Goal: Task Accomplishment & Management: Manage account settings

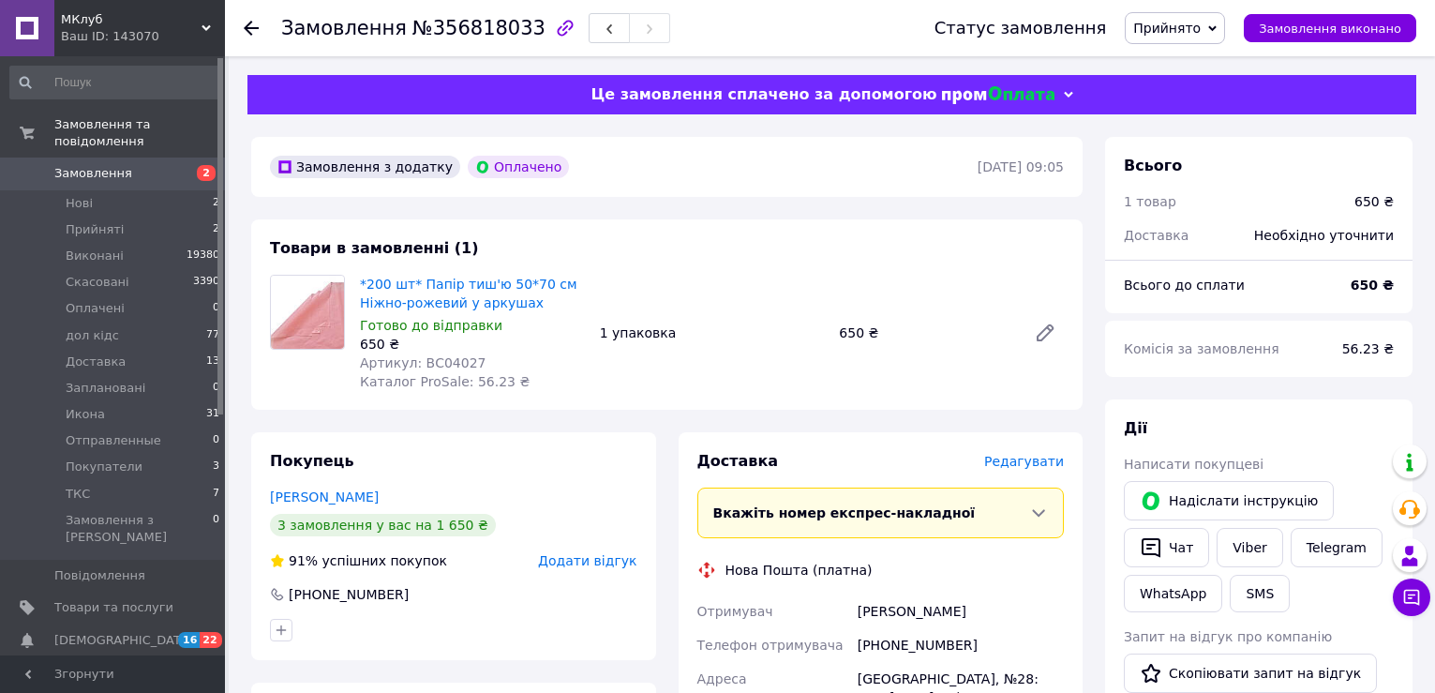
click at [1215, 286] on span "Всього до сплати" at bounding box center [1184, 284] width 121 height 15
click at [1033, 466] on span "Редагувати" at bounding box center [1024, 461] width 80 height 15
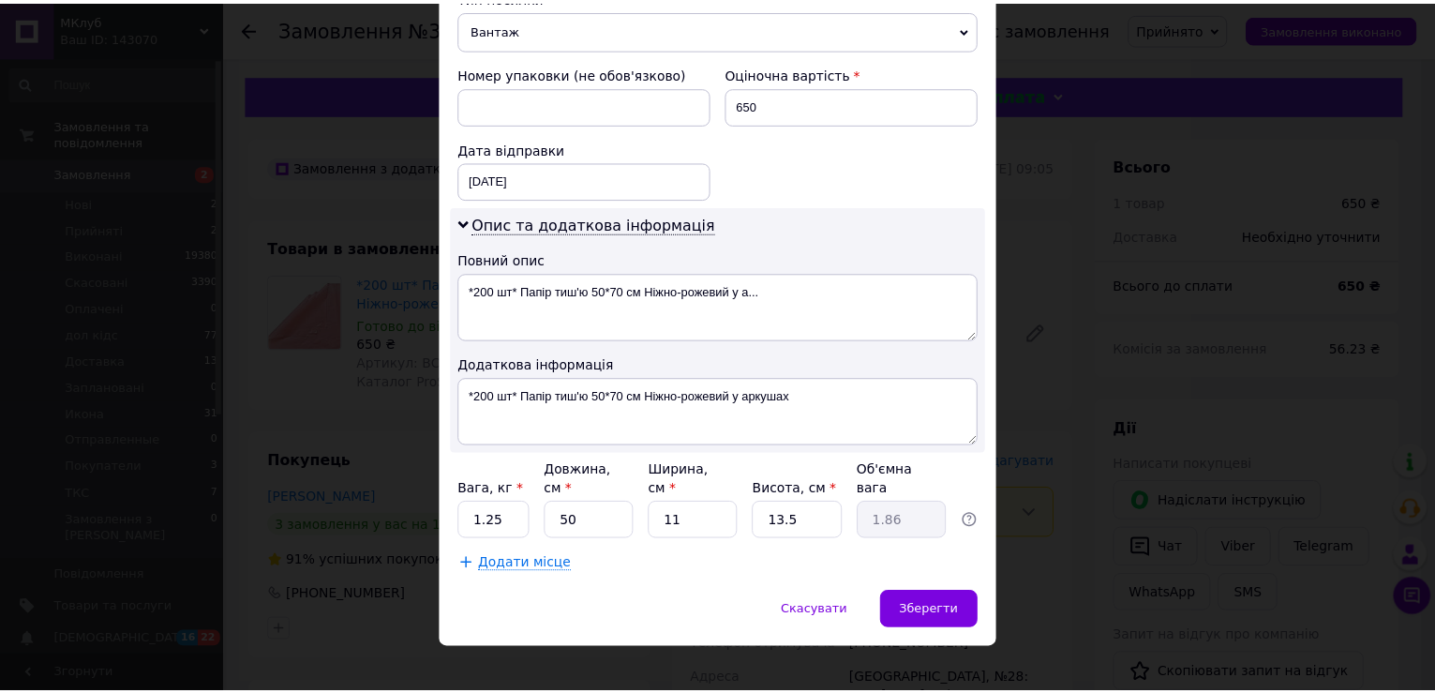
scroll to position [762, 0]
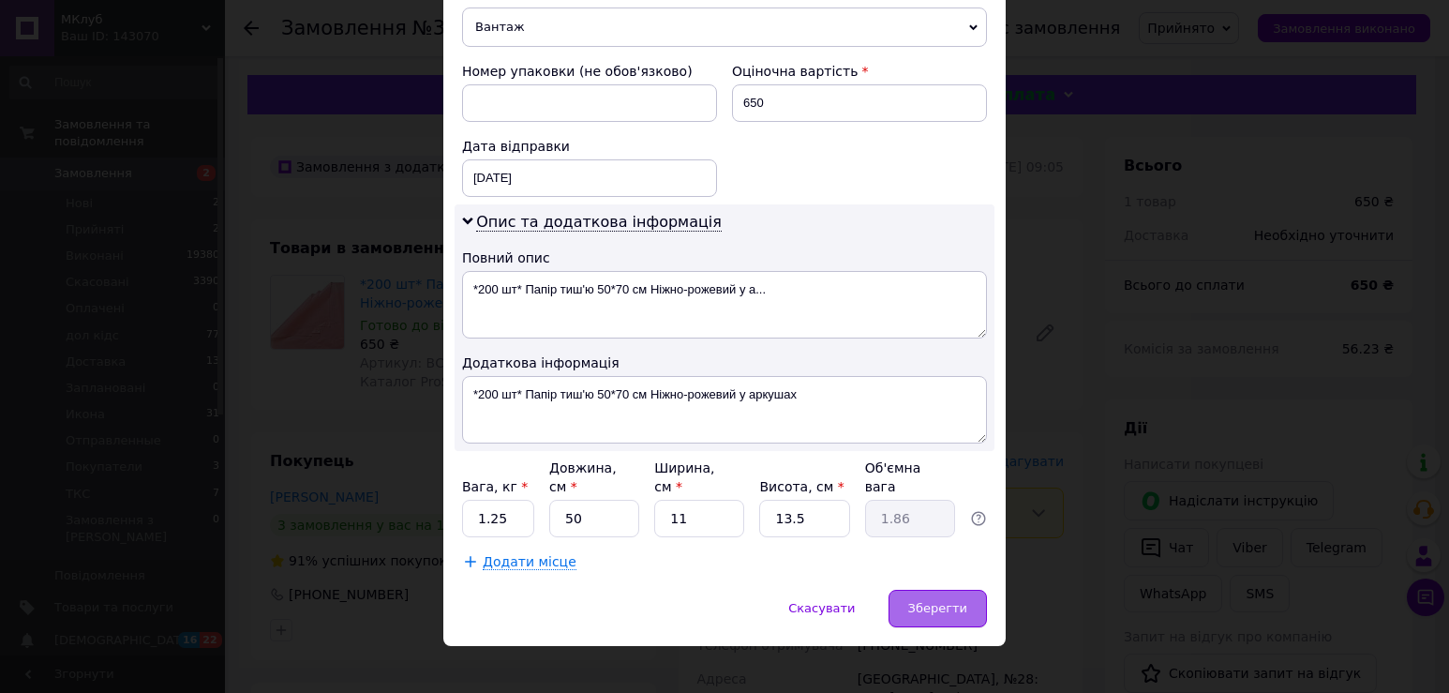
click at [932, 601] on span "Зберегти" at bounding box center [937, 608] width 59 height 14
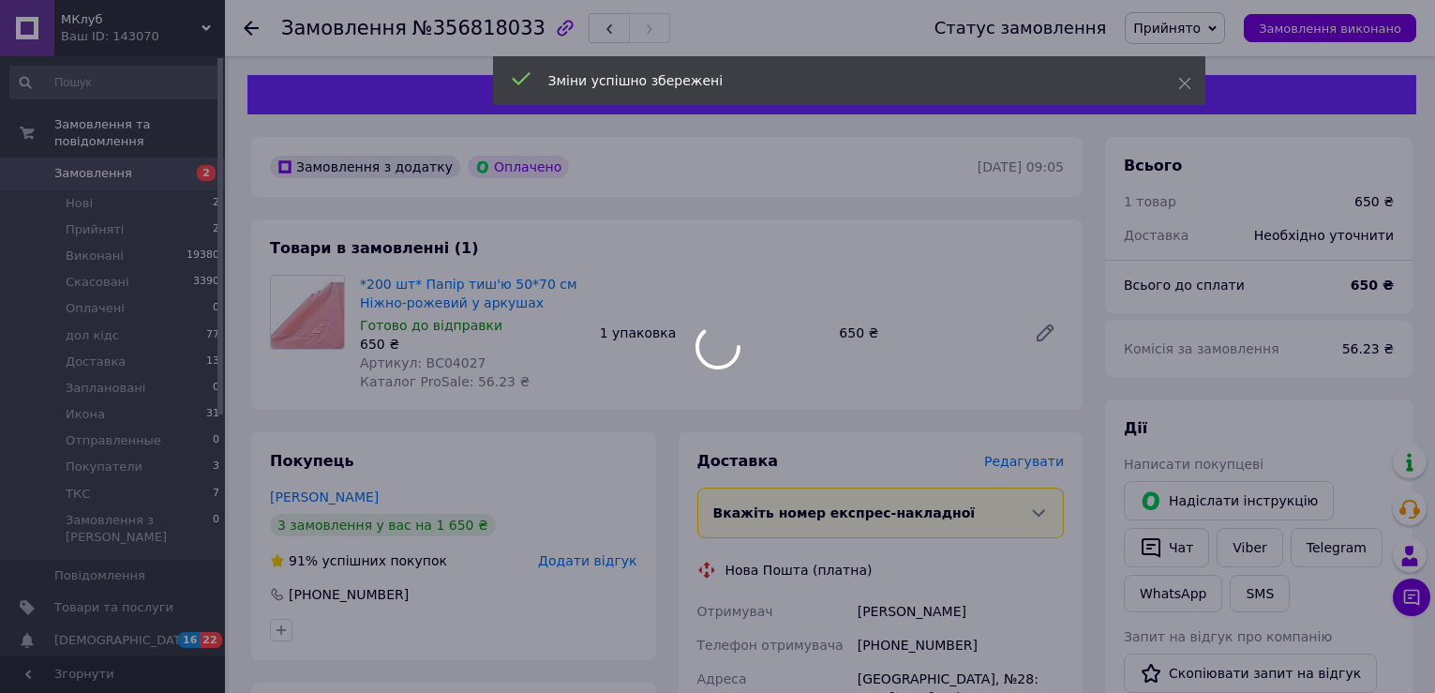
scroll to position [469, 0]
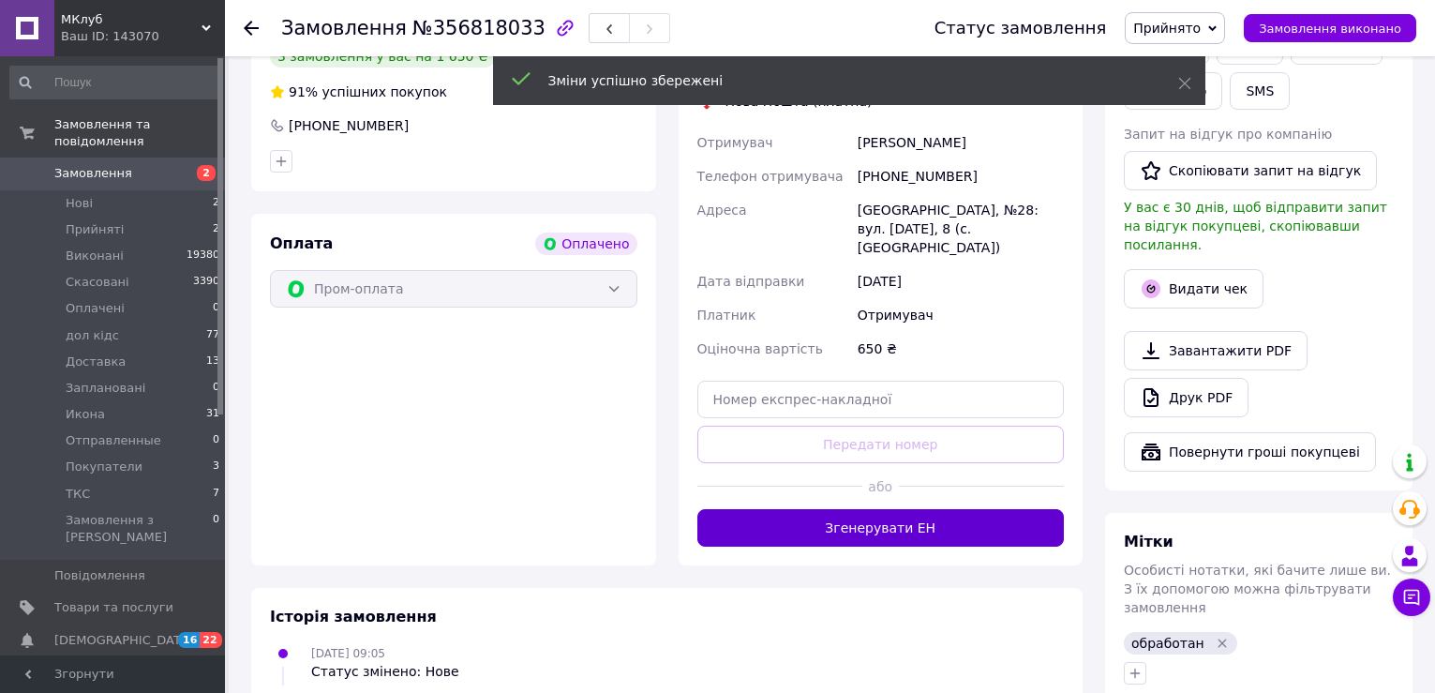
click at [876, 511] on button "Згенерувати ЕН" at bounding box center [880, 527] width 367 height 37
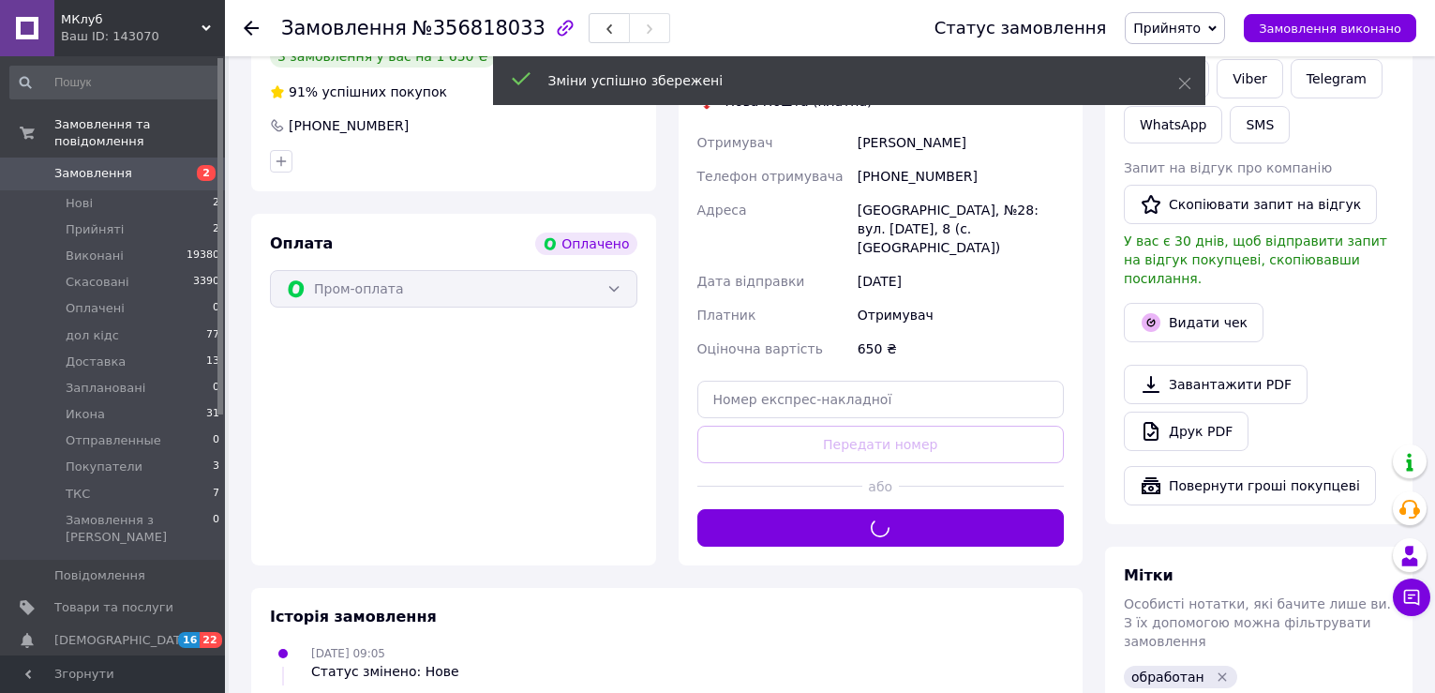
click at [1175, 29] on span "Прийнято" at bounding box center [1166, 28] width 67 height 15
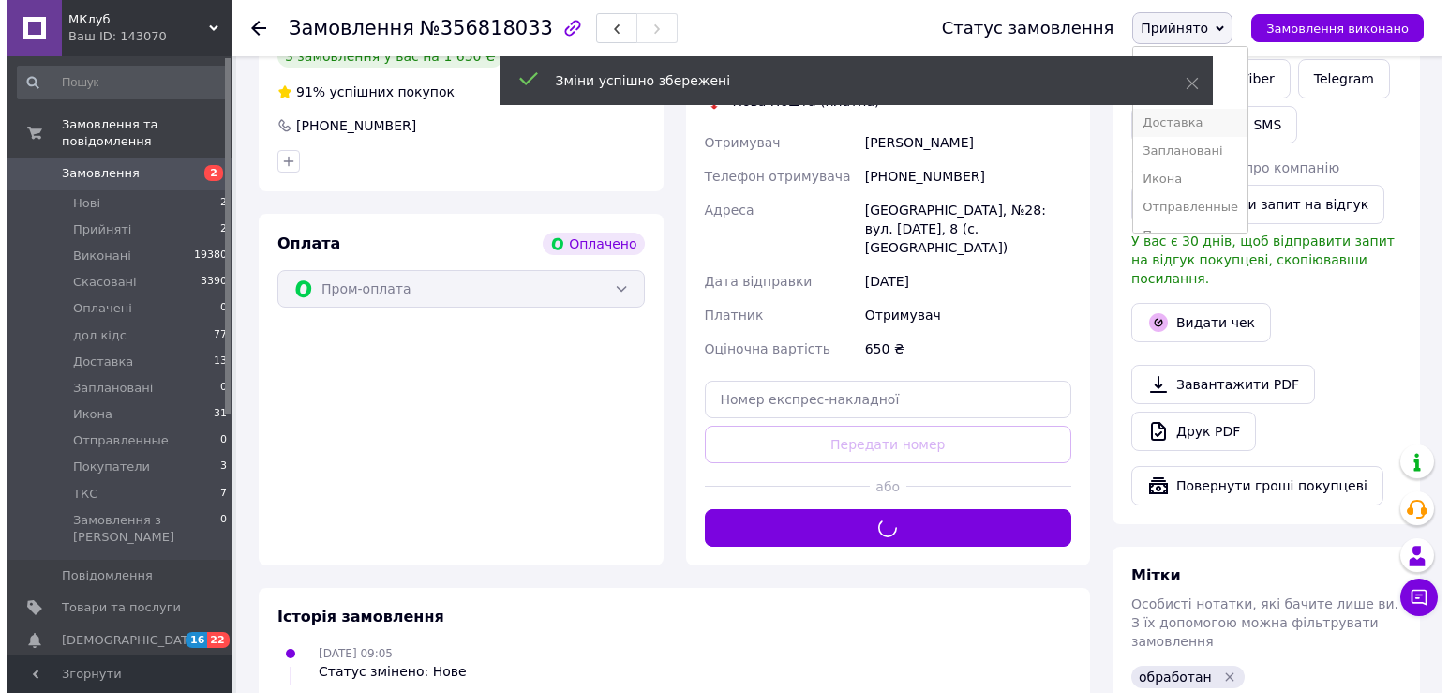
scroll to position [94, 0]
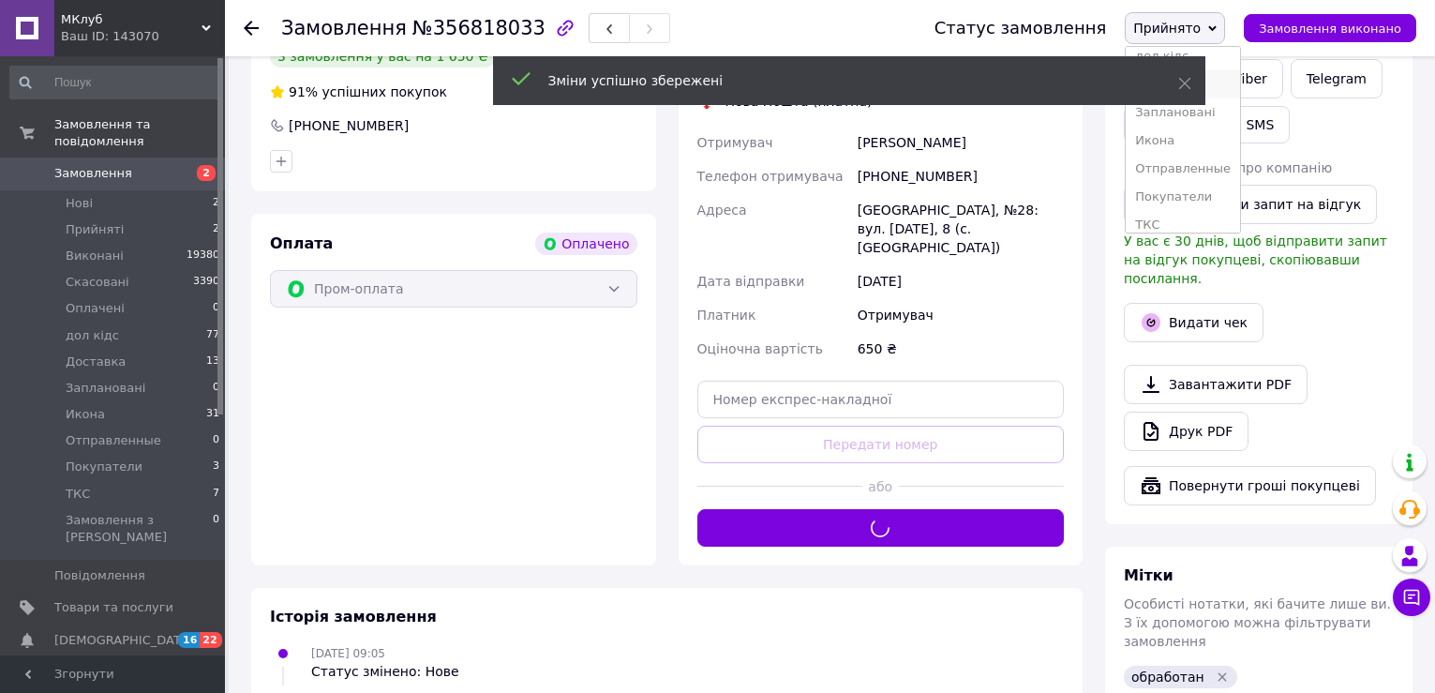
click at [1210, 174] on li "Отправленные" at bounding box center [1183, 169] width 114 height 28
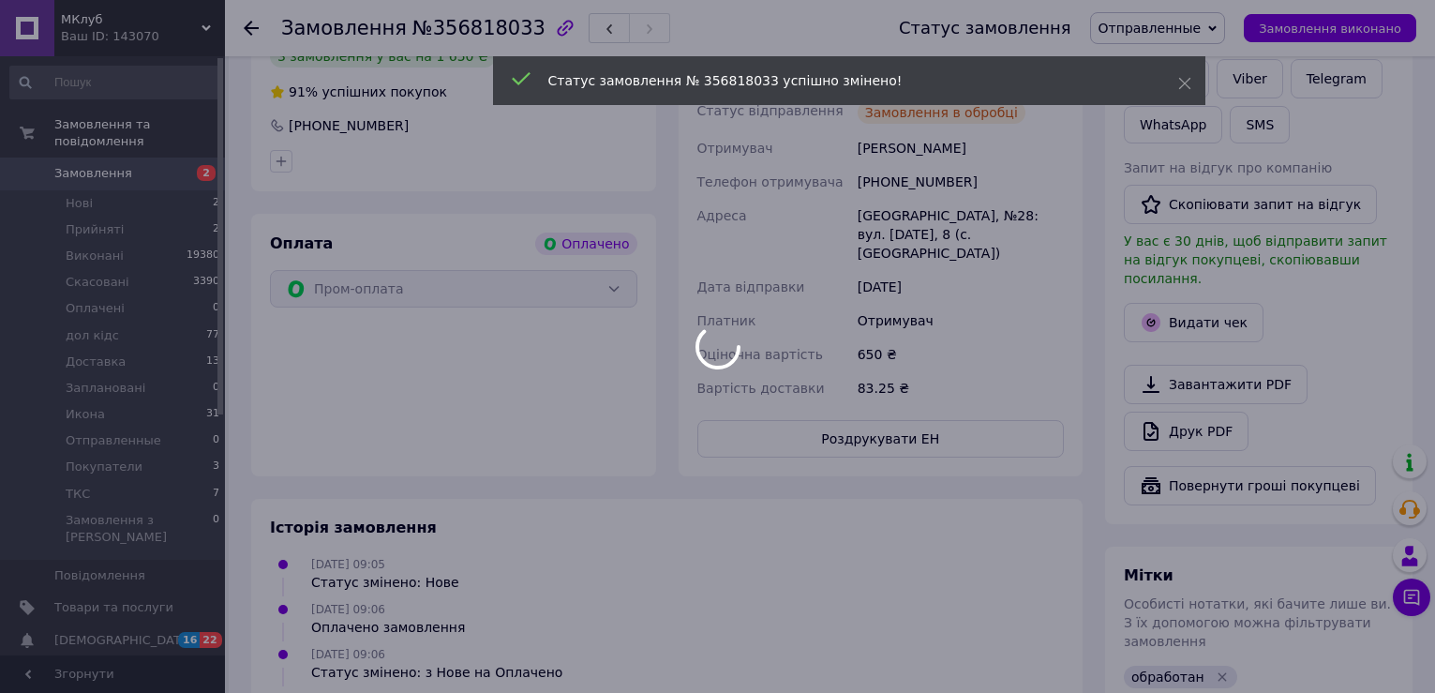
click at [1187, 302] on body "МКлуб Ваш ID: 143070 Сайт МКлуб Кабінет покупця Перевірити стан системи Сторінк…" at bounding box center [717, 280] width 1435 height 1499
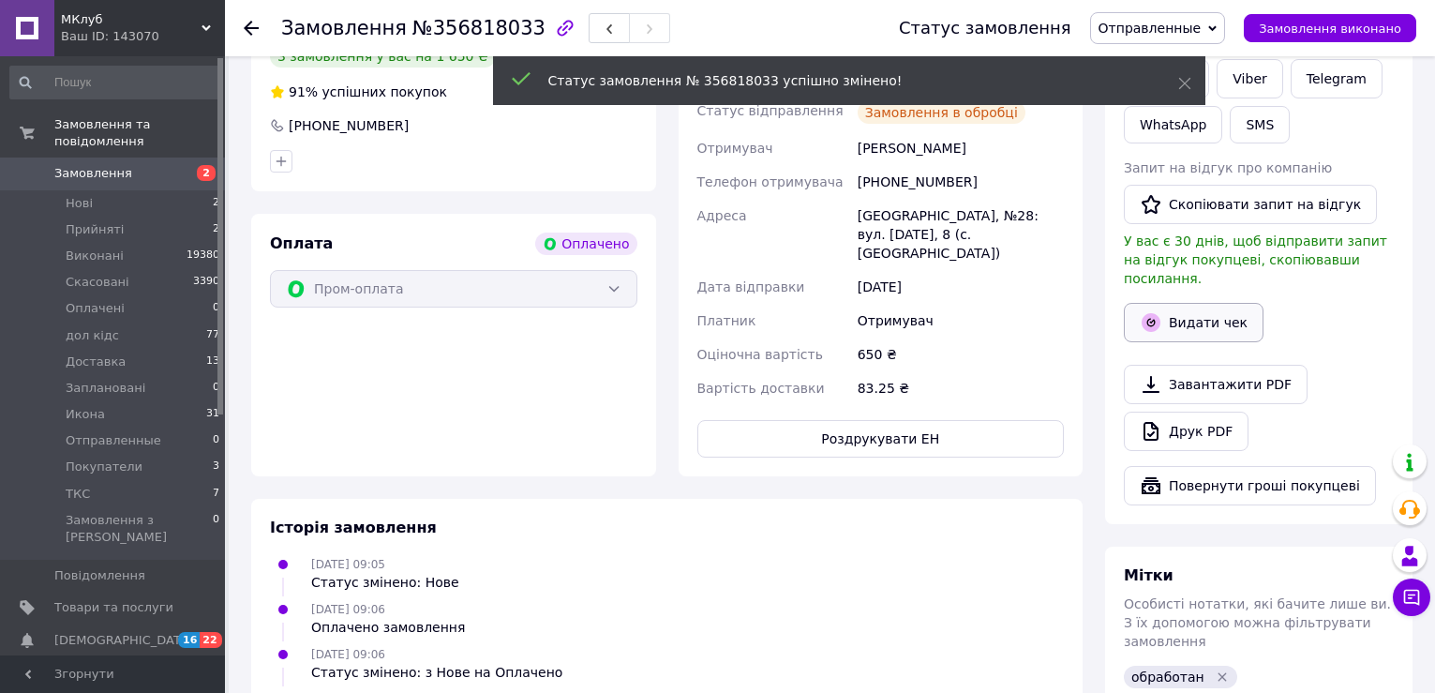
click at [1165, 303] on button "Видати чек" at bounding box center [1194, 322] width 140 height 39
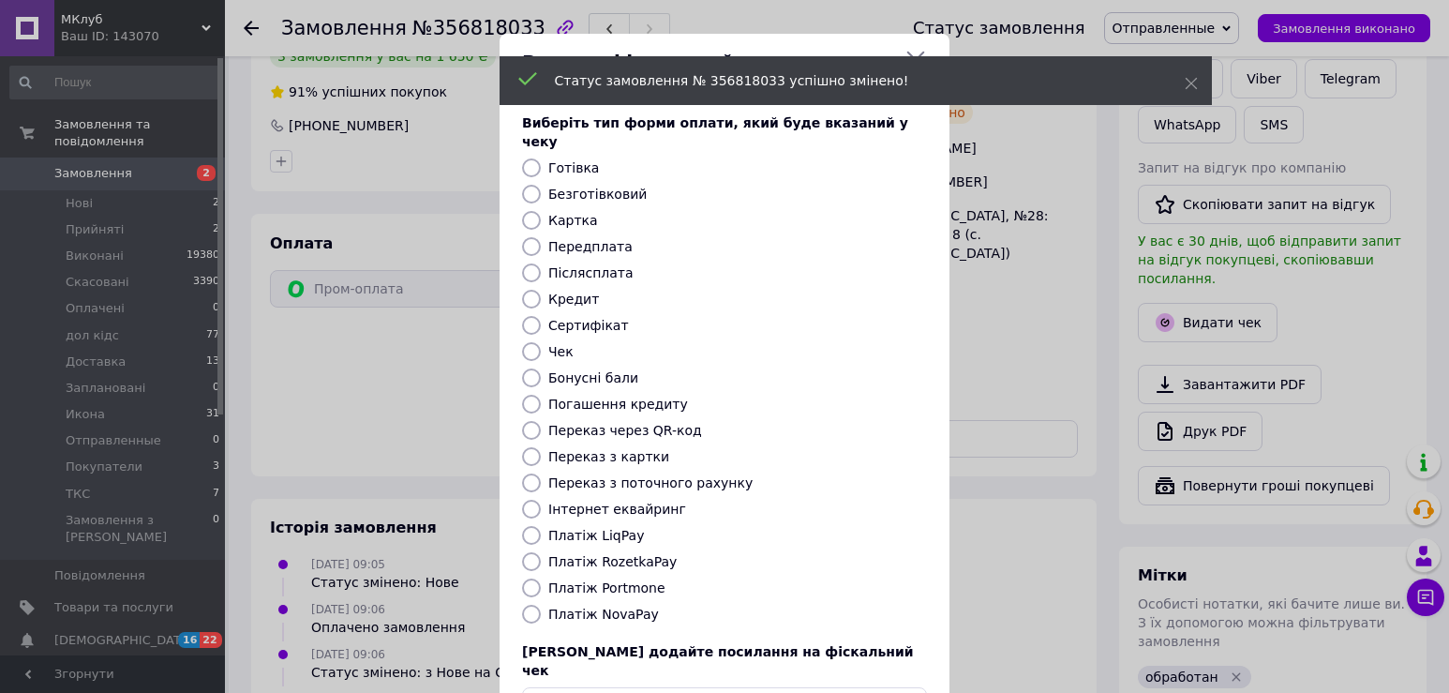
click at [569, 186] on label "Безготівковий" at bounding box center [597, 193] width 98 height 15
click at [541, 185] on input "Безготівковий" at bounding box center [531, 194] width 19 height 19
radio input "true"
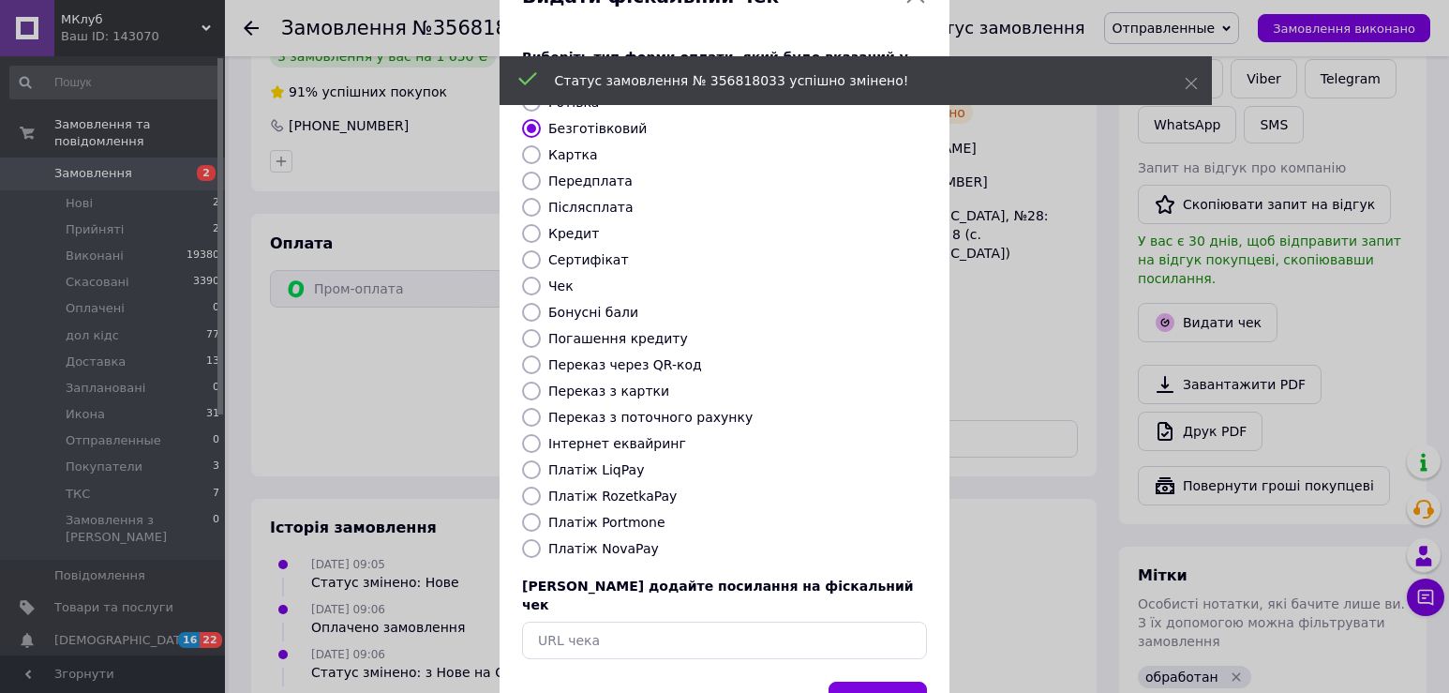
scroll to position [112, 0]
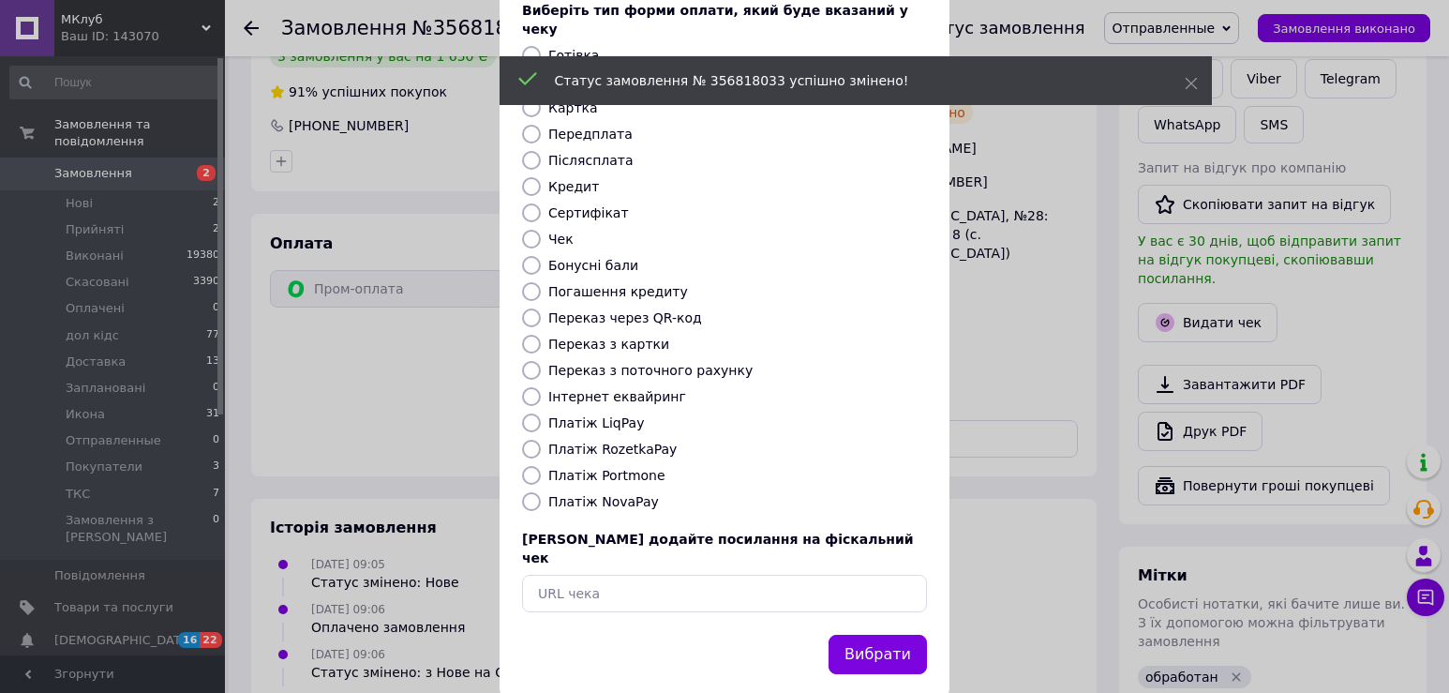
click at [887, 649] on div "Вибрати" at bounding box center [725, 665] width 450 height 63
click at [886, 634] on button "Вибрати" at bounding box center [877, 654] width 98 height 40
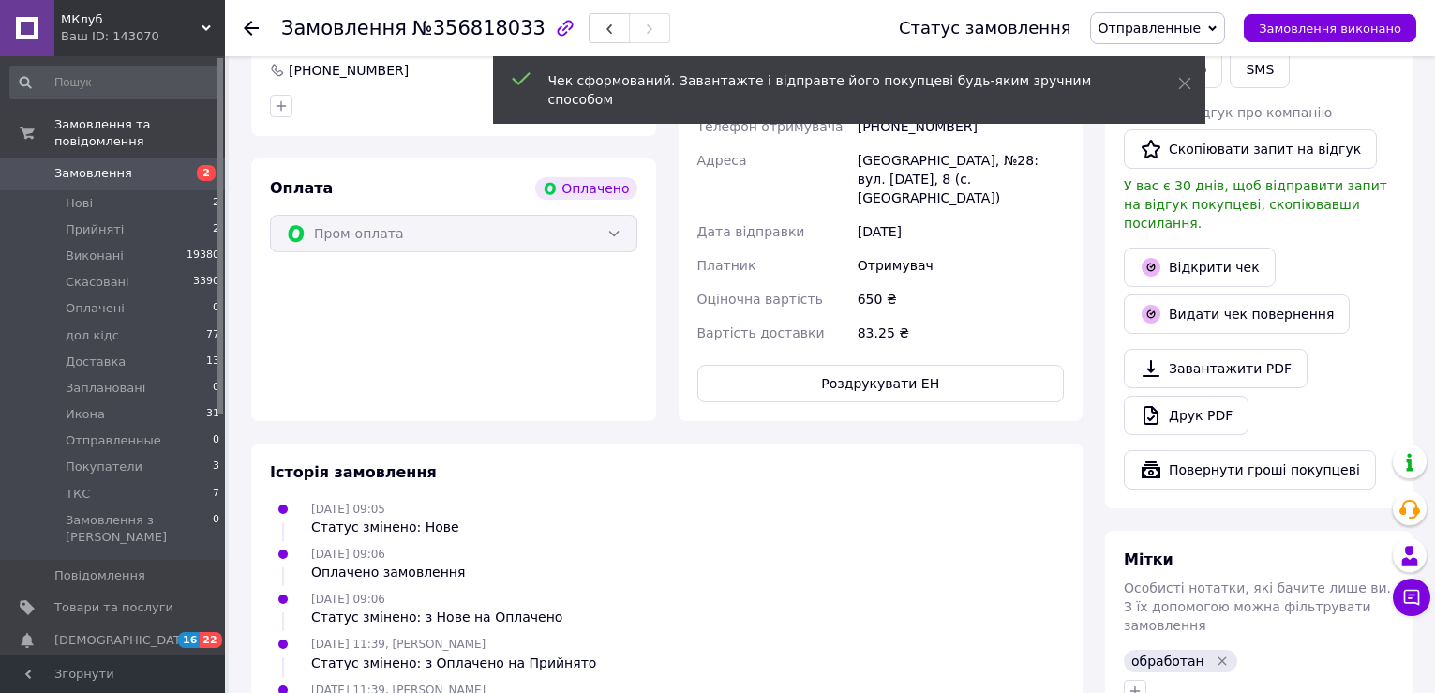
scroll to position [750, 0]
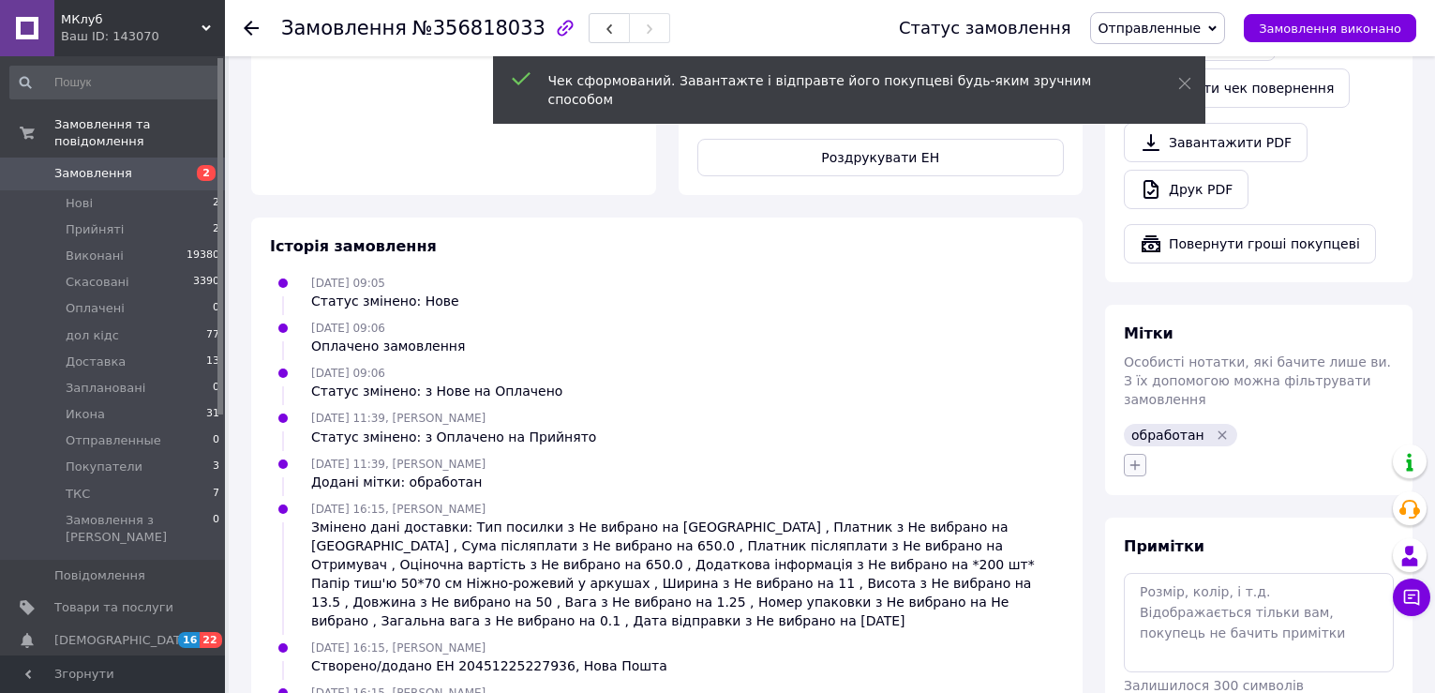
click at [1140, 457] on icon "button" at bounding box center [1134, 464] width 15 height 15
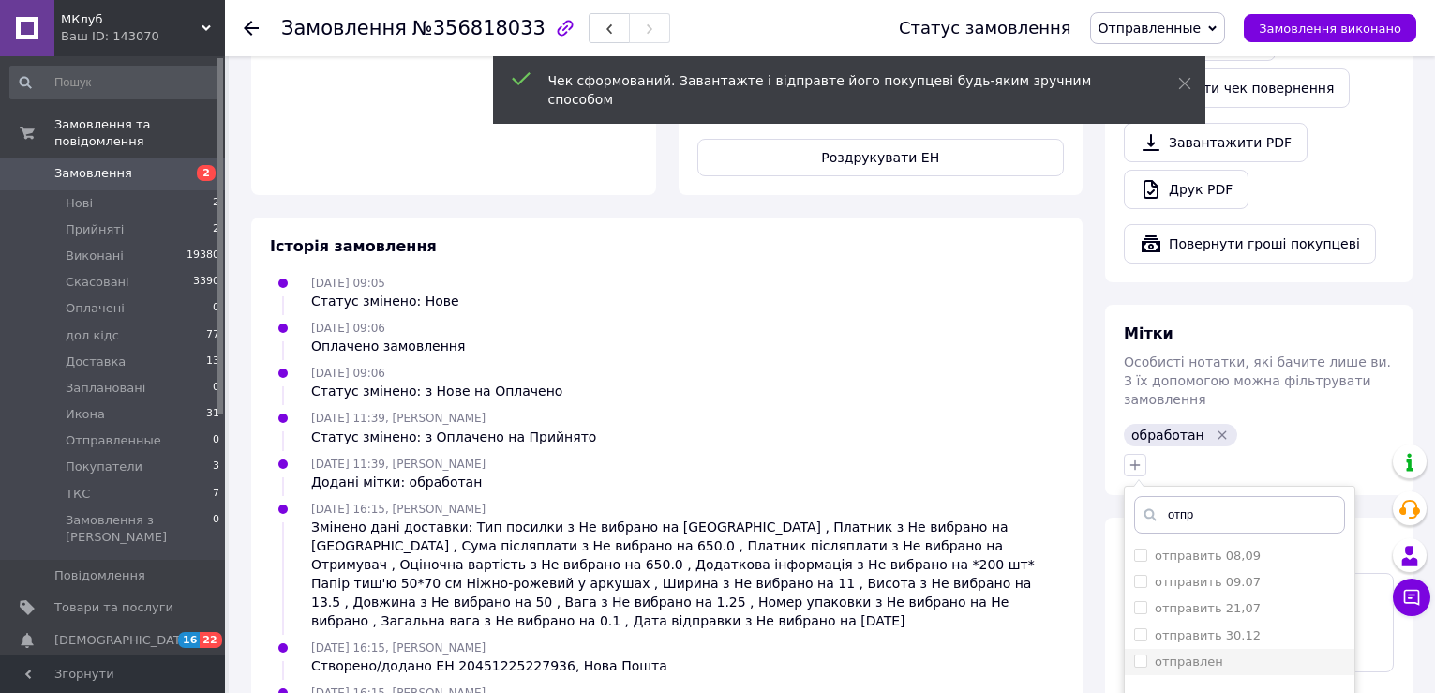
type input "отпр"
click at [1177, 654] on label "отправлен" at bounding box center [1189, 661] width 68 height 14
checkbox input "true"
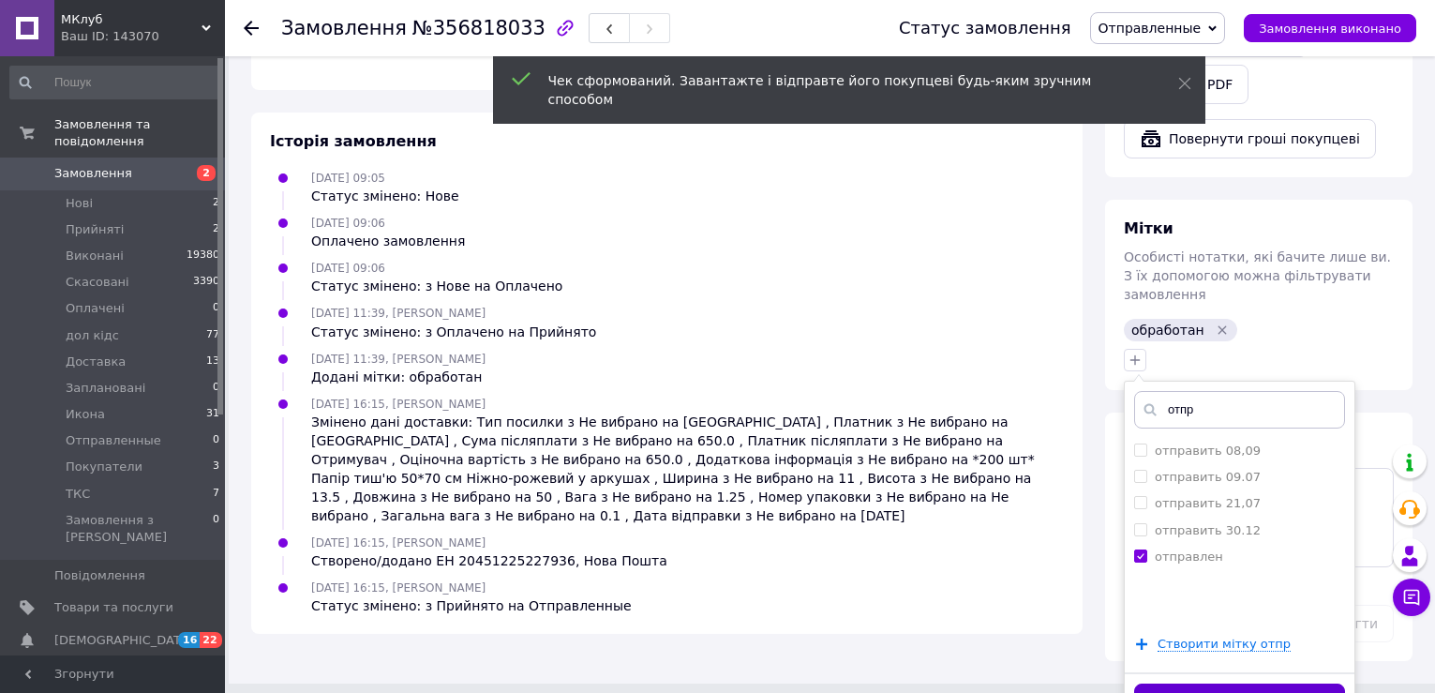
click at [1179, 683] on button "Додати мітку" at bounding box center [1239, 701] width 211 height 37
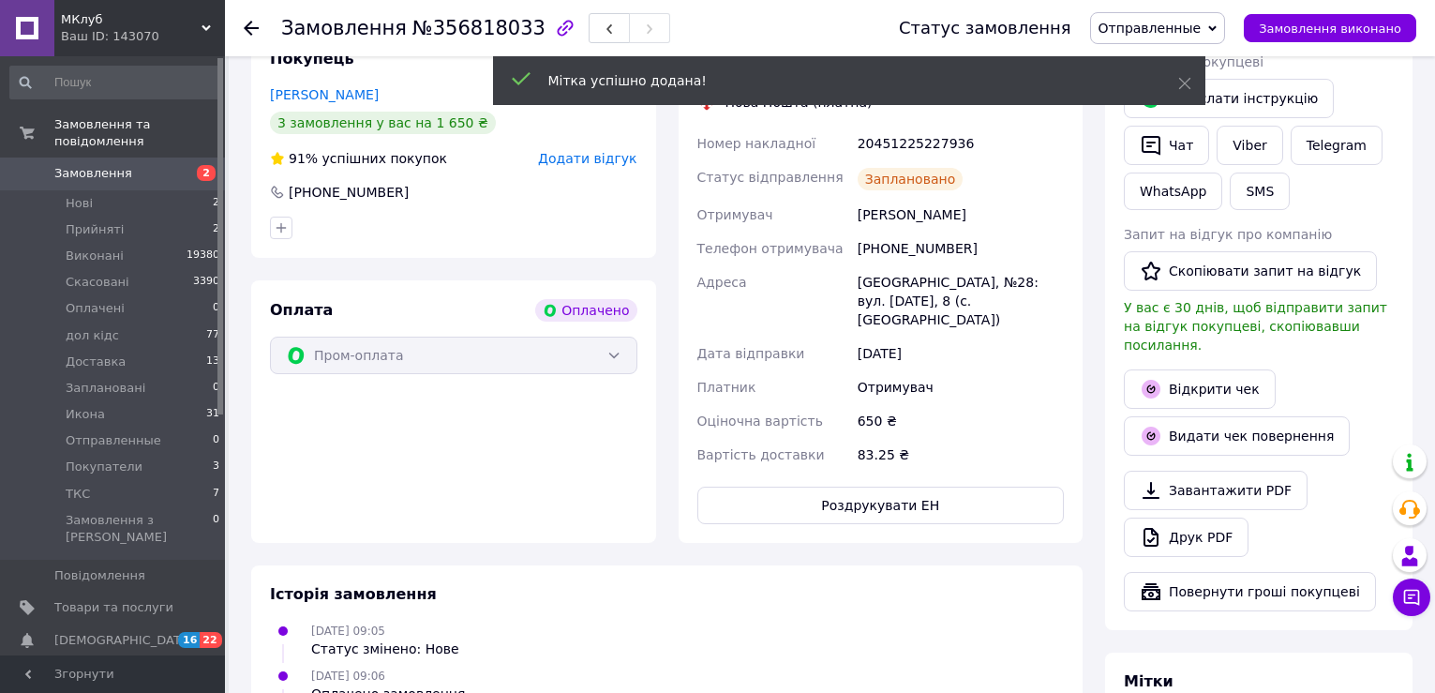
scroll to position [386, 0]
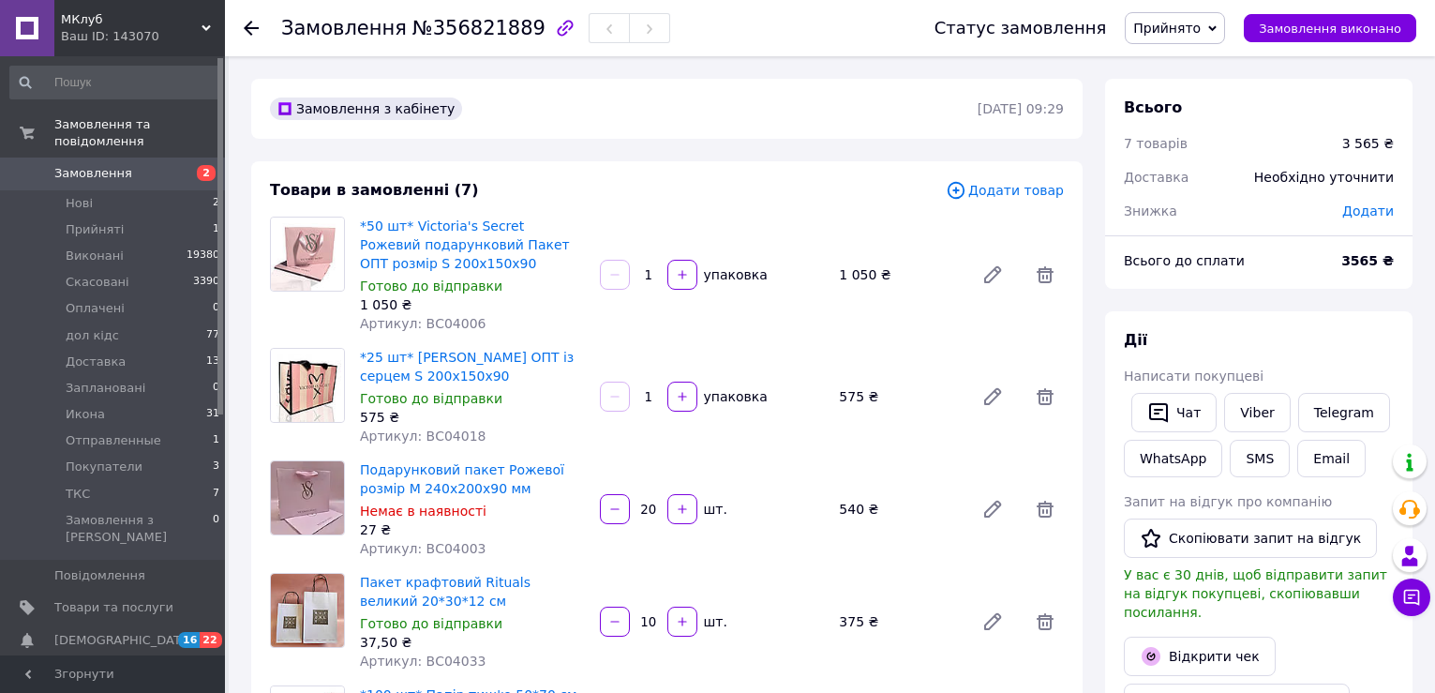
drag, startPoint x: 1145, startPoint y: 334, endPoint x: 1112, endPoint y: 340, distance: 33.4
click at [1145, 334] on div "Дії" at bounding box center [1259, 341] width 270 height 22
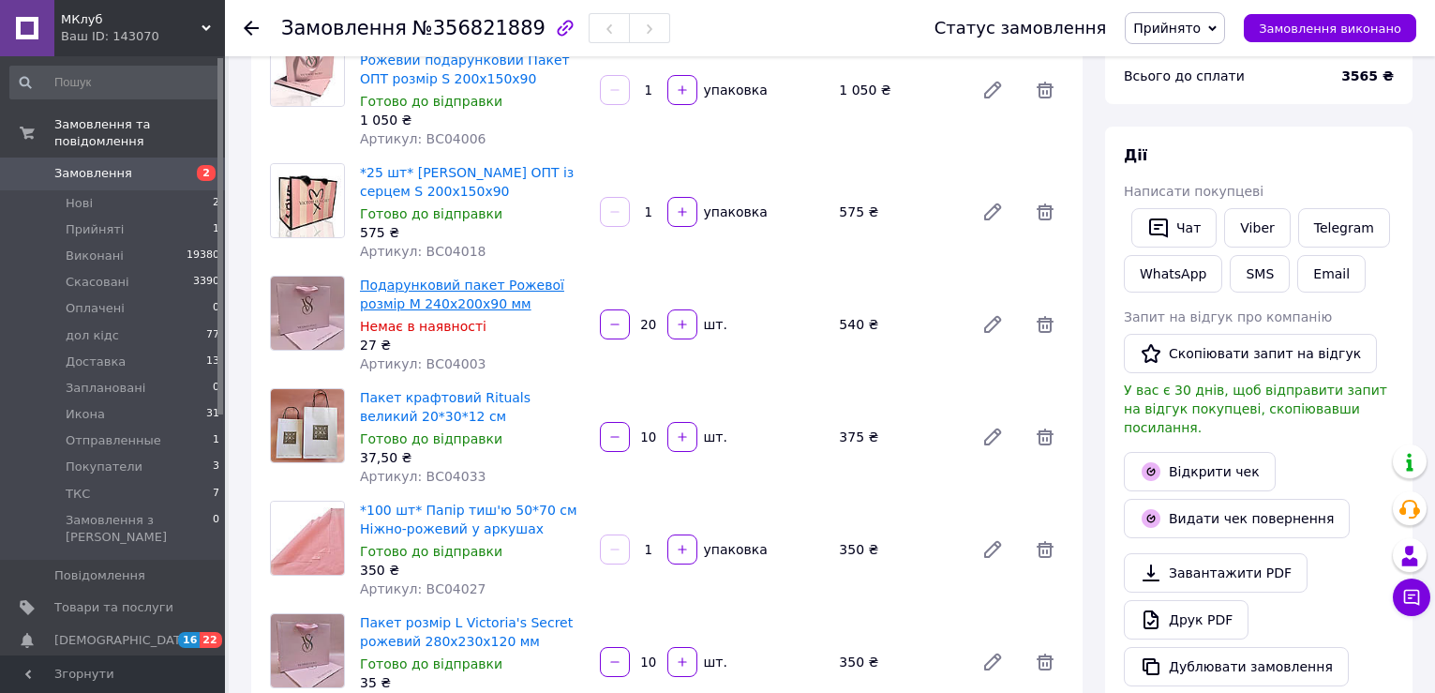
scroll to position [187, 0]
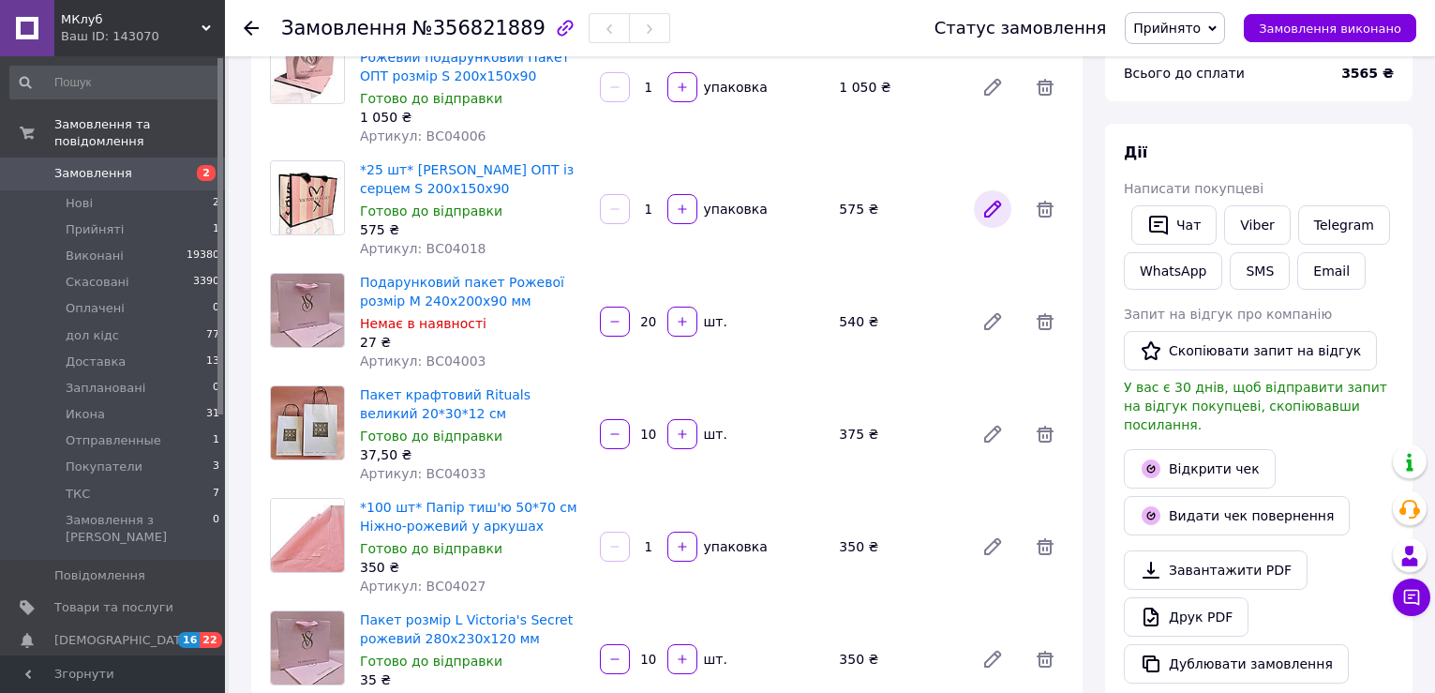
drag, startPoint x: 1120, startPoint y: 179, endPoint x: 995, endPoint y: 216, distance: 130.2
click at [1120, 179] on div "[PERSON_NAME] покупцеві   Чат Viber Telegram WhatsApp SMS Email Запит на відгук…" at bounding box center [1258, 413] width 307 height 578
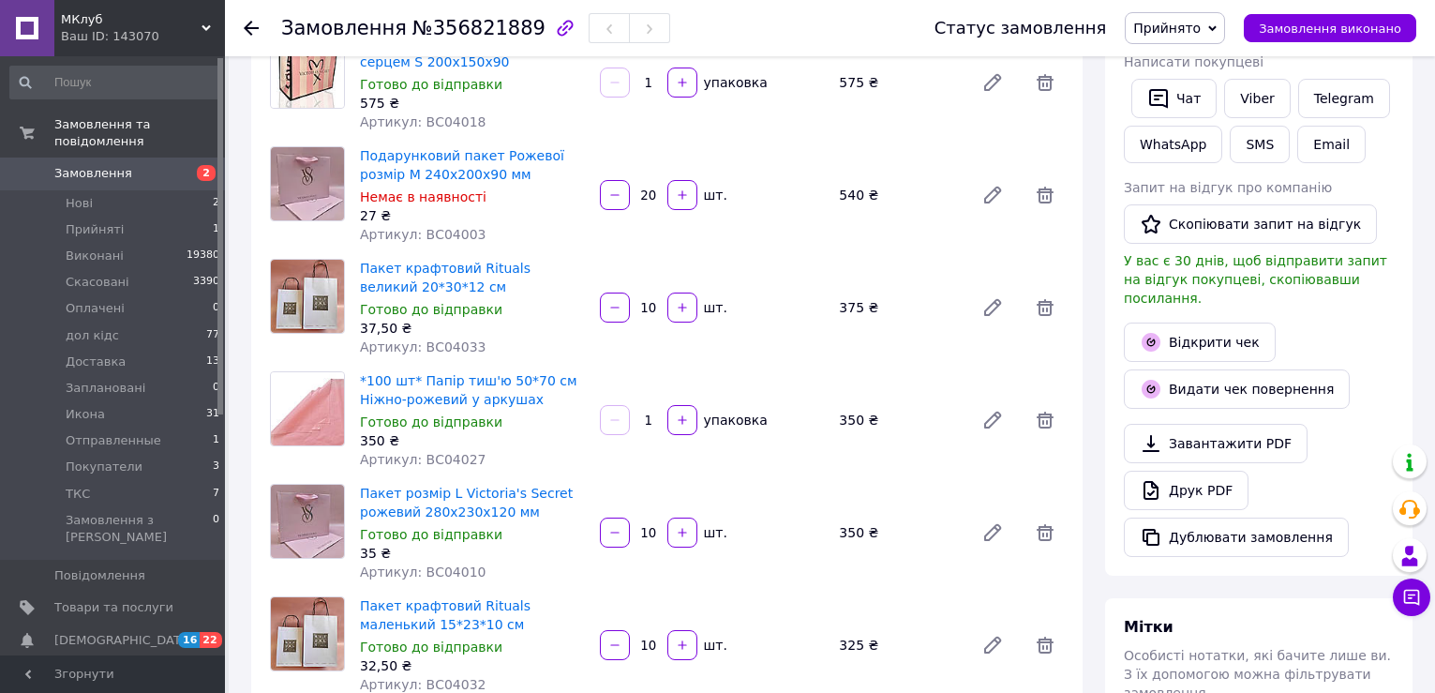
scroll to position [375, 0]
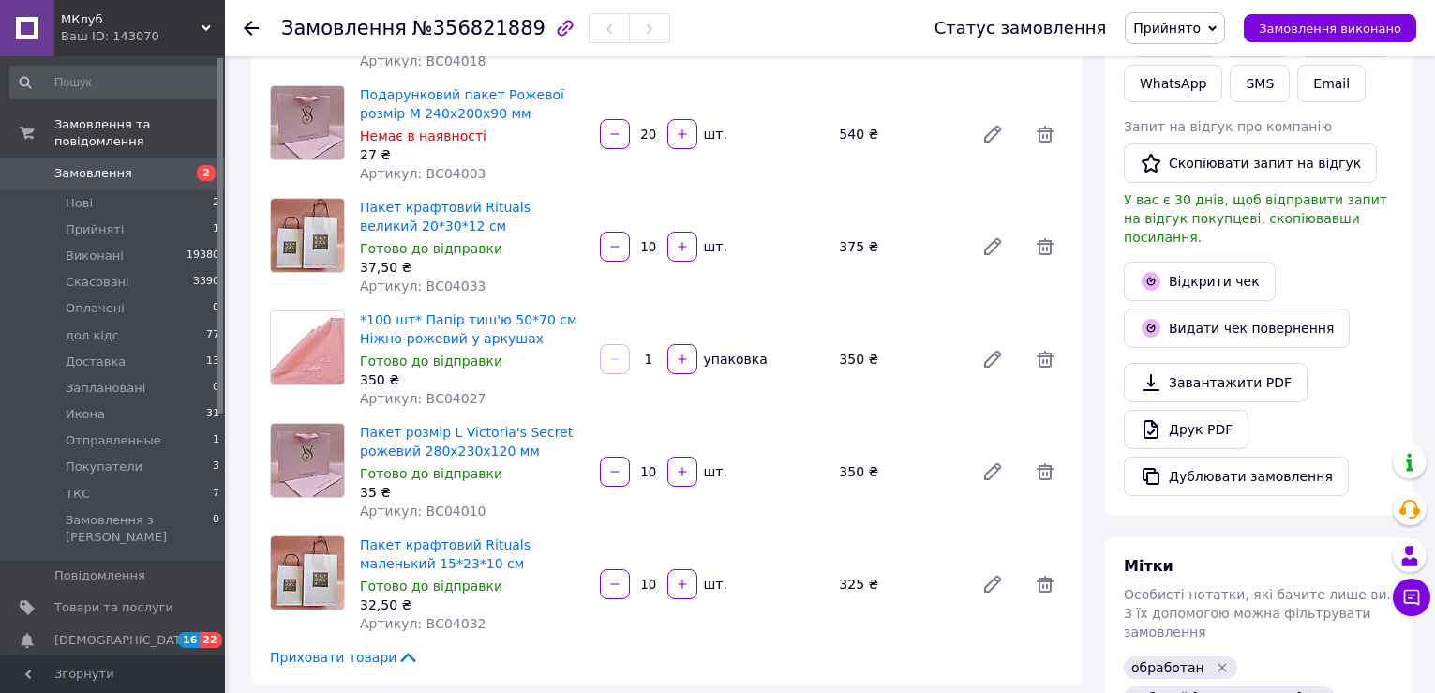
click at [1393, 305] on div "Видати чек повернення" at bounding box center [1258, 328] width 277 height 47
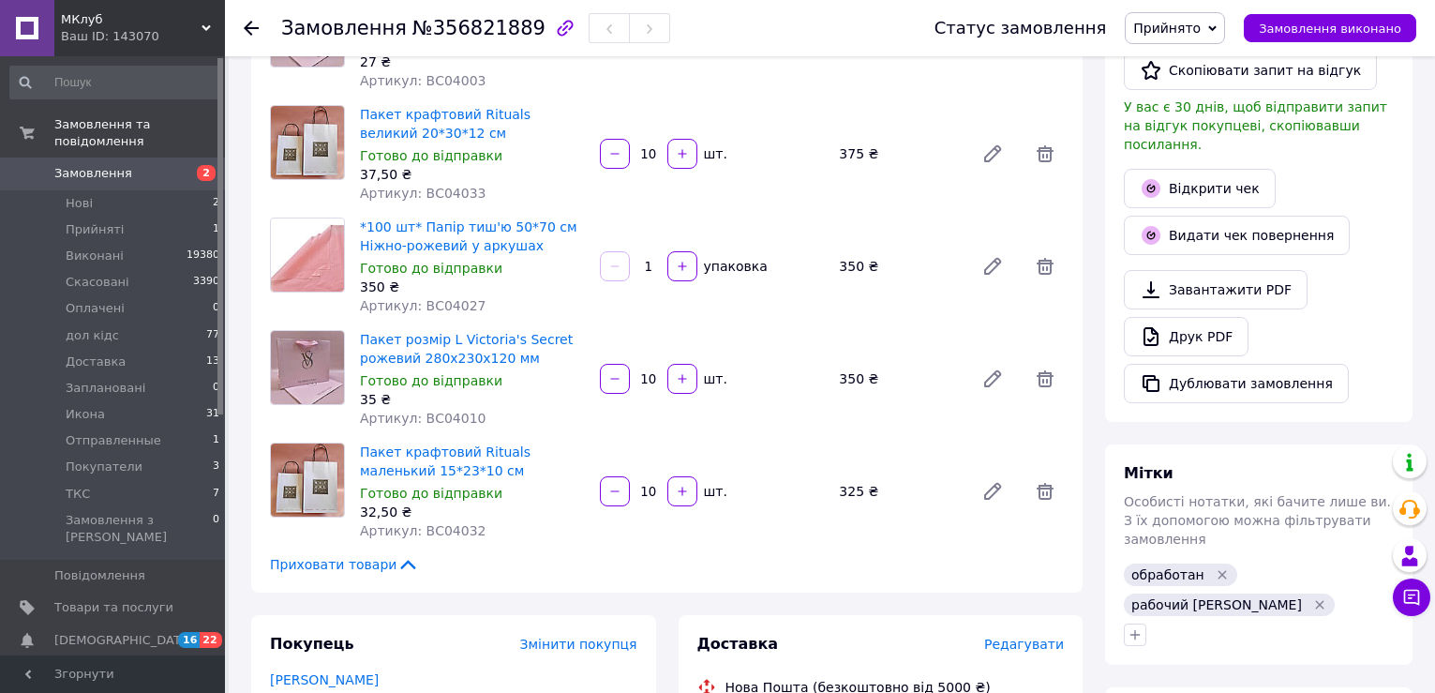
scroll to position [469, 0]
drag, startPoint x: 1341, startPoint y: 306, endPoint x: 1328, endPoint y: 306, distance: 13.1
click at [1341, 316] on div "Друк PDF" at bounding box center [1259, 335] width 270 height 39
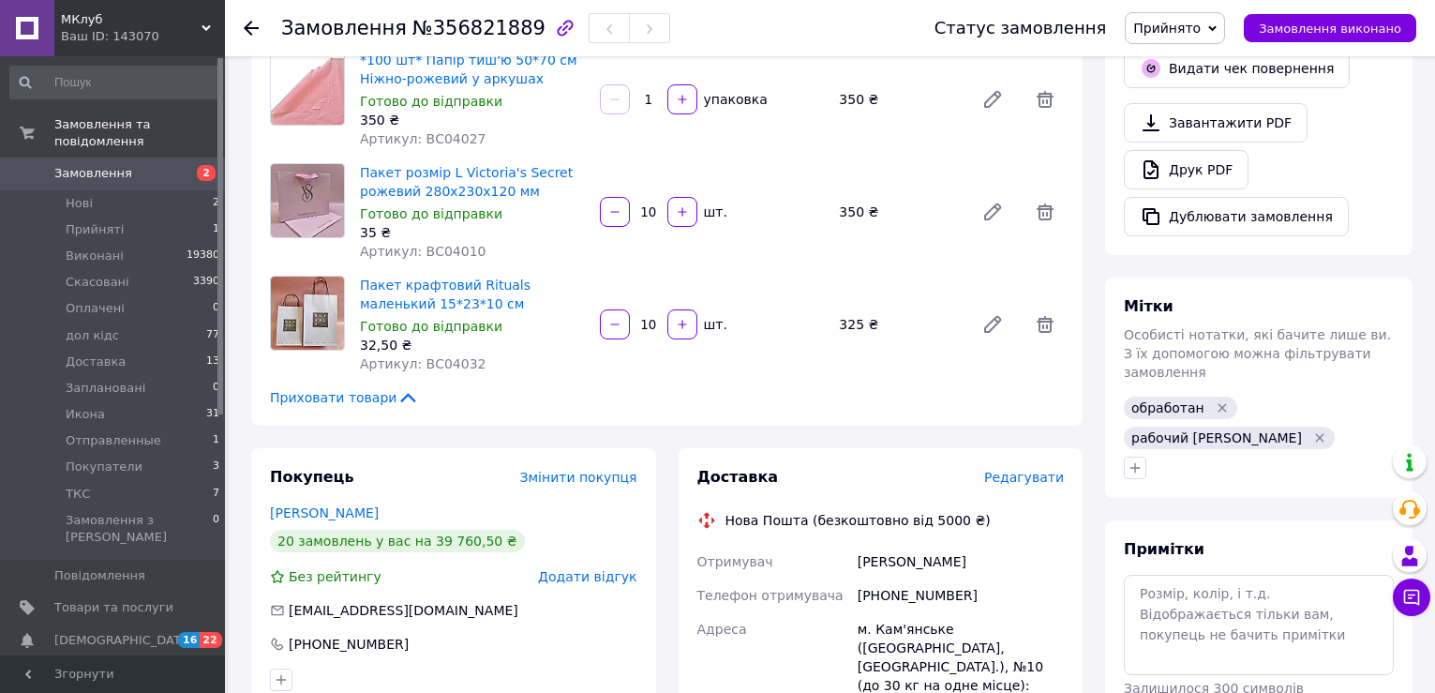
scroll to position [656, 0]
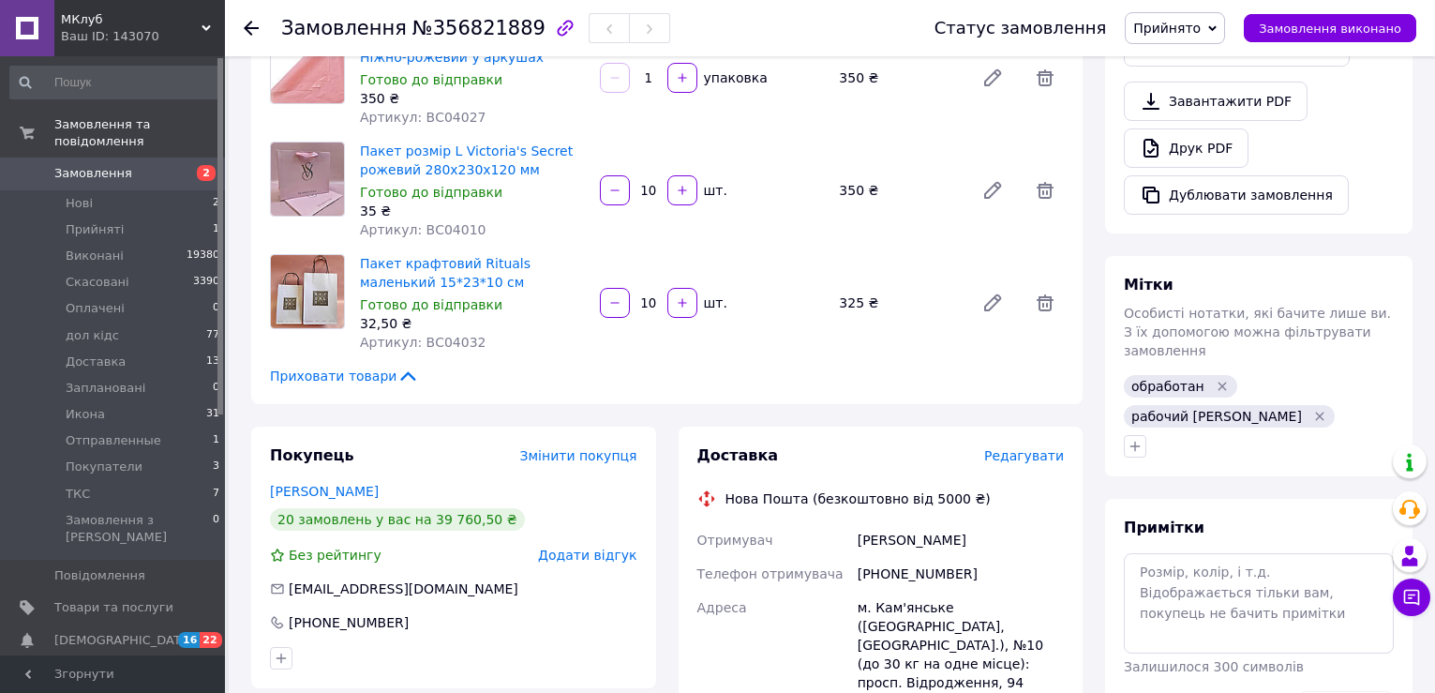
drag, startPoint x: 1137, startPoint y: 424, endPoint x: 1101, endPoint y: 422, distance: 35.7
click at [1137, 424] on div "Всього 7 товарів 3 565 ₴ Доставка Необхідно уточнити Знижка Додати Всього до сп…" at bounding box center [1258, 85] width 307 height 1324
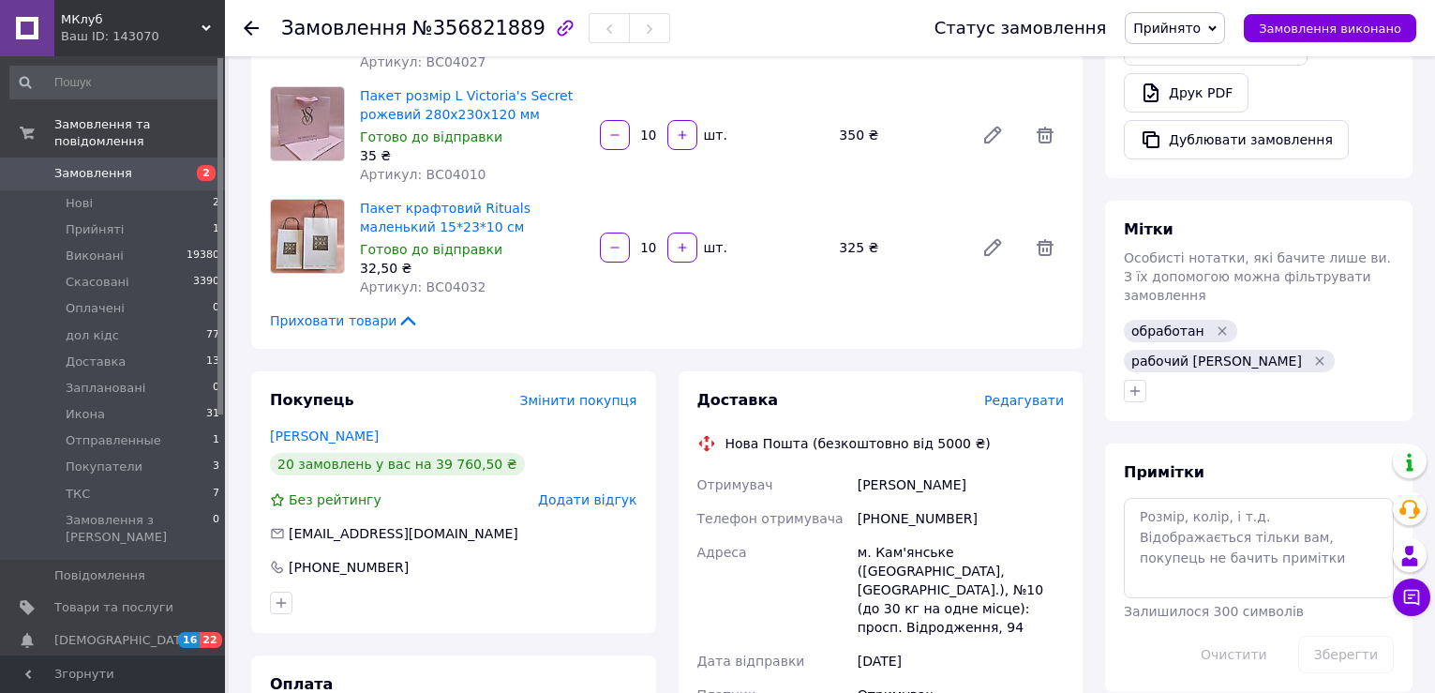
scroll to position [750, 0]
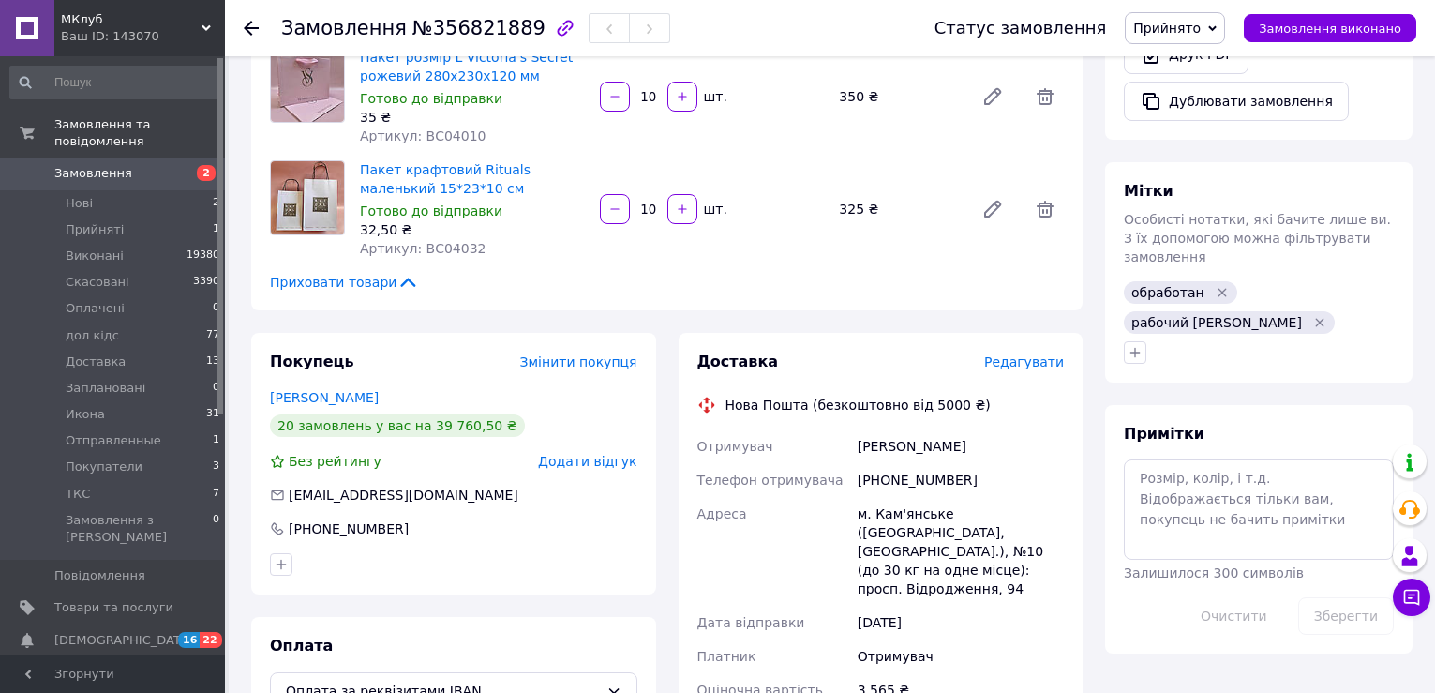
click at [1163, 425] on span "Примітки" at bounding box center [1164, 434] width 81 height 18
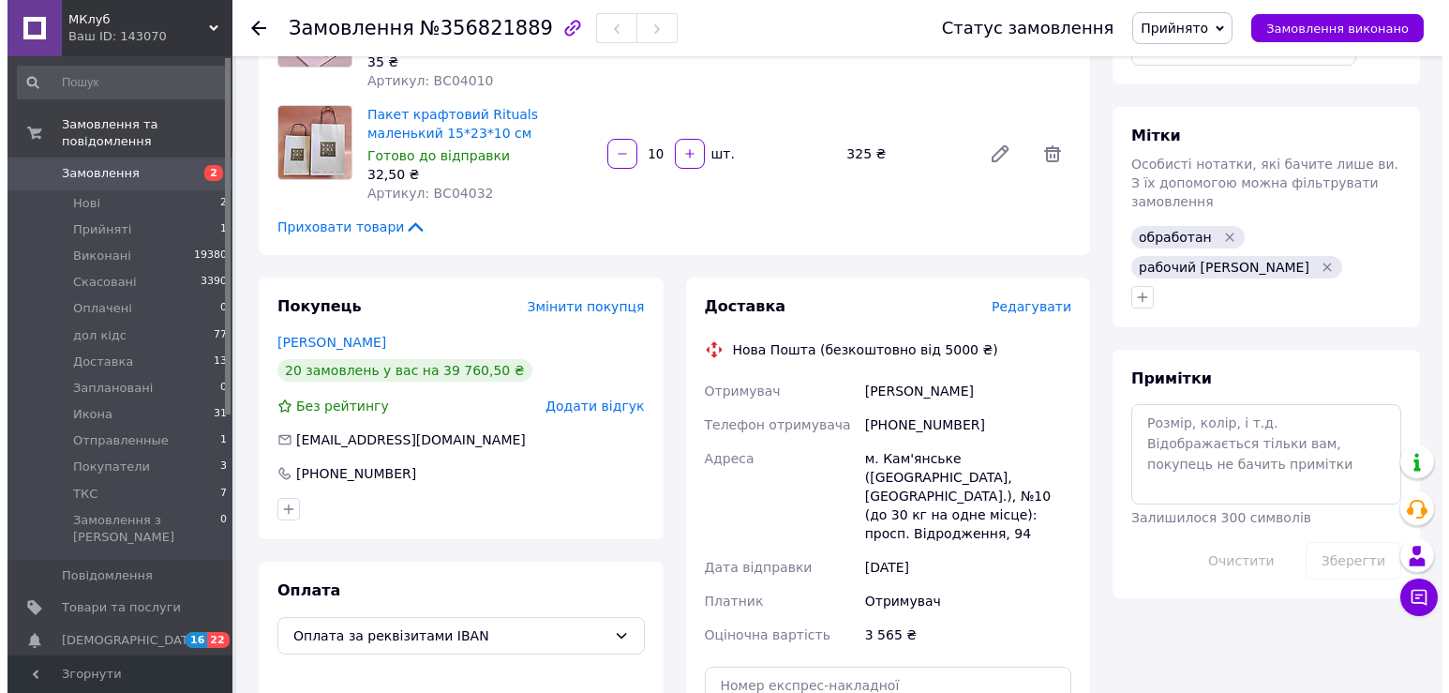
scroll to position [843, 0]
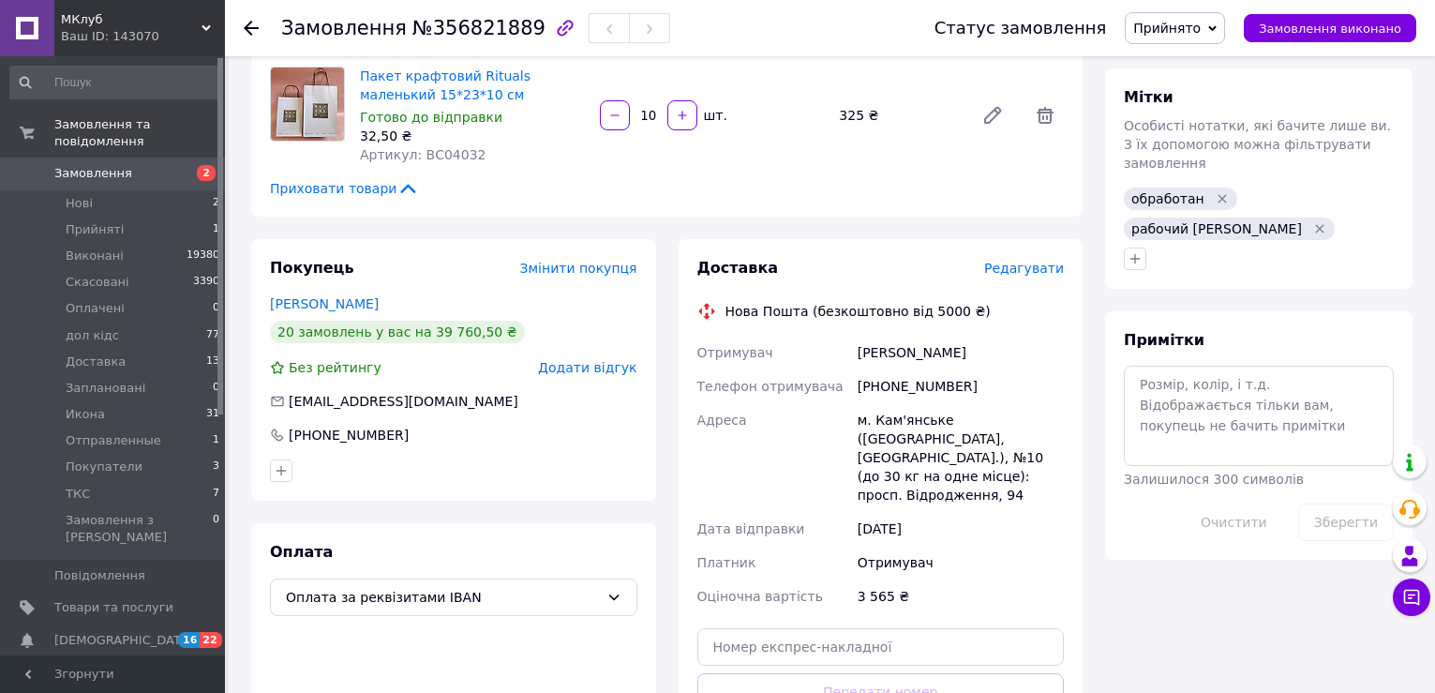
click at [1271, 244] on div at bounding box center [1258, 259] width 277 height 30
click at [1171, 311] on div "Примітки Залишилося 300 символів Очистити Зберегти" at bounding box center [1258, 435] width 307 height 248
click at [1028, 272] on span "Редагувати" at bounding box center [1024, 268] width 80 height 15
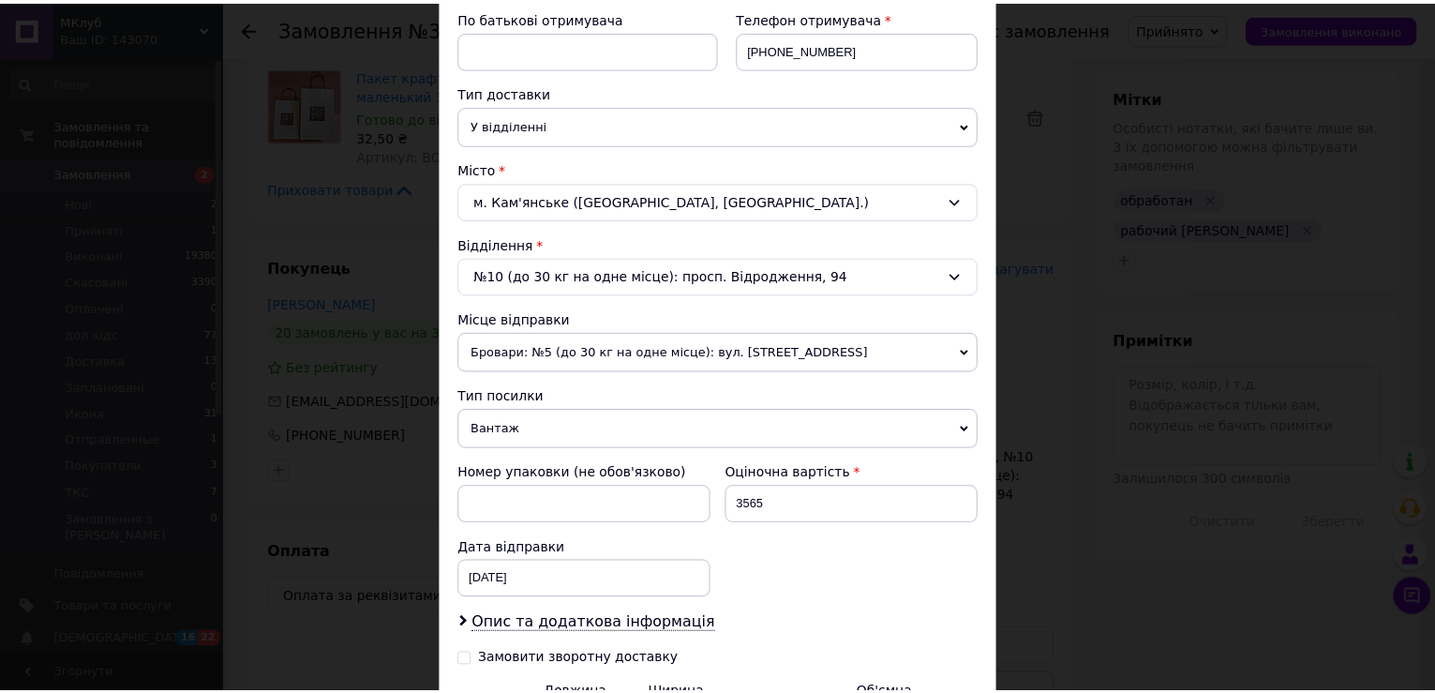
scroll to position [586, 0]
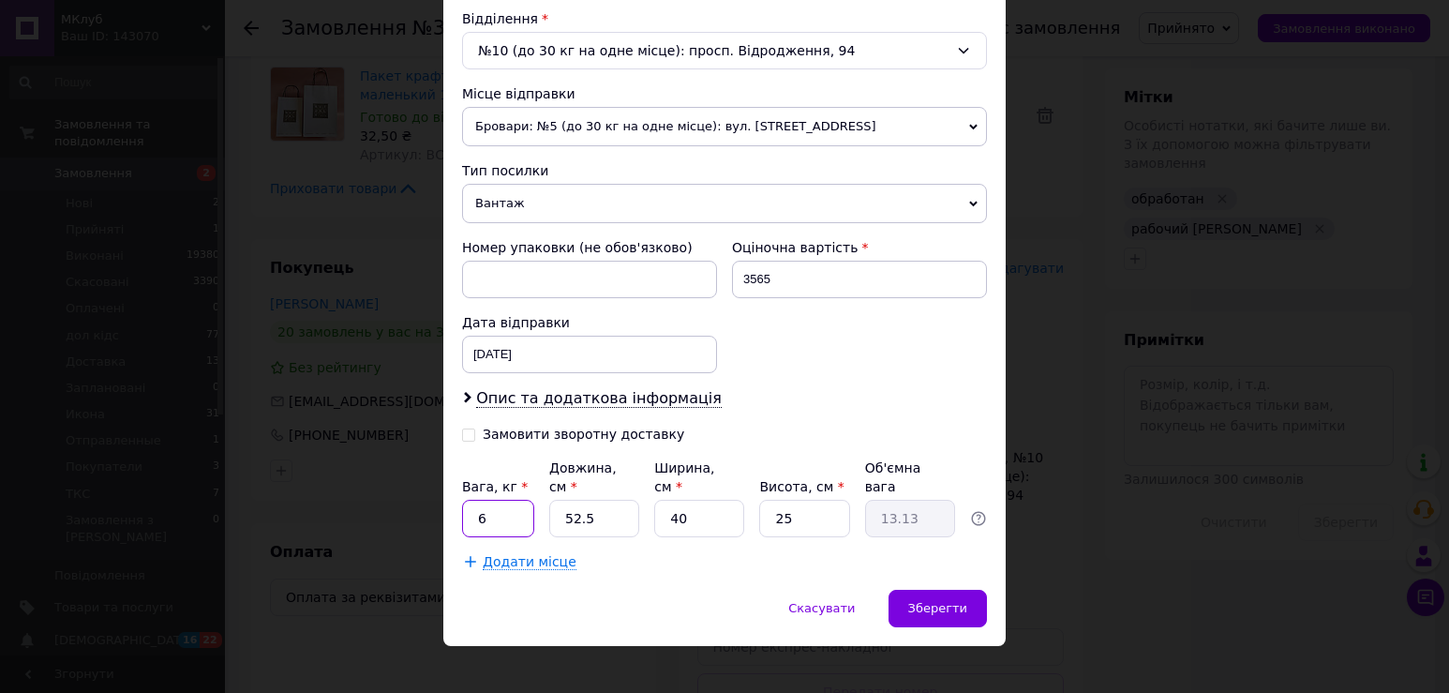
click at [506, 513] on input "6" at bounding box center [498, 518] width 72 height 37
click at [552, 506] on input "52.5" at bounding box center [594, 518] width 90 height 37
type input "4"
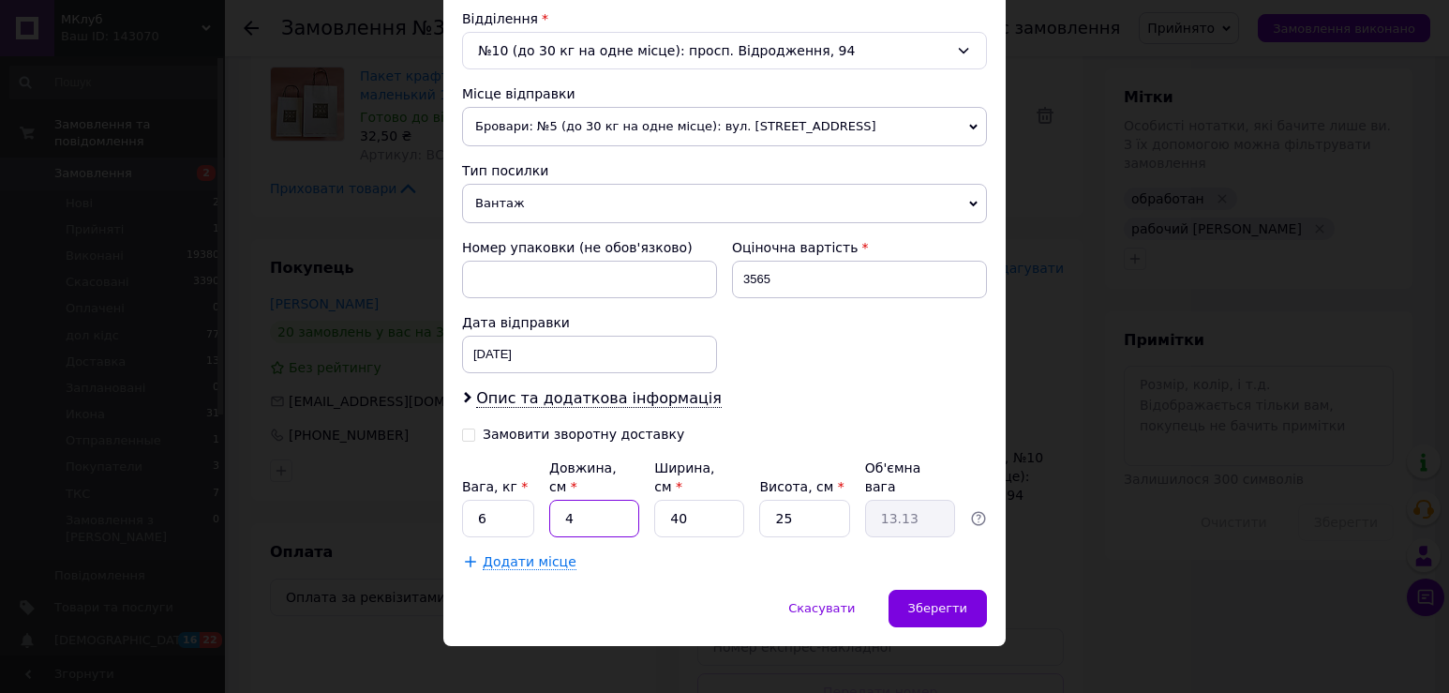
type input "1"
type input "45"
type input "11.25"
type input "45"
click at [670, 505] on input "40" at bounding box center [699, 518] width 90 height 37
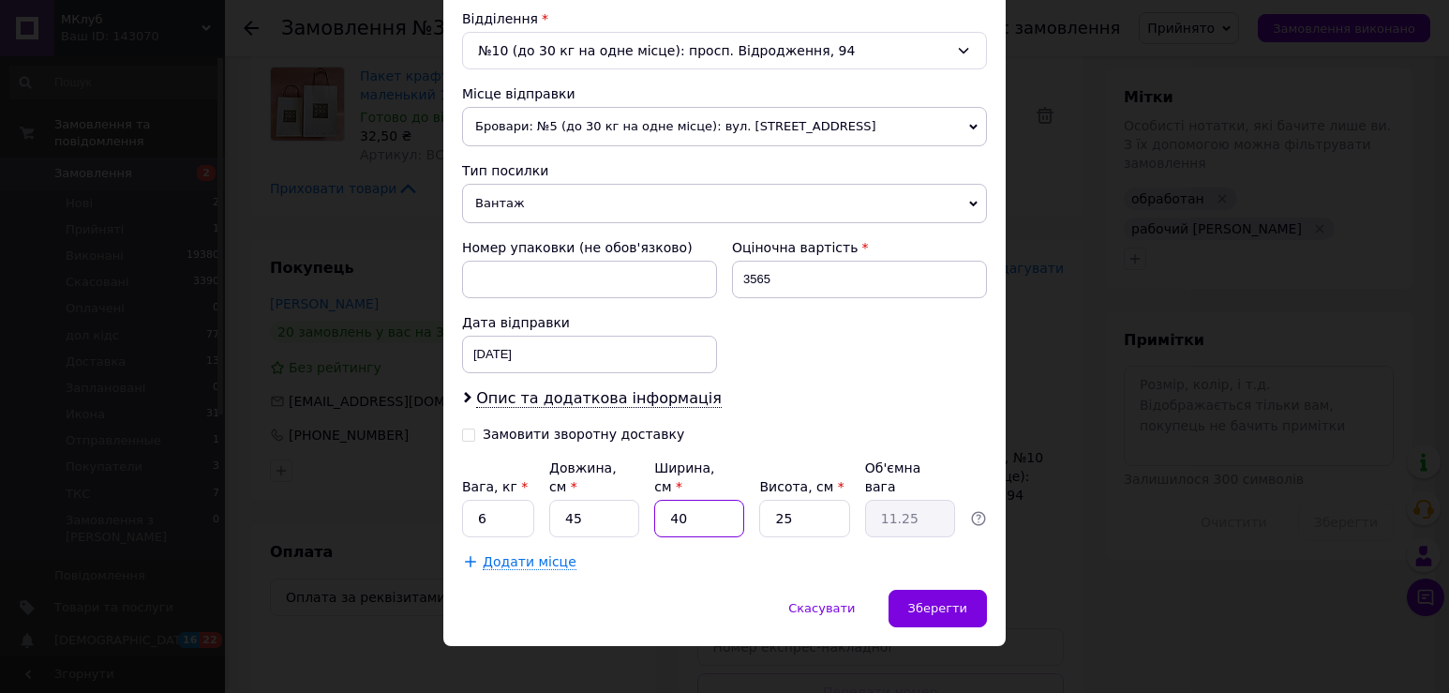
click at [670, 505] on input "40" at bounding box center [699, 518] width 90 height 37
type input "4"
type input "1.13"
type input "41"
type input "11.53"
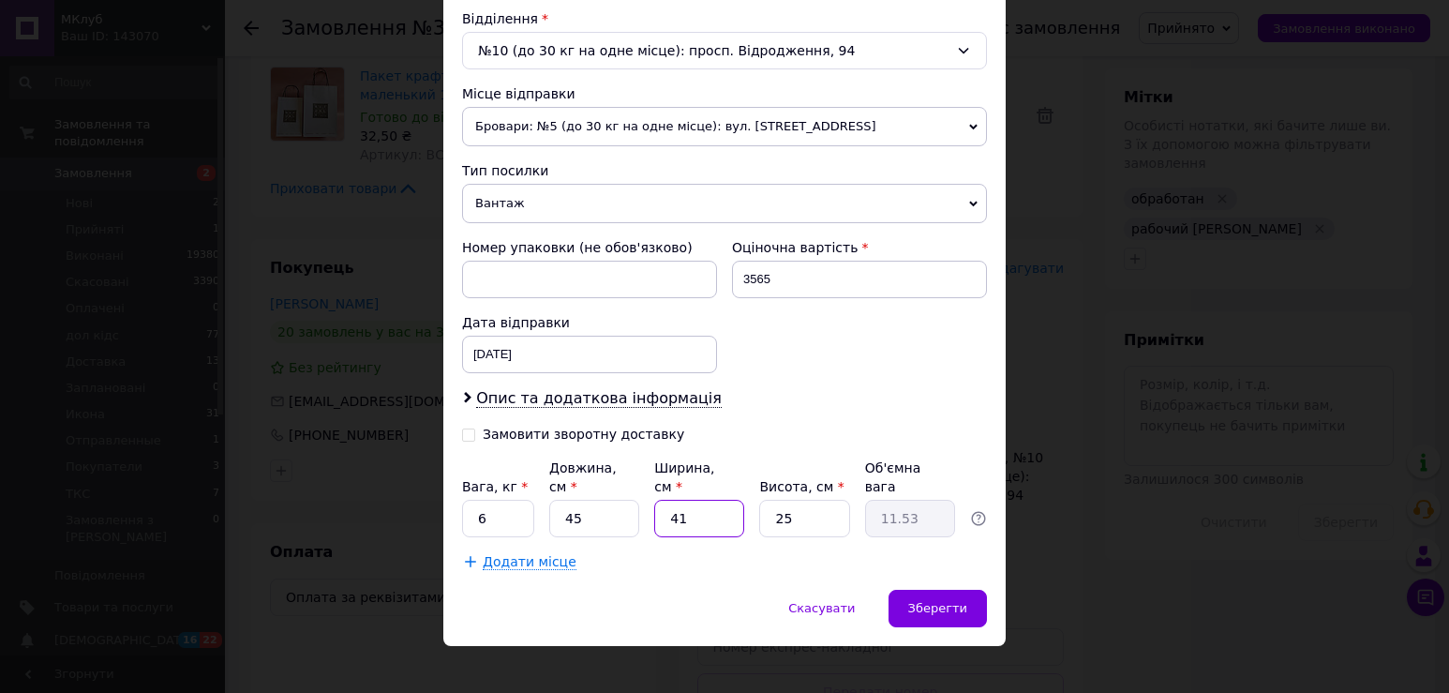
type input "41"
click at [801, 507] on input "25" at bounding box center [804, 518] width 90 height 37
type input "1"
type input "0.46"
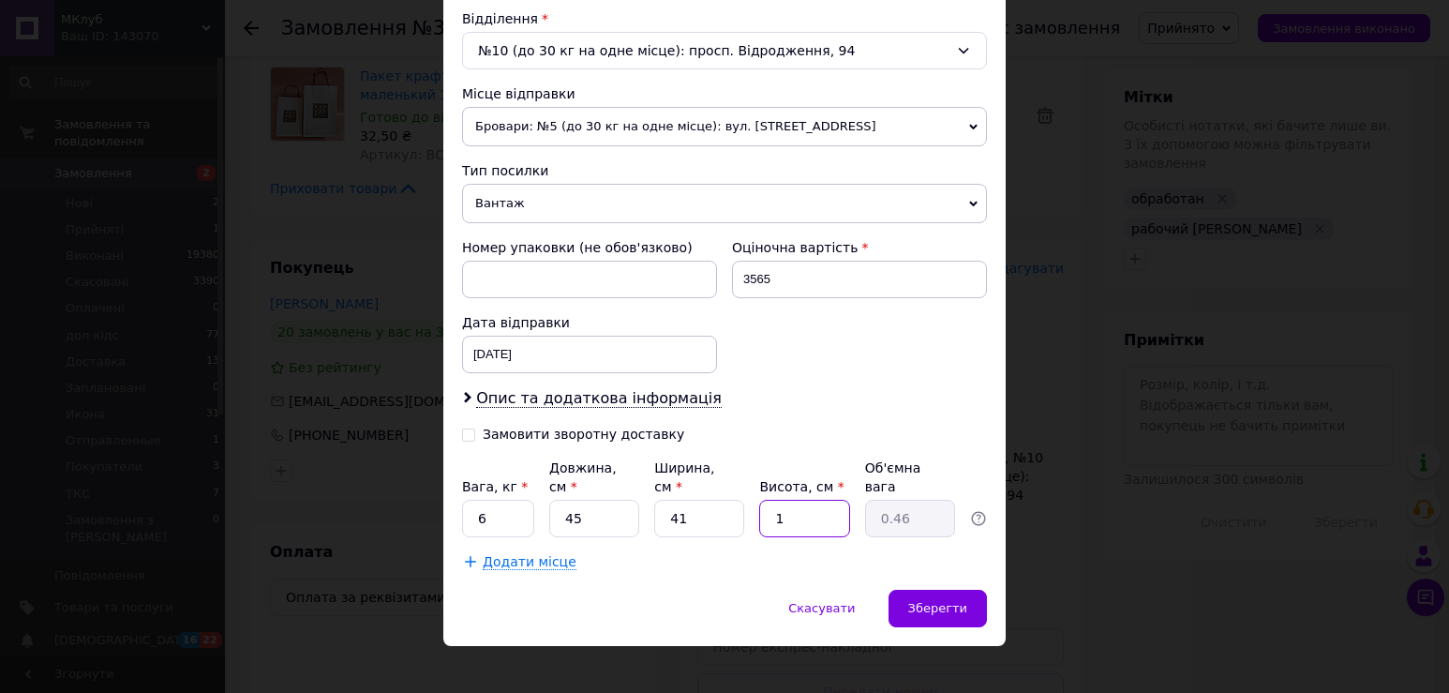
type input "14"
type input "6.46"
type input "14"
click at [908, 594] on div "Зберегти" at bounding box center [937, 607] width 98 height 37
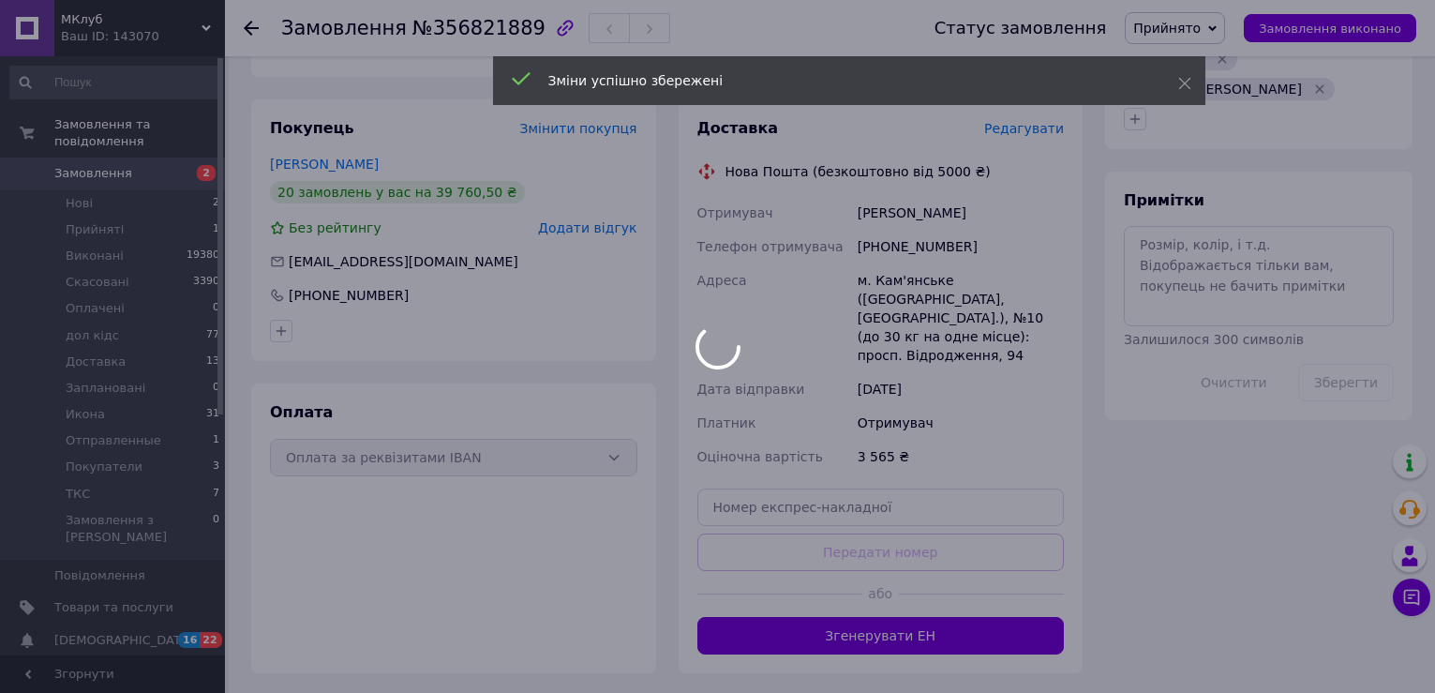
scroll to position [1312, 0]
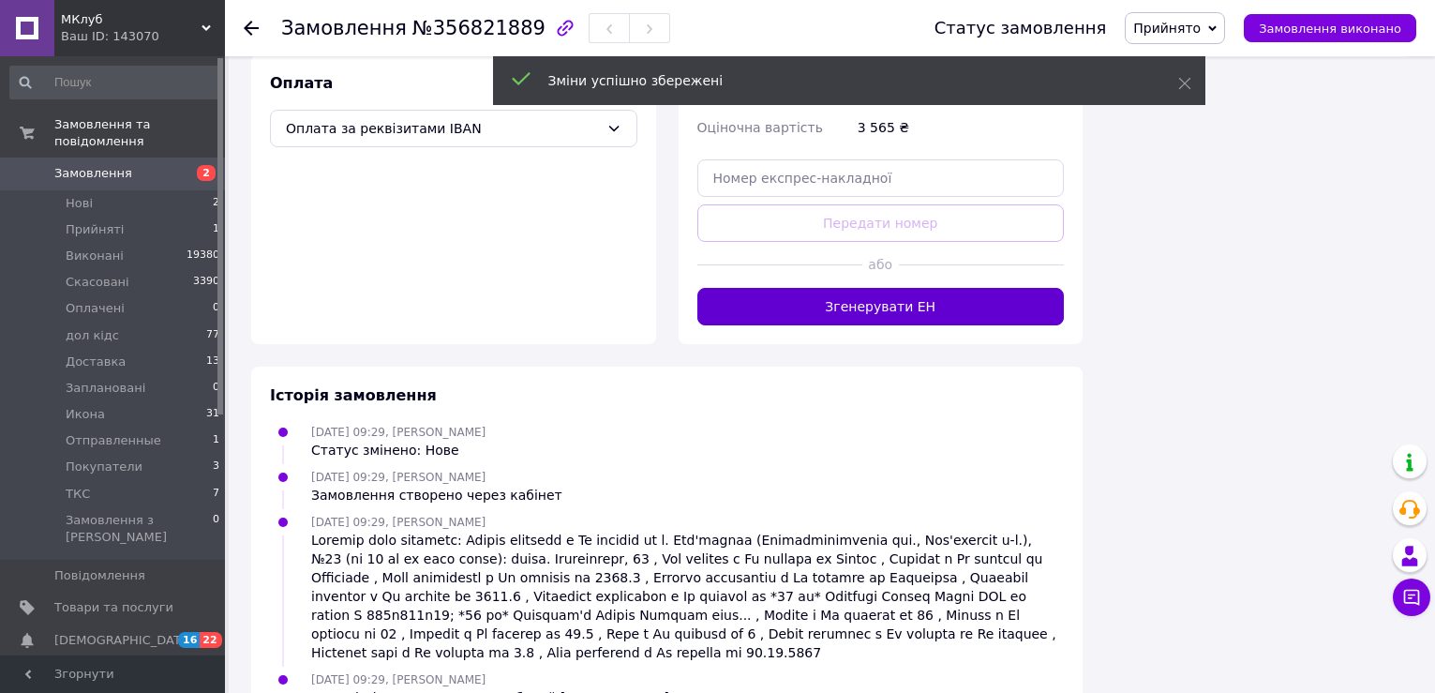
click at [851, 288] on button "Згенерувати ЕН" at bounding box center [880, 306] width 367 height 37
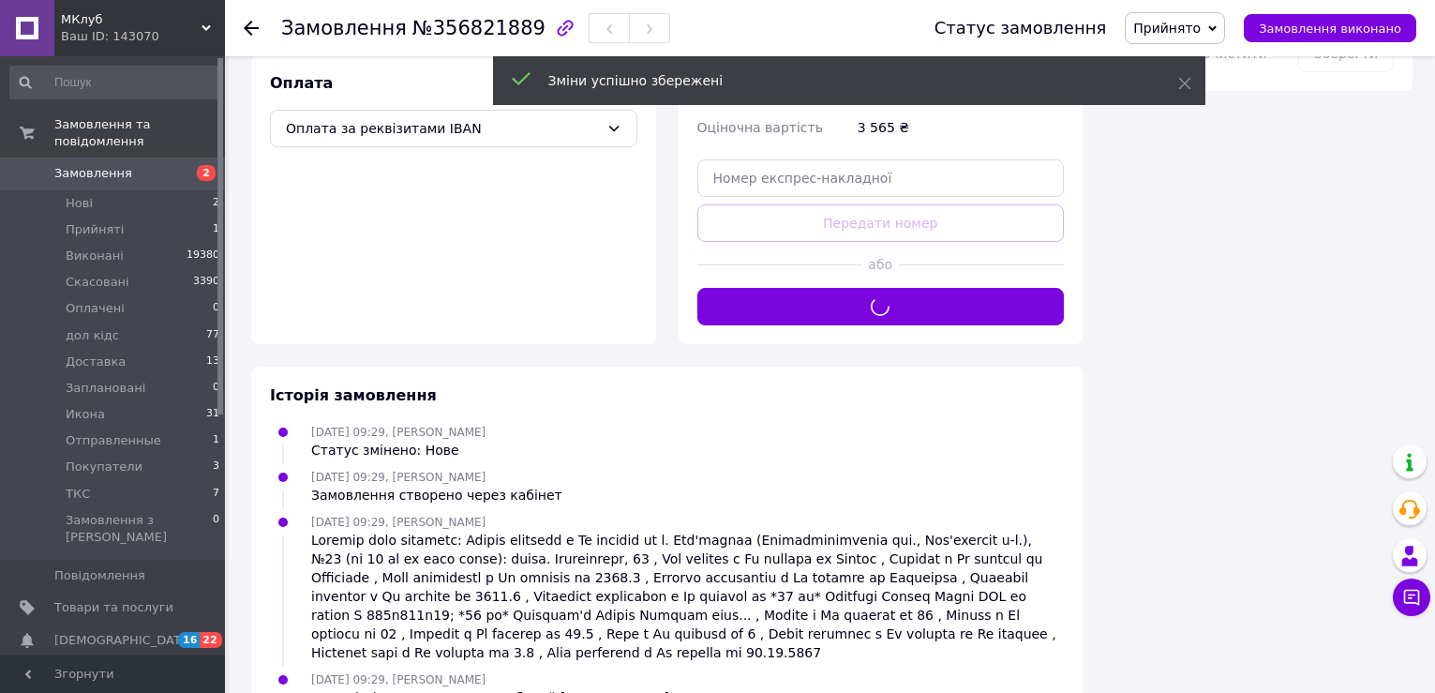
click at [1200, 22] on span "Прийнято" at bounding box center [1166, 28] width 67 height 15
click at [1225, 157] on li "Отправленные" at bounding box center [1183, 169] width 114 height 28
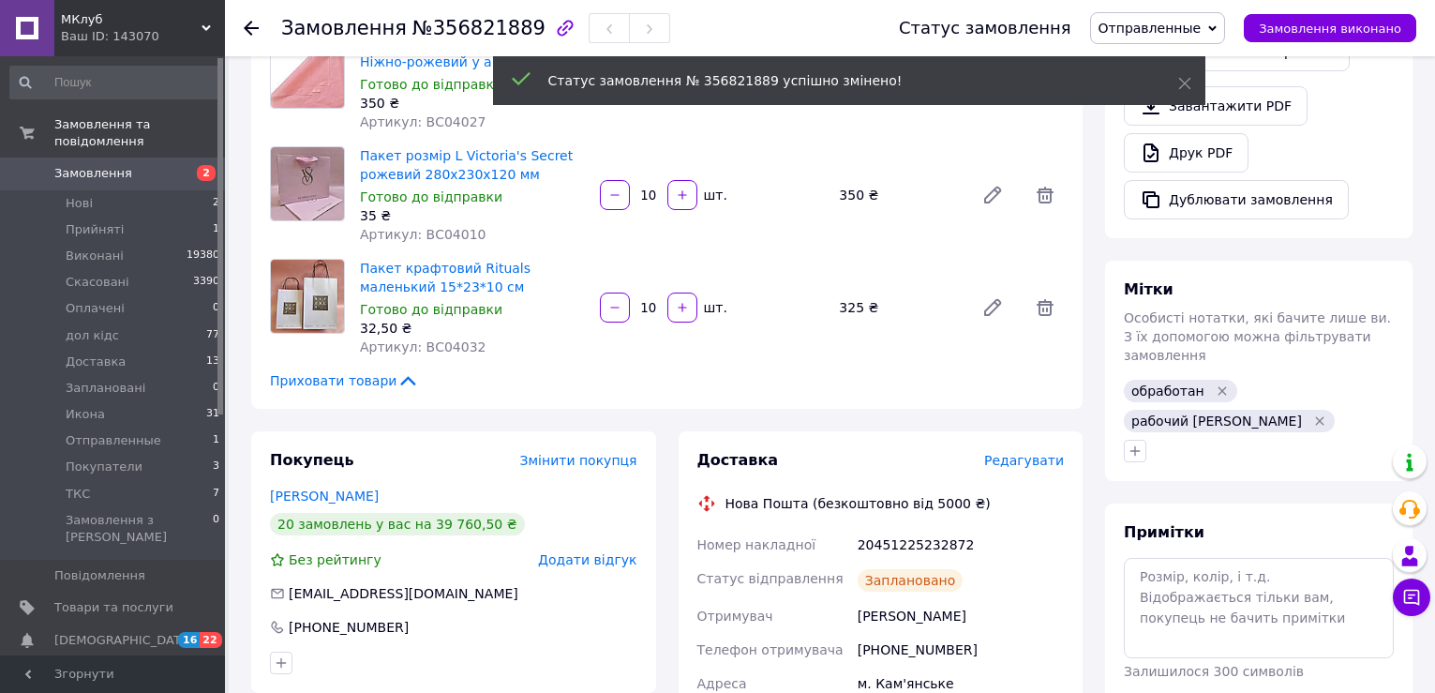
scroll to position [656, 0]
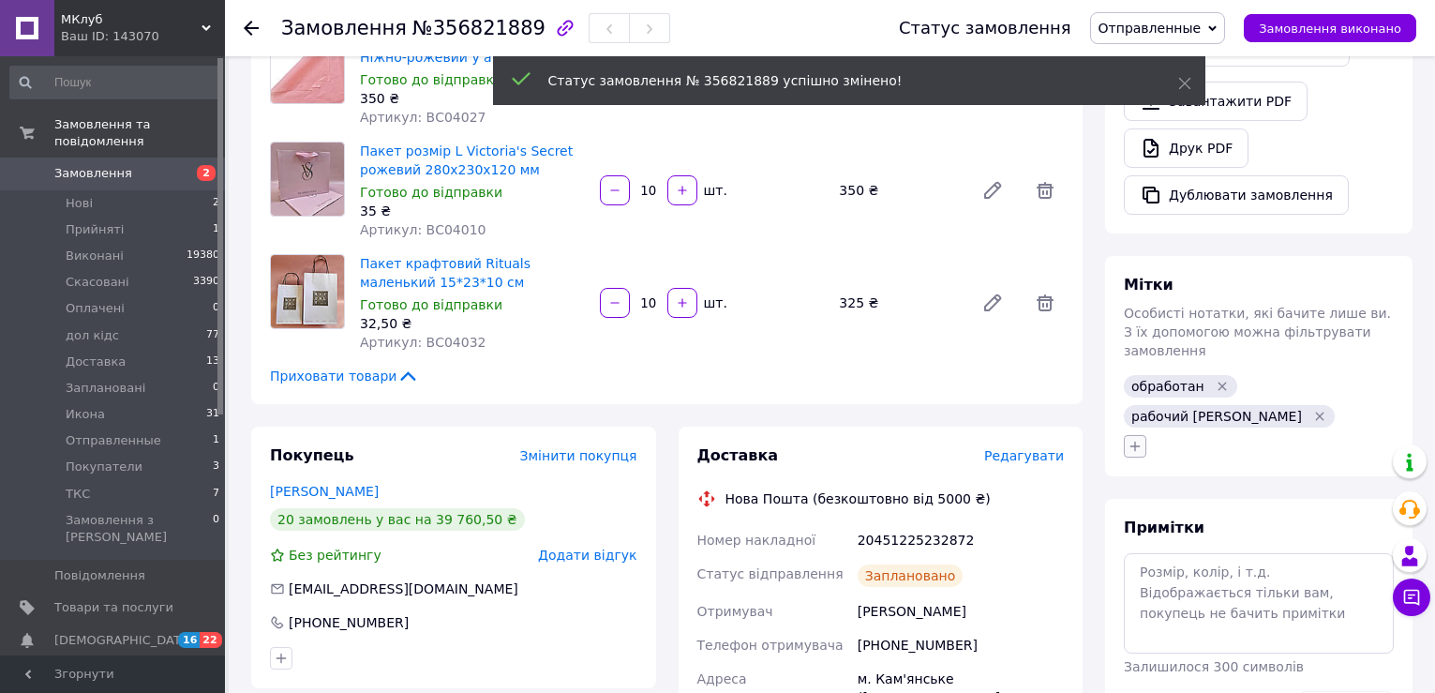
click at [1129, 439] on icon "button" at bounding box center [1134, 446] width 15 height 15
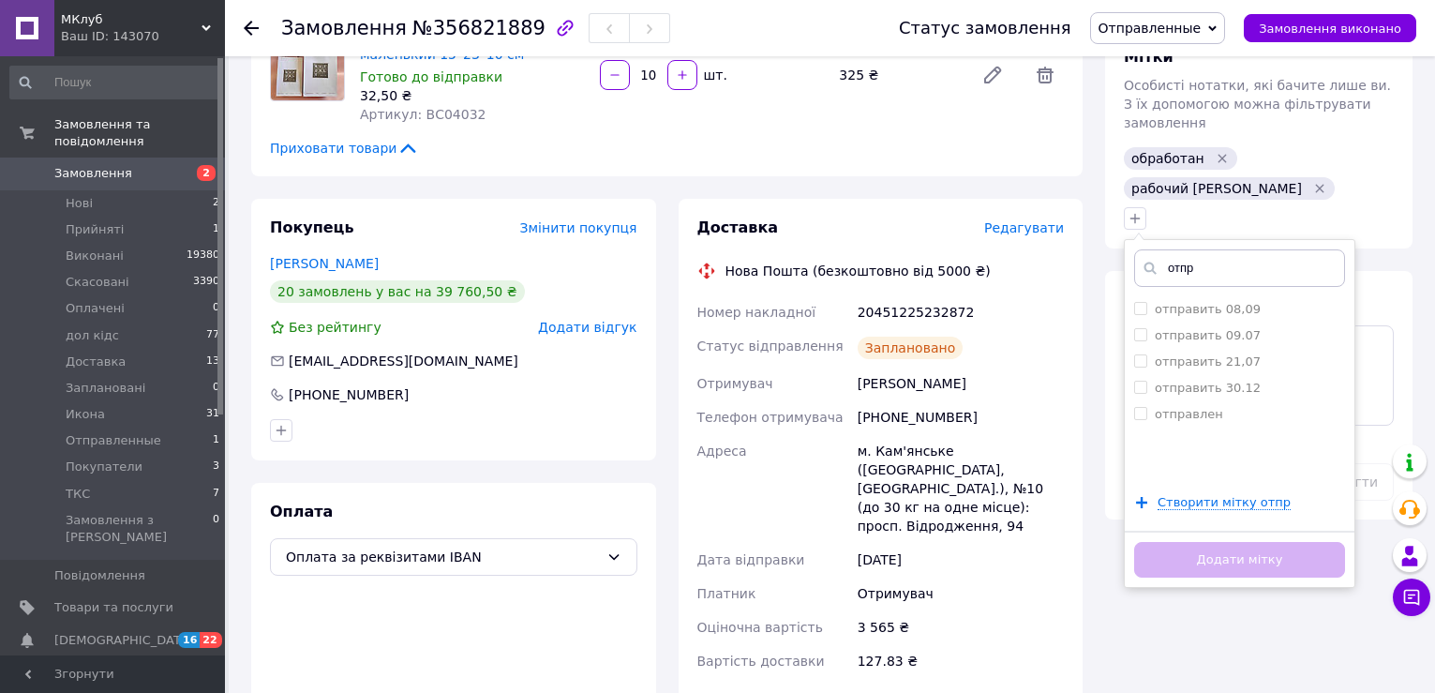
scroll to position [937, 0]
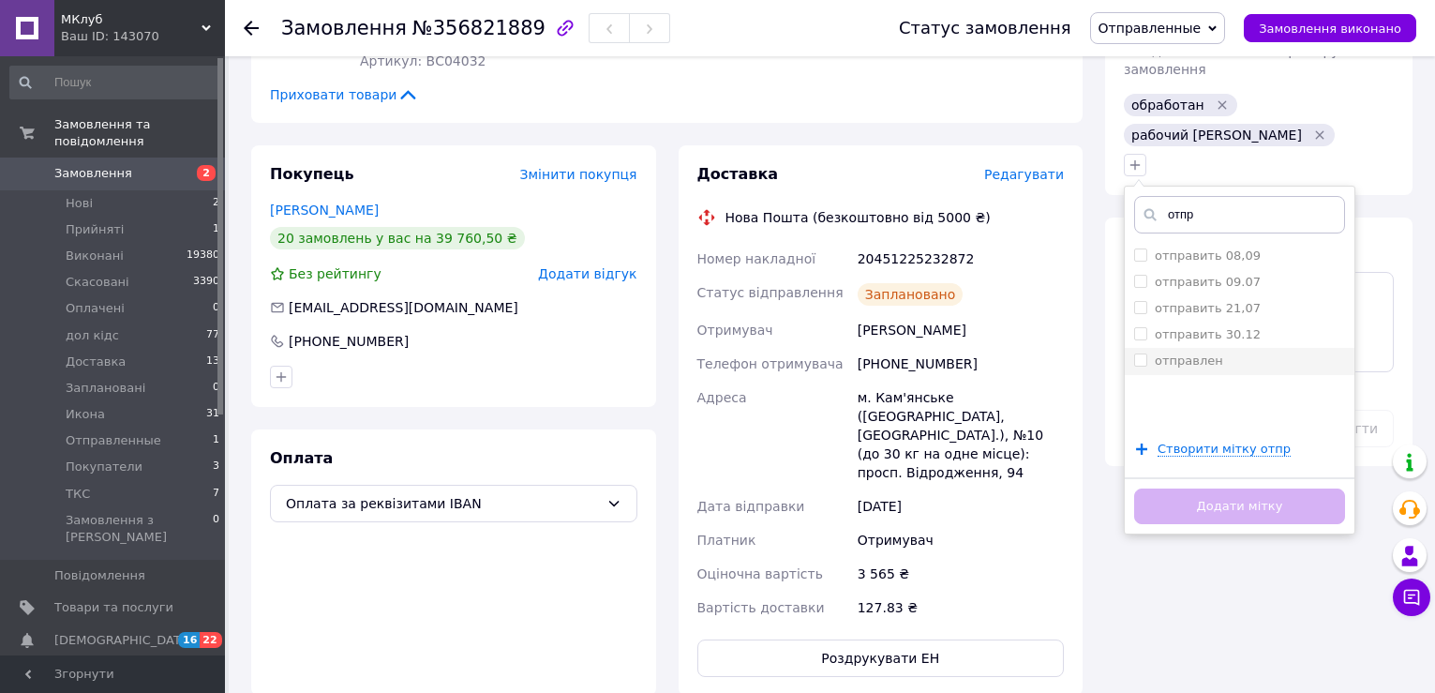
type input "отпр"
click at [1183, 353] on label "отправлен" at bounding box center [1189, 360] width 68 height 14
checkbox input "true"
click at [1216, 488] on button "Додати мітку" at bounding box center [1239, 506] width 211 height 37
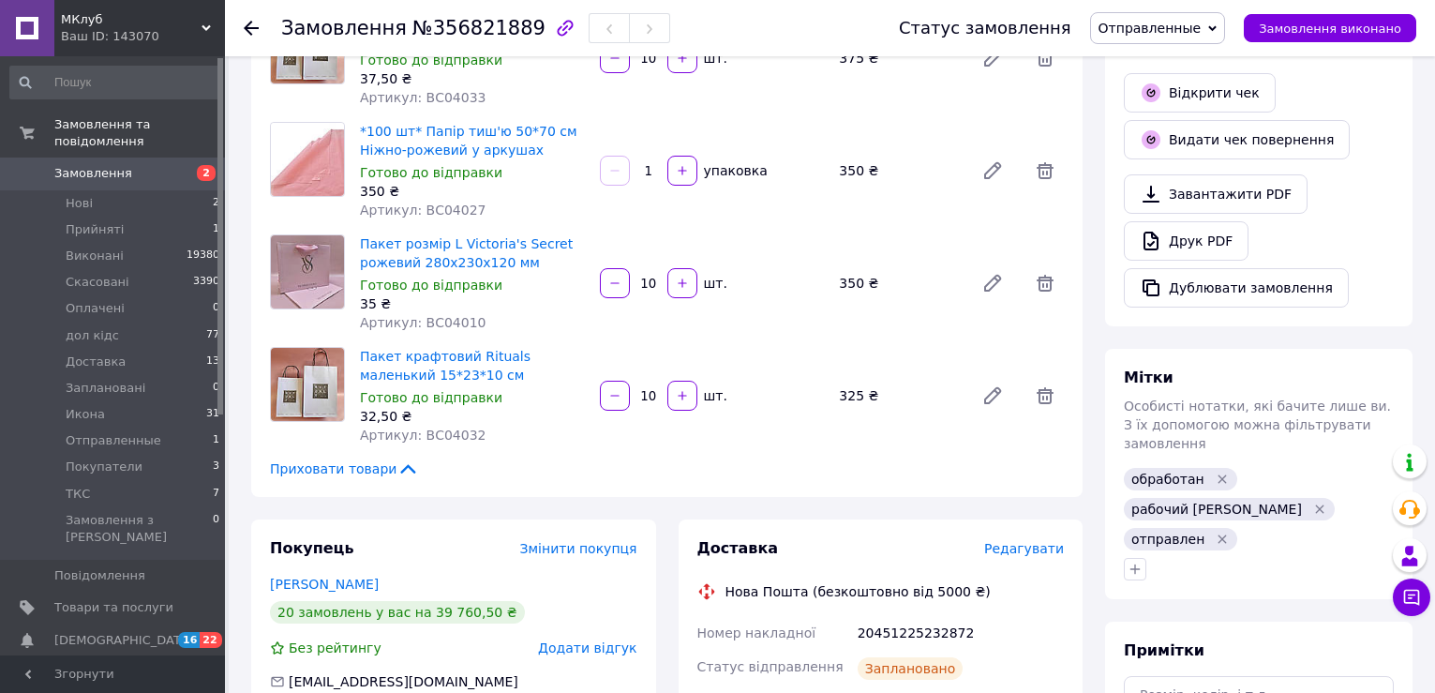
scroll to position [562, 0]
click at [171, 168] on link "Замовлення 2" at bounding box center [115, 173] width 231 height 32
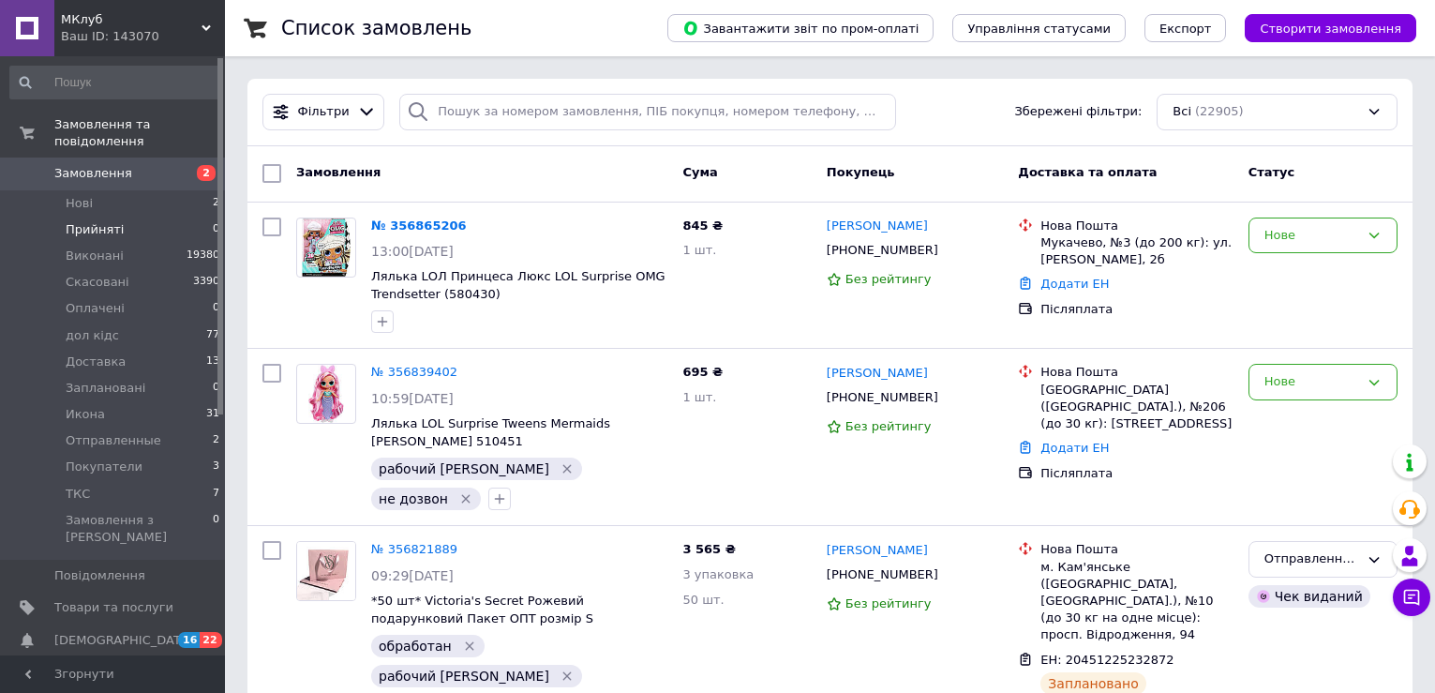
click at [143, 216] on li "Прийняті 0" at bounding box center [115, 229] width 231 height 26
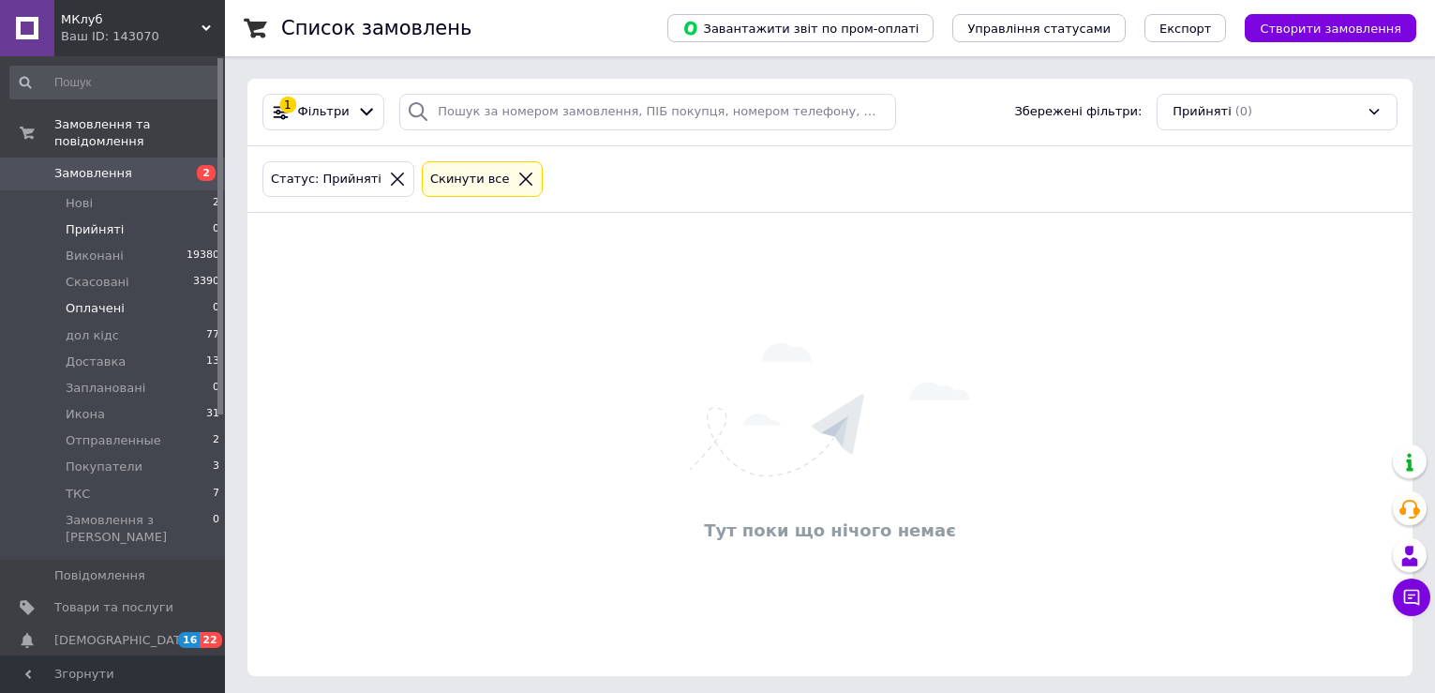
click at [122, 295] on li "Оплачені 0" at bounding box center [115, 308] width 231 height 26
click at [154, 190] on li "Нові 2" at bounding box center [115, 203] width 231 height 26
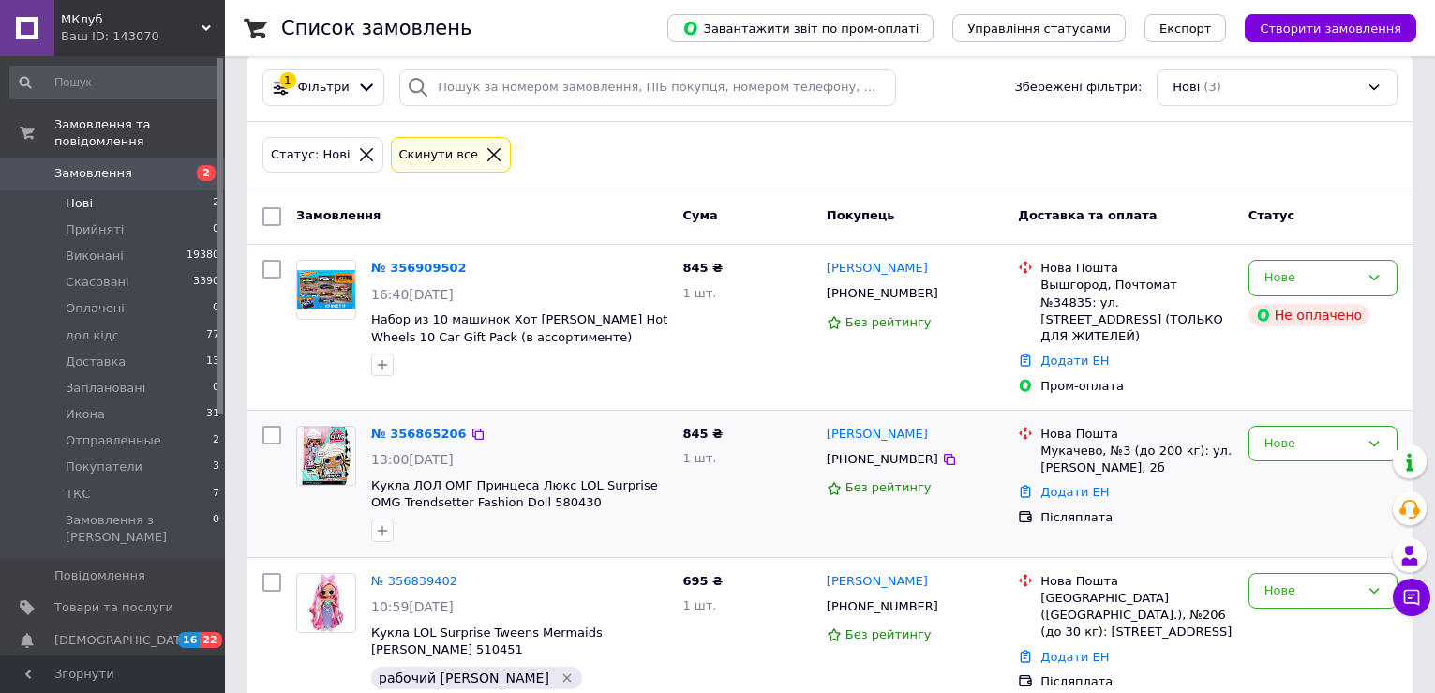
scroll to position [42, 0]
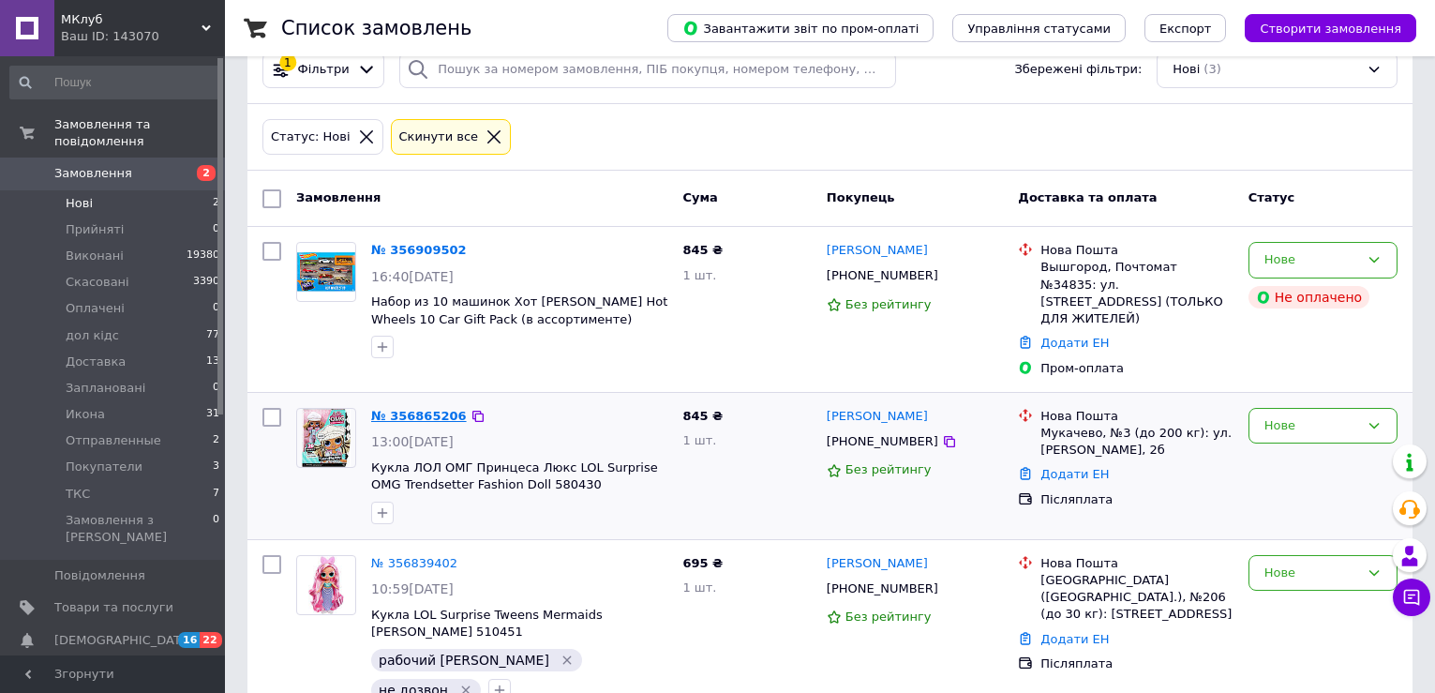
click at [394, 409] on link "№ 356865206" at bounding box center [419, 416] width 96 height 14
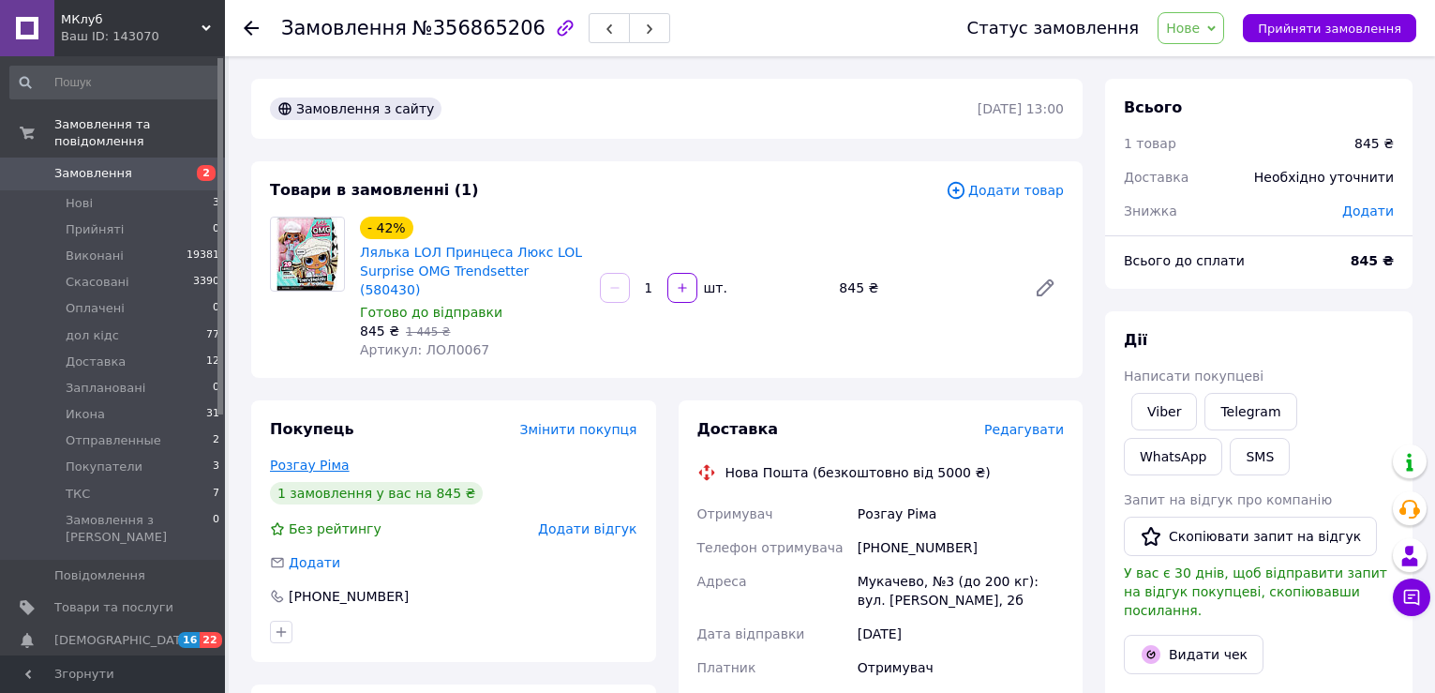
click at [276, 457] on link "Розгау Ріма" at bounding box center [310, 464] width 80 height 15
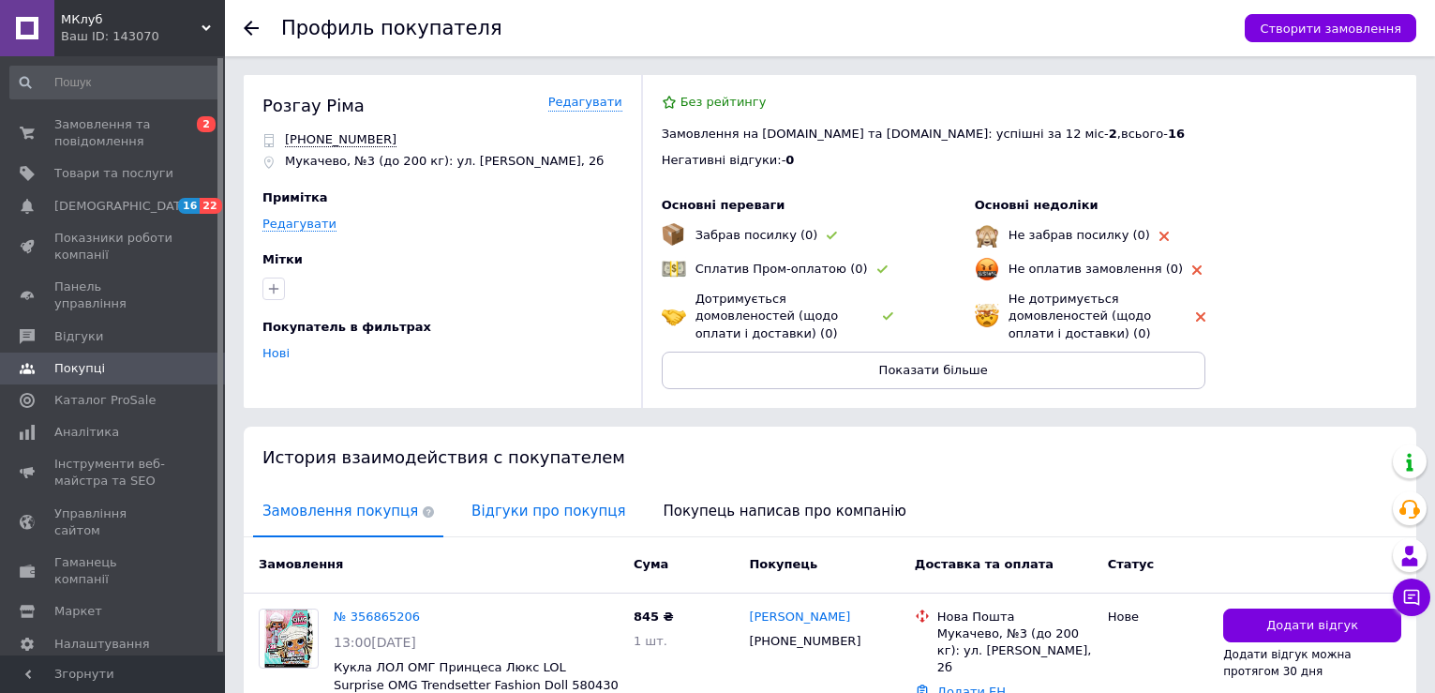
click at [487, 532] on span "Відгуки про покупця" at bounding box center [548, 511] width 172 height 48
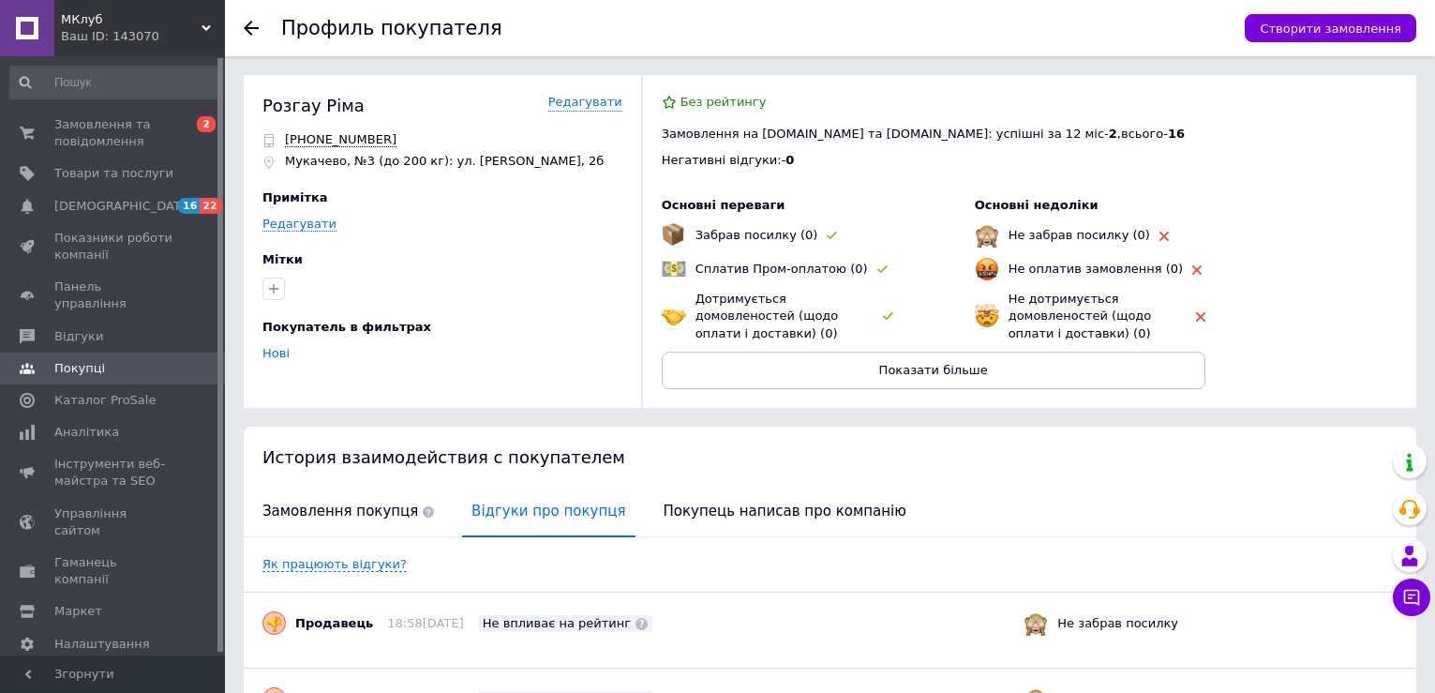
scroll to position [300, 0]
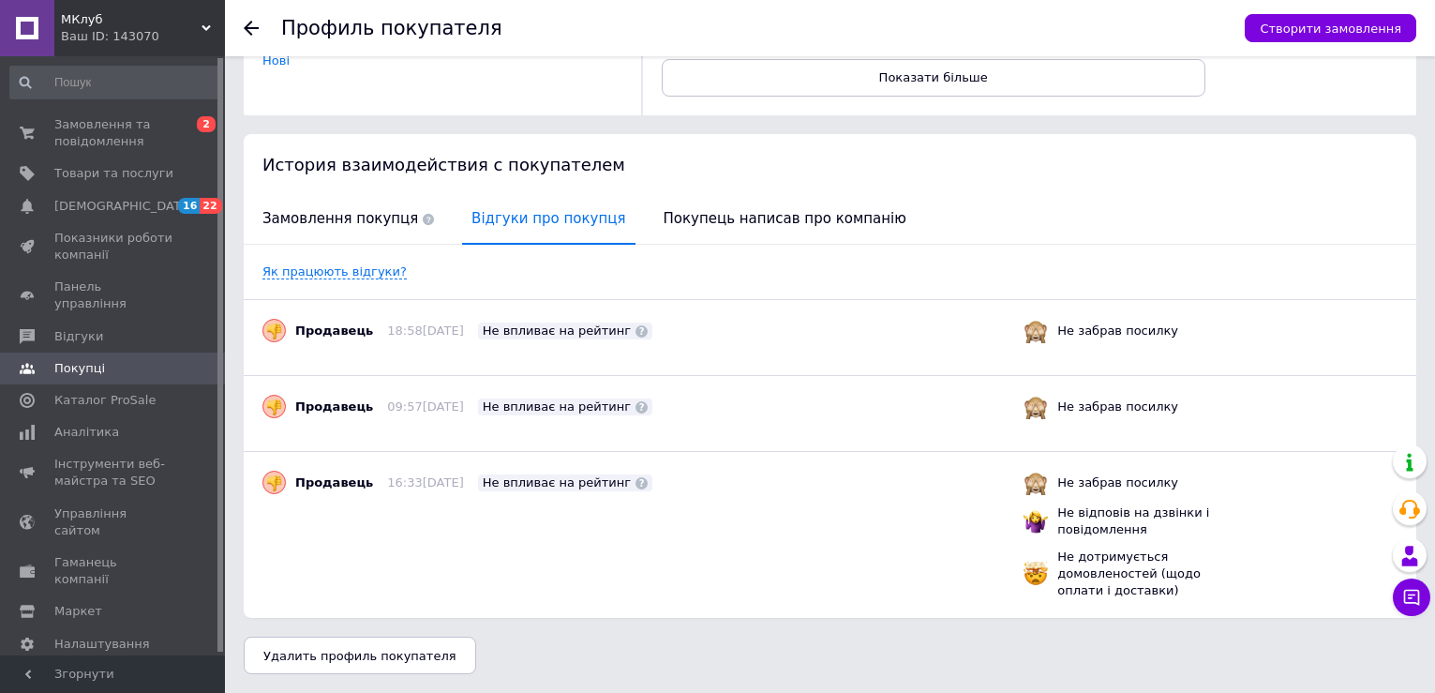
click at [246, 28] on use at bounding box center [251, 28] width 15 height 15
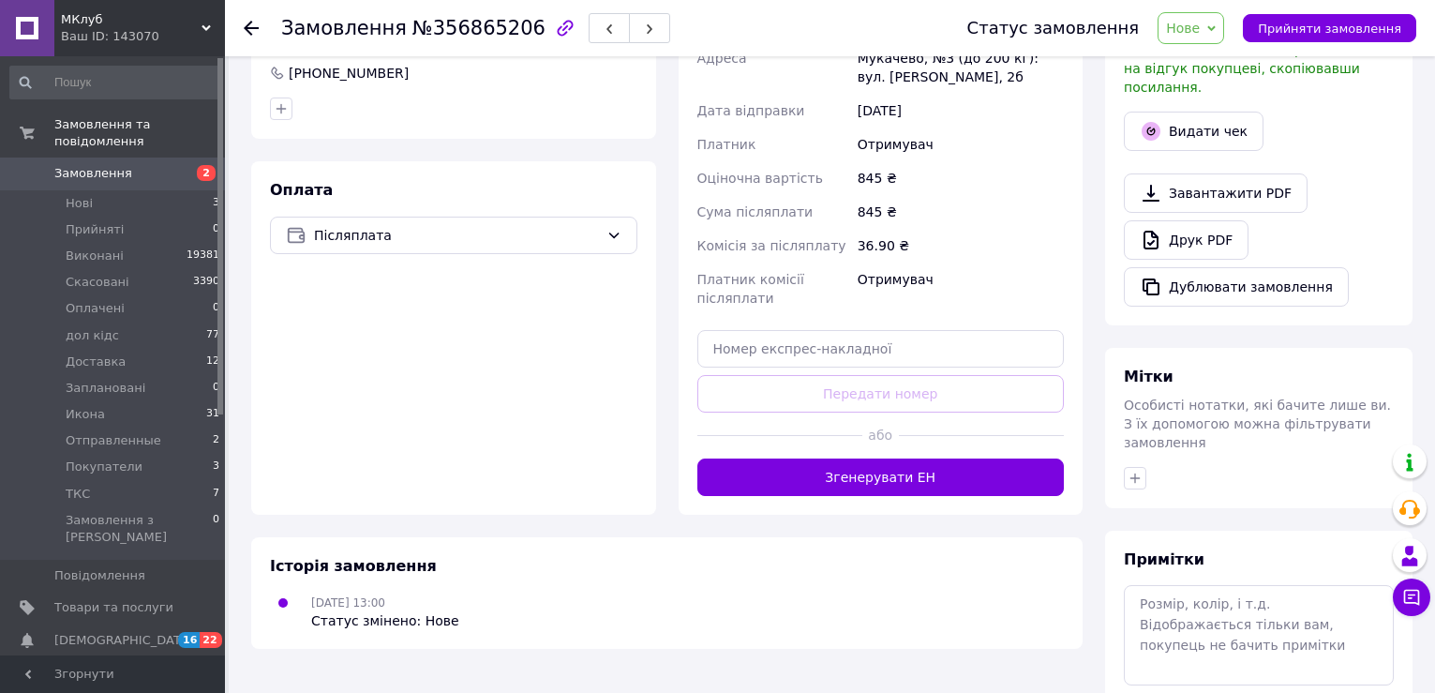
scroll to position [562, 0]
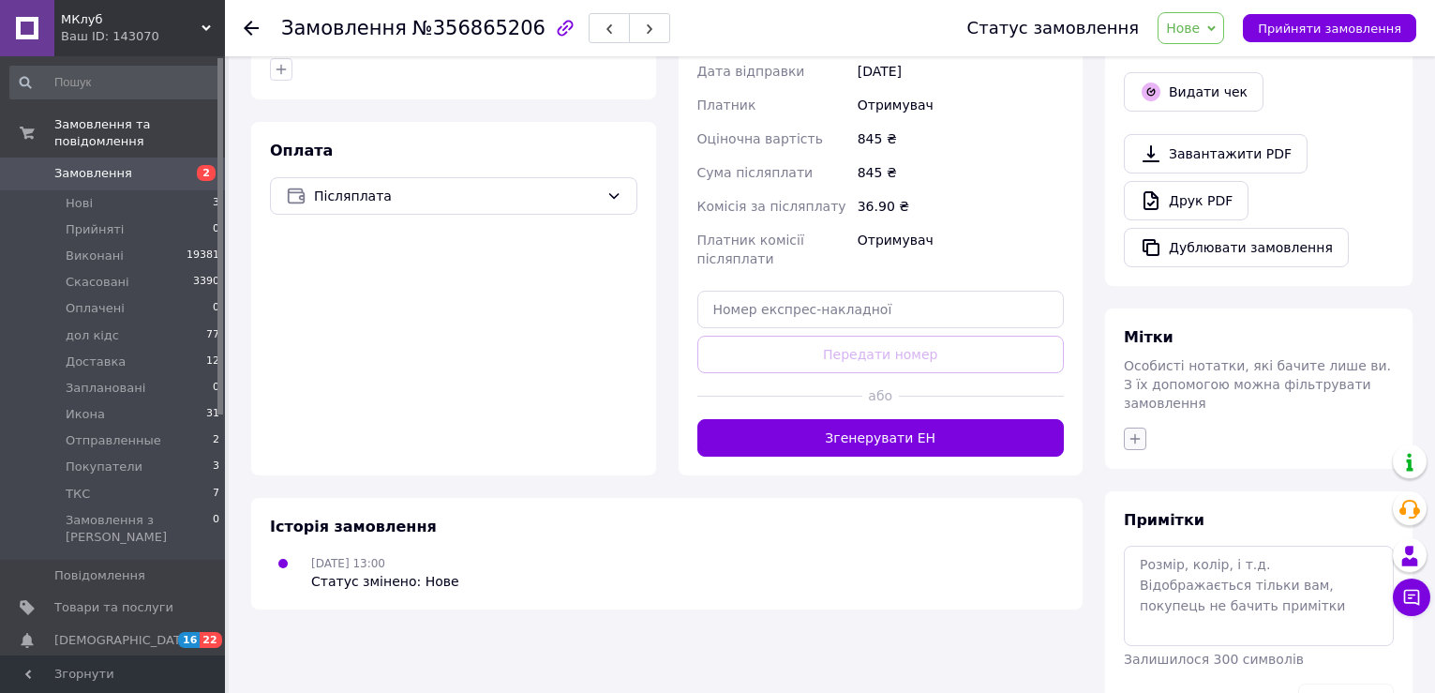
click at [1134, 427] on button "button" at bounding box center [1135, 438] width 22 height 22
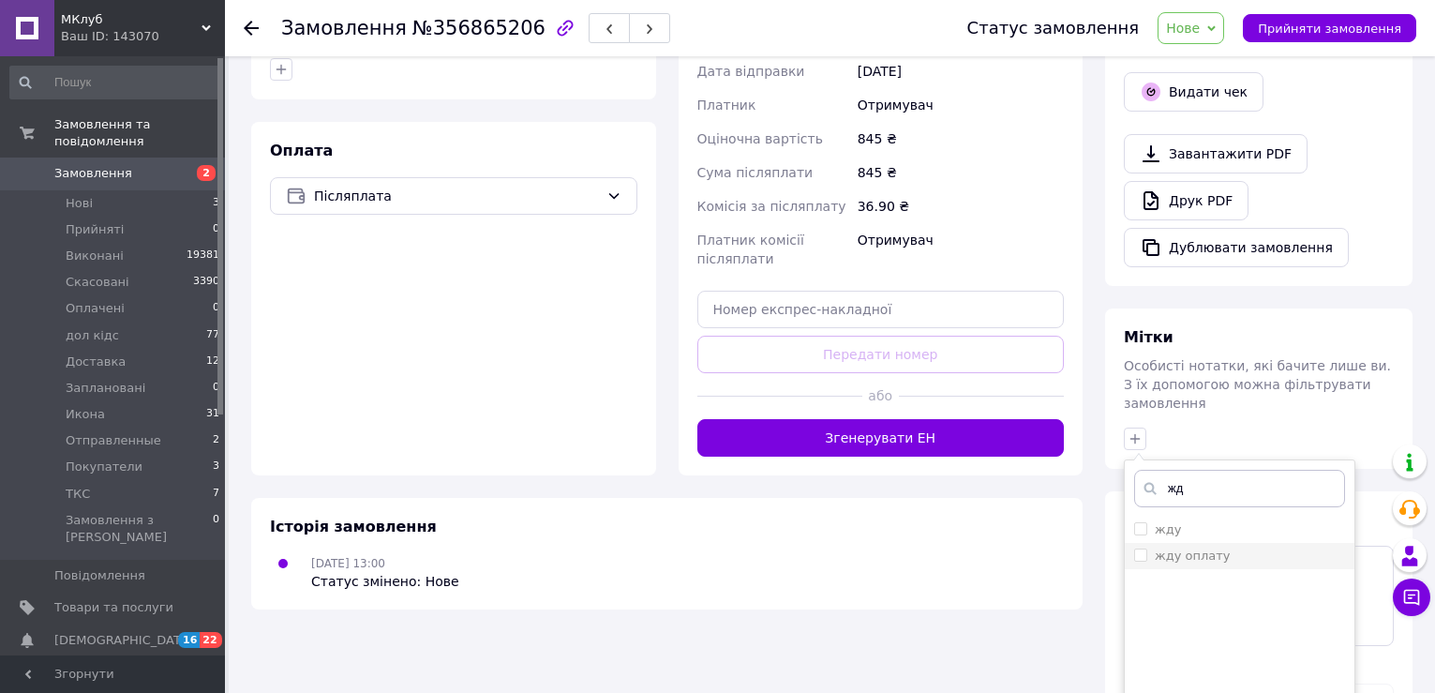
type input "жд"
click at [1212, 548] on label "жду оплату" at bounding box center [1193, 555] width 76 height 14
checkbox input "true"
click at [1218, 470] on input "жд" at bounding box center [1239, 488] width 211 height 37
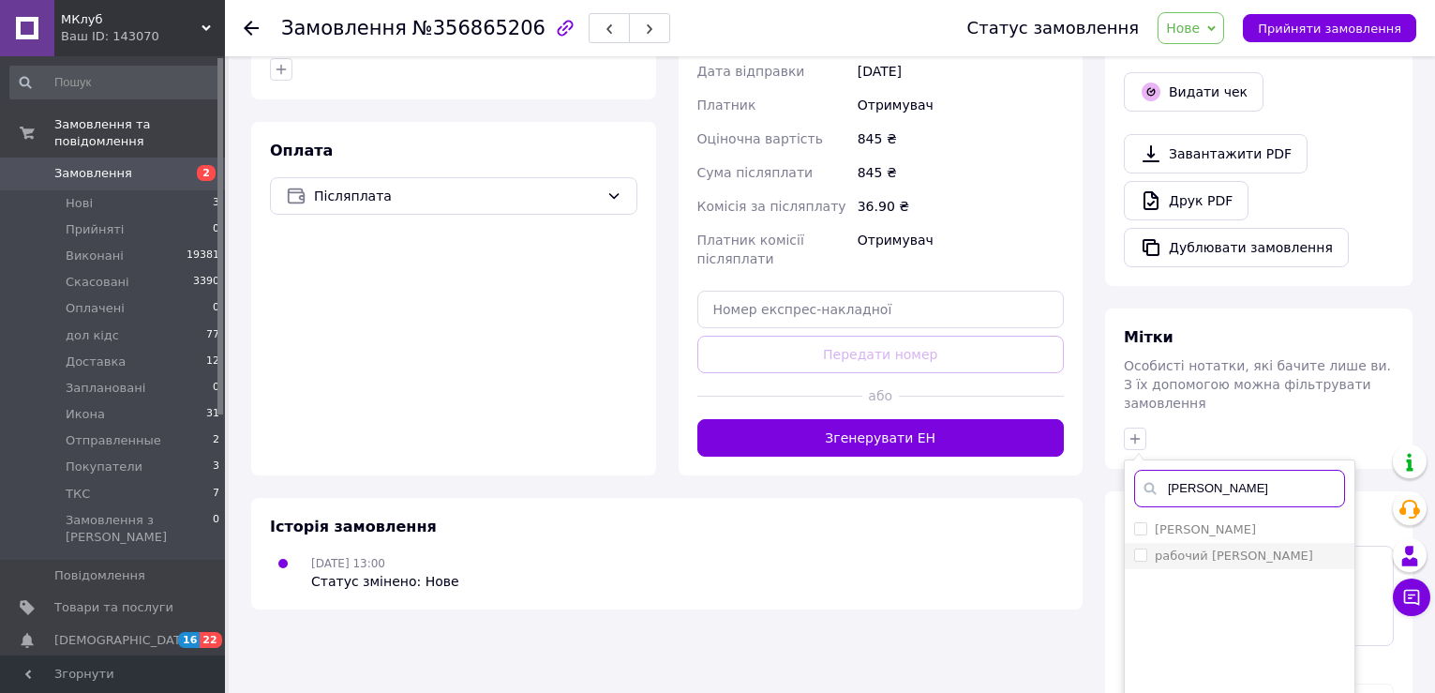
type input "ян"
click at [1284, 547] on div "рабочий [PERSON_NAME]" at bounding box center [1239, 555] width 211 height 17
checkbox input "true"
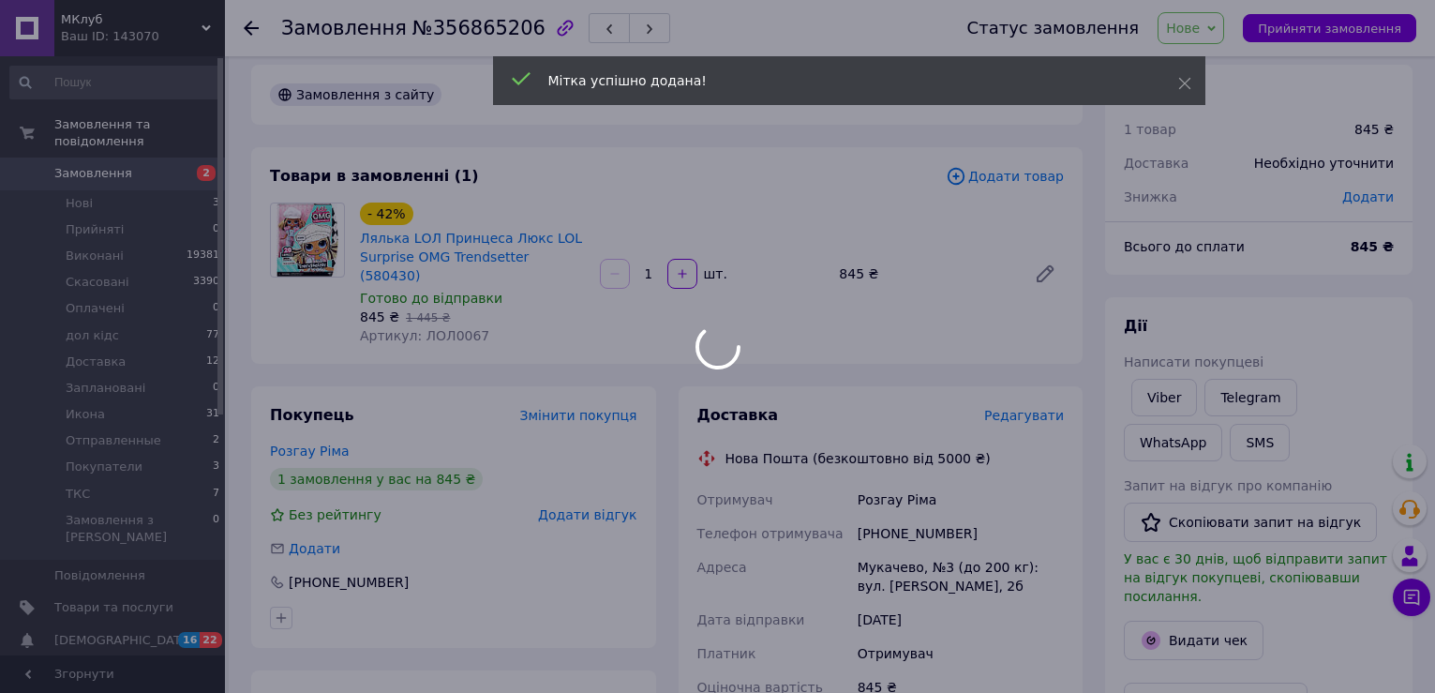
scroll to position [0, 0]
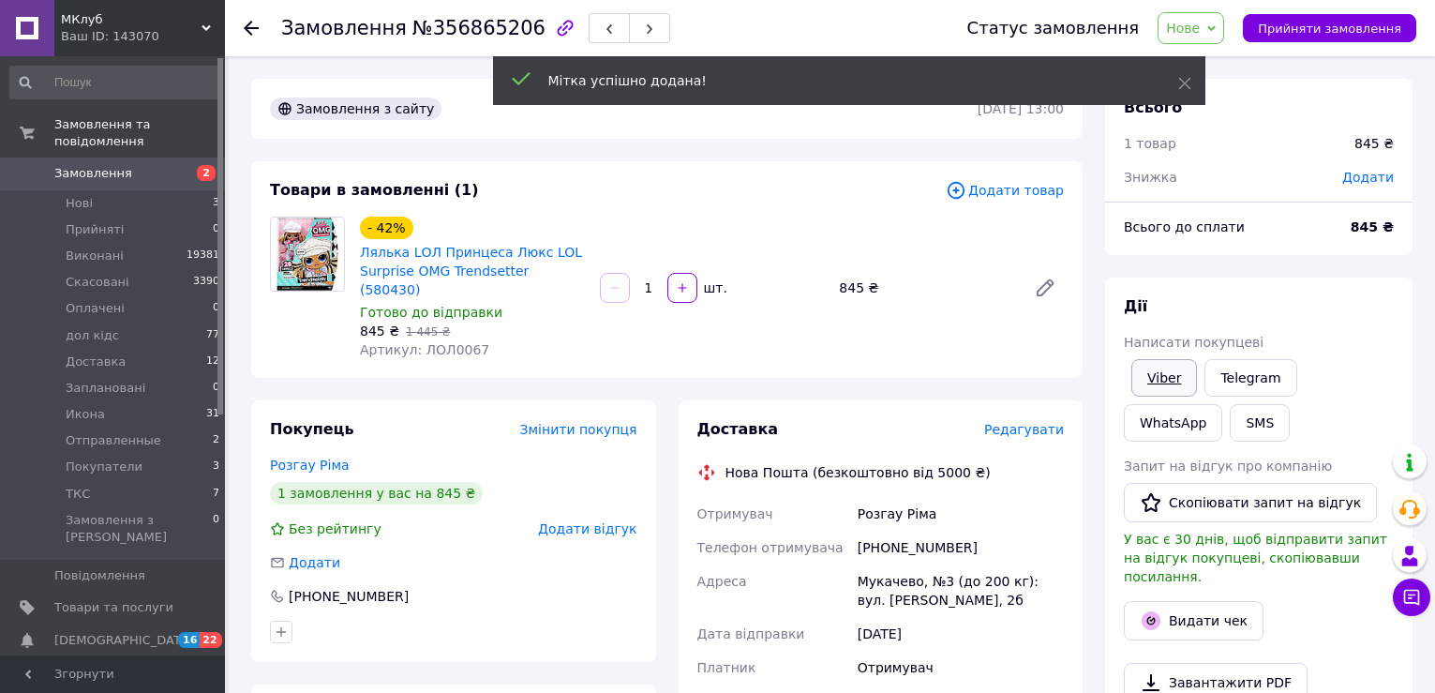
click at [1166, 381] on link "Viber" at bounding box center [1164, 377] width 66 height 37
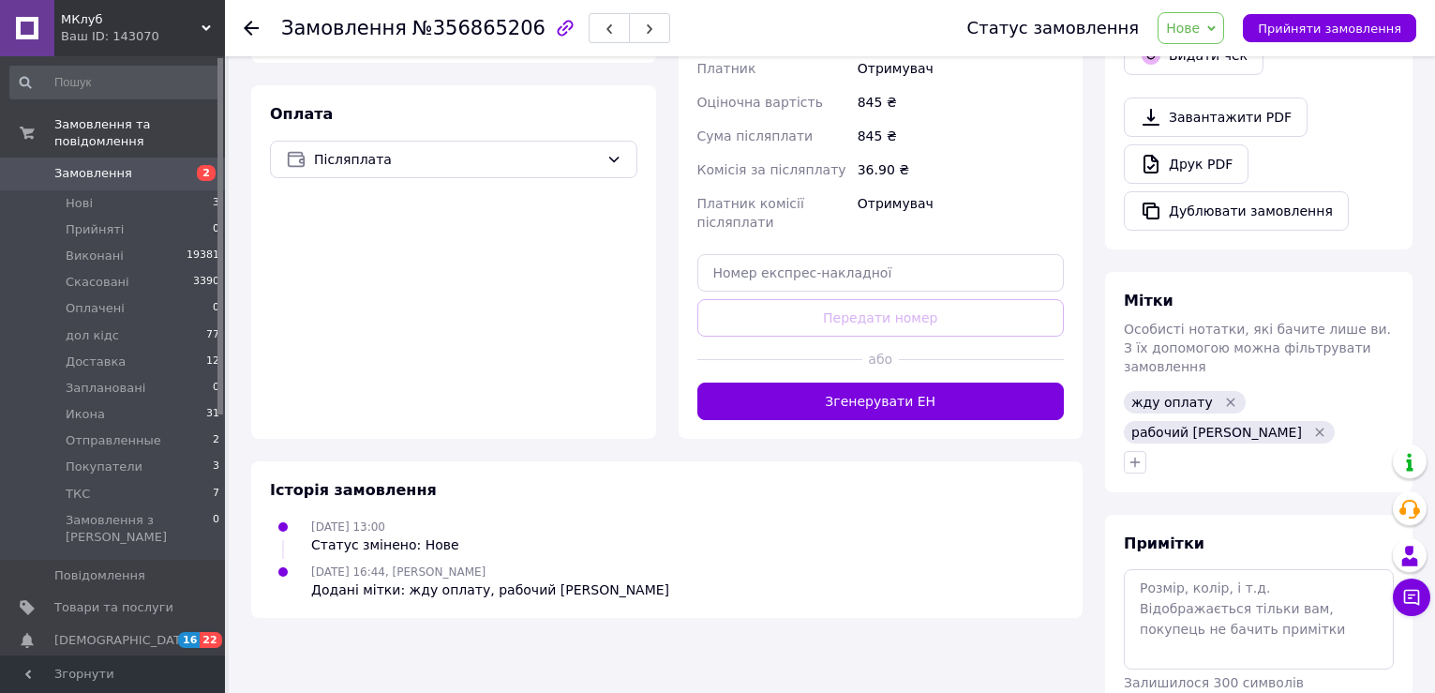
scroll to position [624, 0]
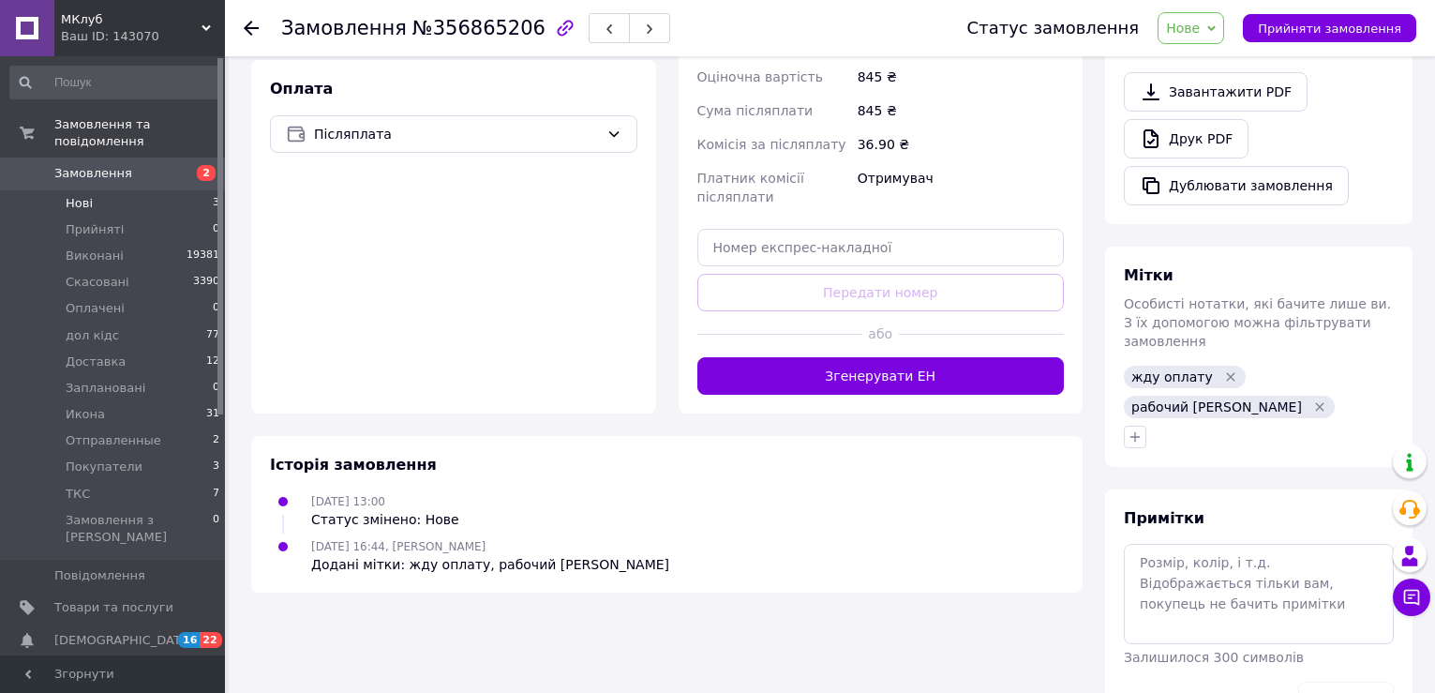
click at [170, 190] on li "Нові 3" at bounding box center [115, 203] width 231 height 26
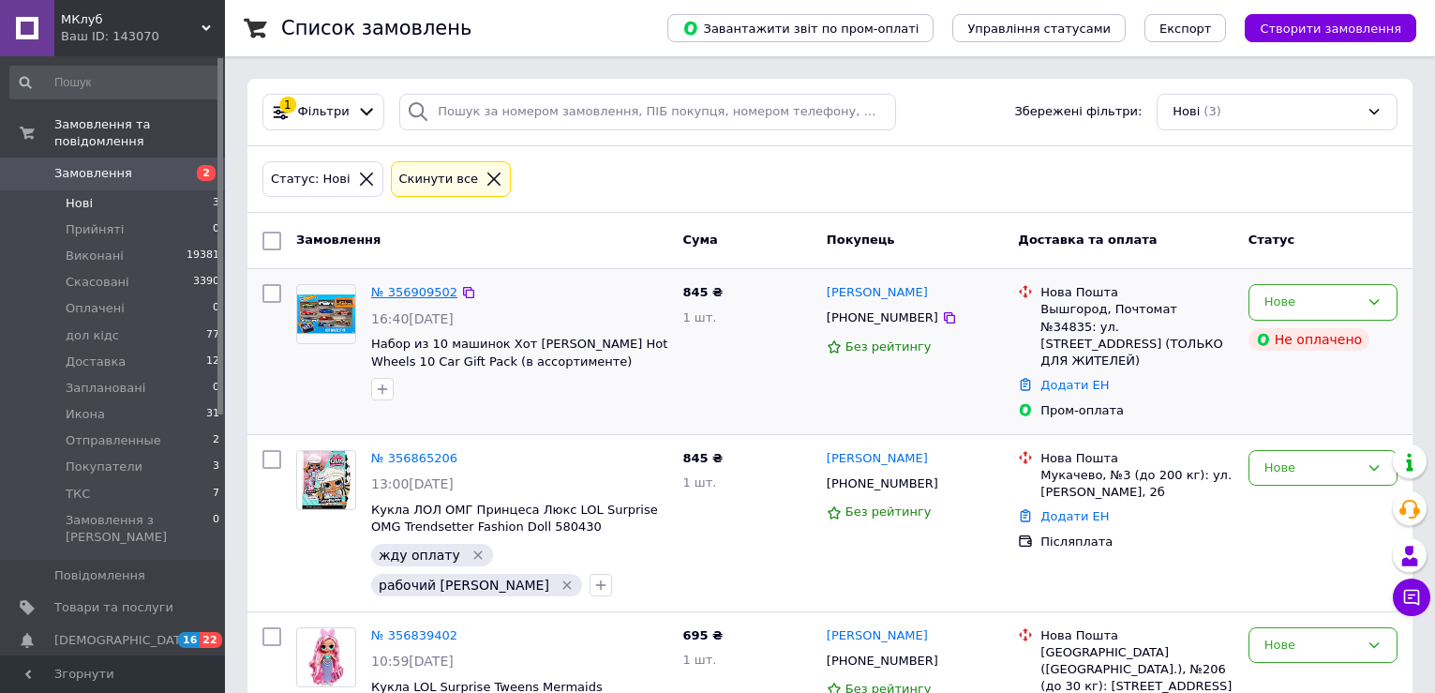
click at [401, 294] on link "№ 356909502" at bounding box center [414, 292] width 86 height 14
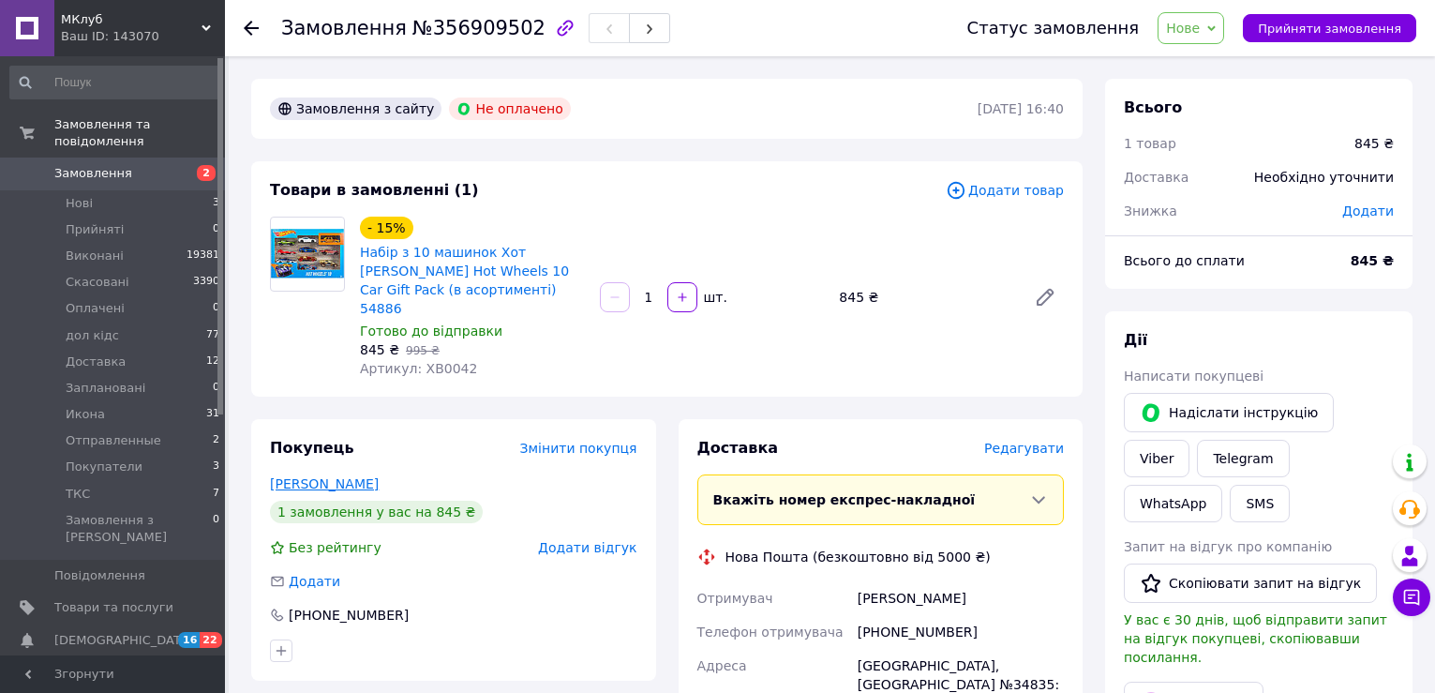
click at [327, 476] on link "Очеретна Юля" at bounding box center [324, 483] width 109 height 15
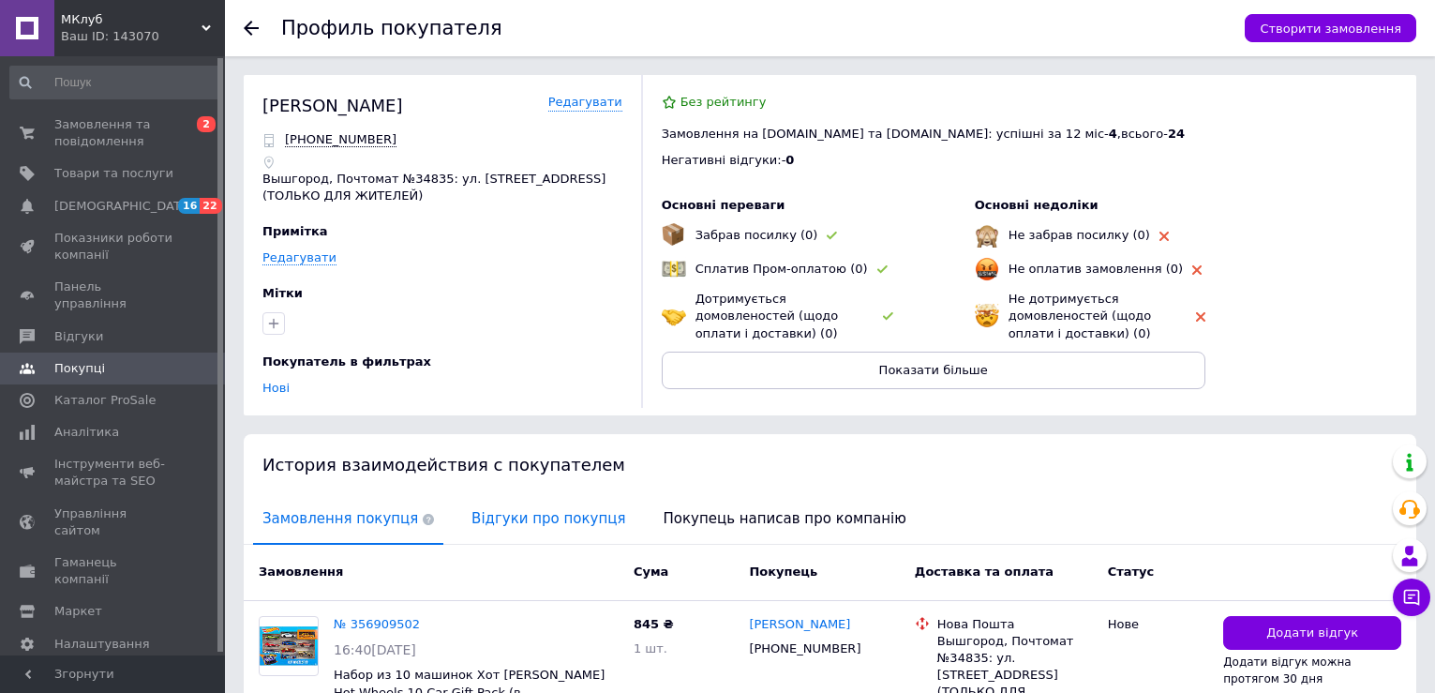
click at [522, 515] on span "Відгуки про покупця" at bounding box center [548, 519] width 172 height 48
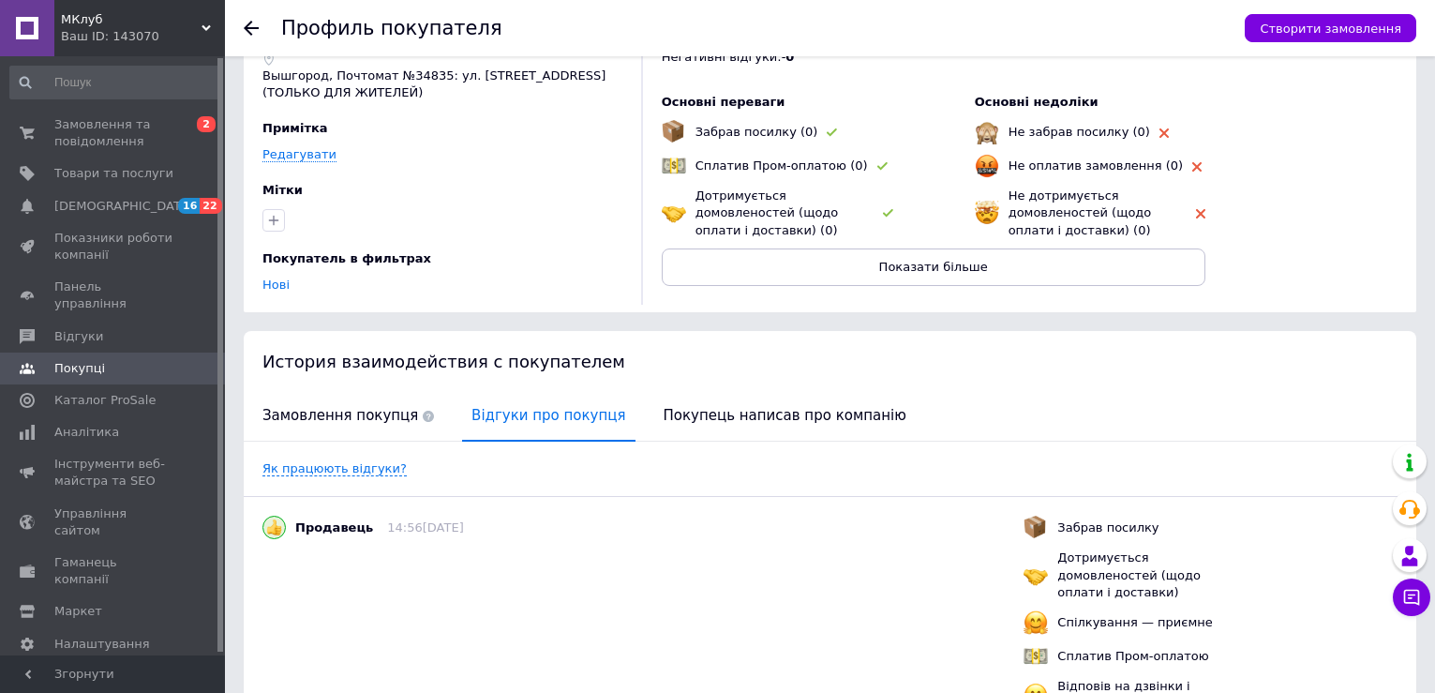
scroll to position [199, 0]
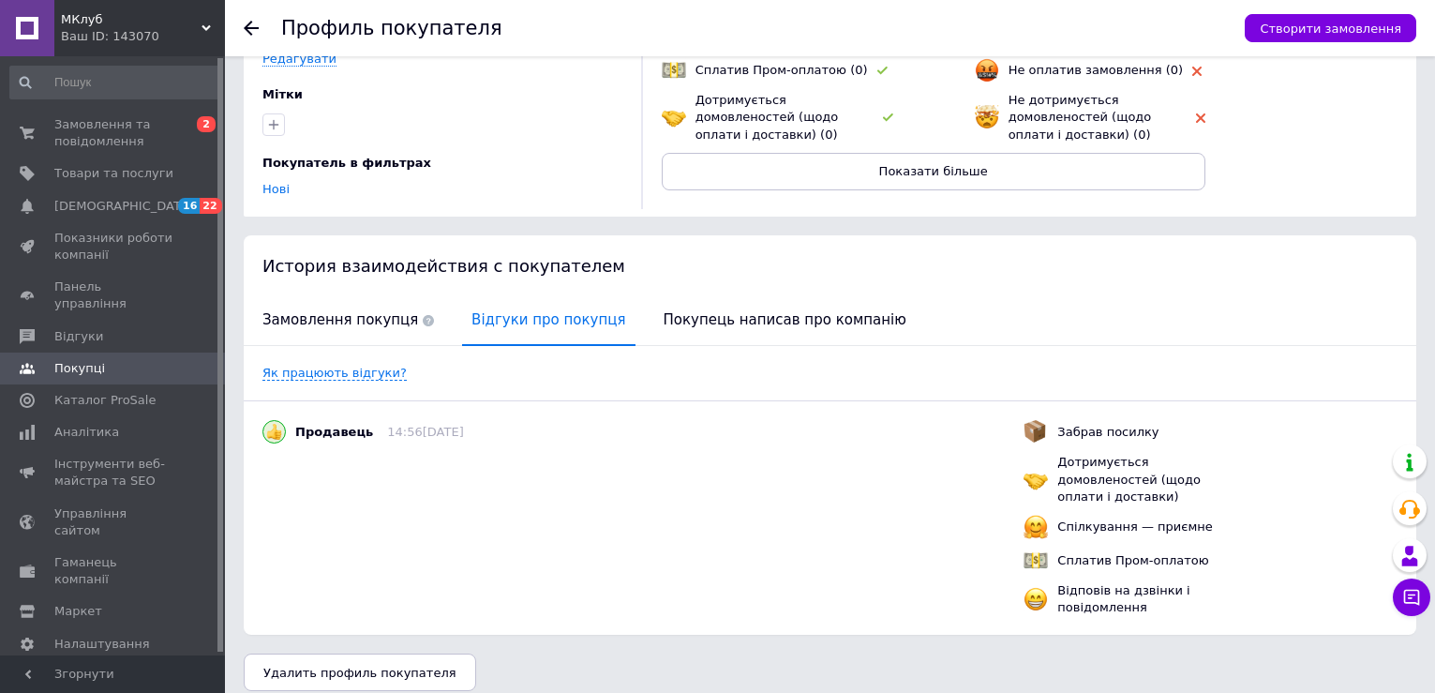
click at [250, 30] on icon at bounding box center [251, 28] width 15 height 15
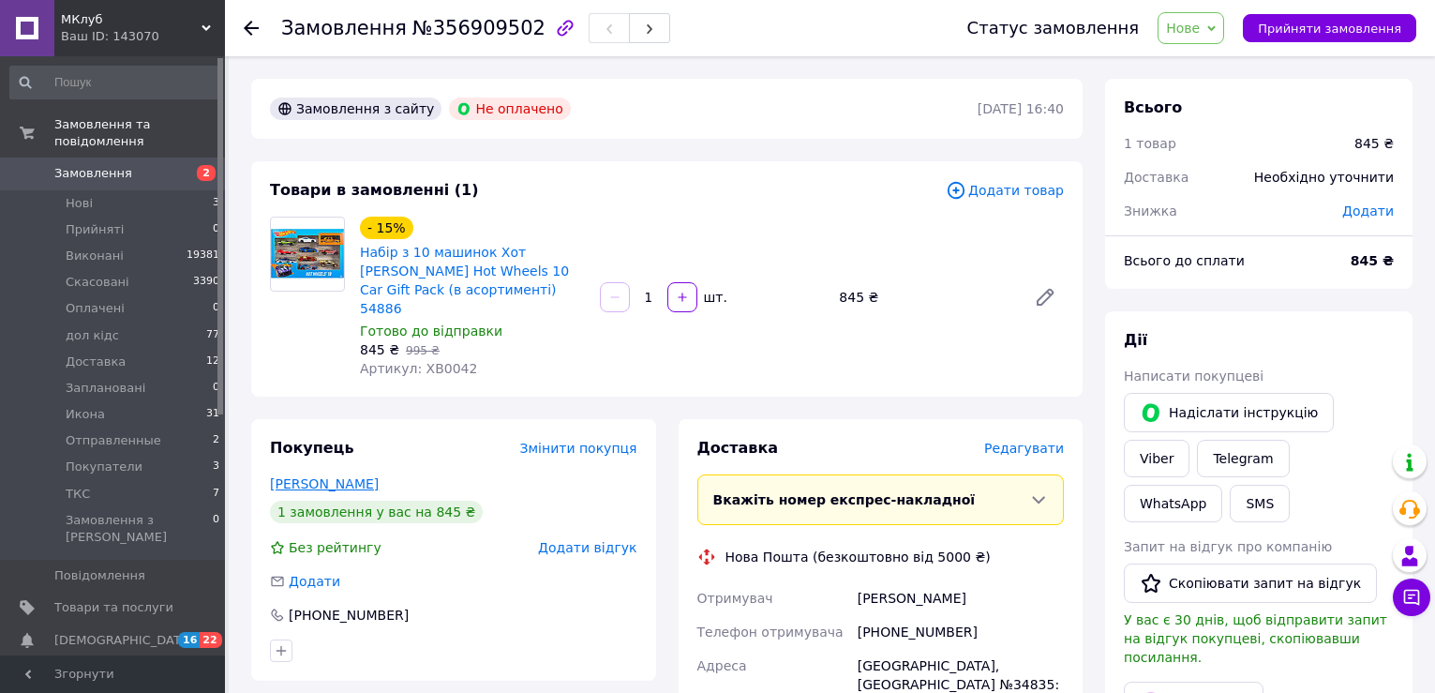
click at [353, 476] on link "Очеретна Юля" at bounding box center [324, 483] width 109 height 15
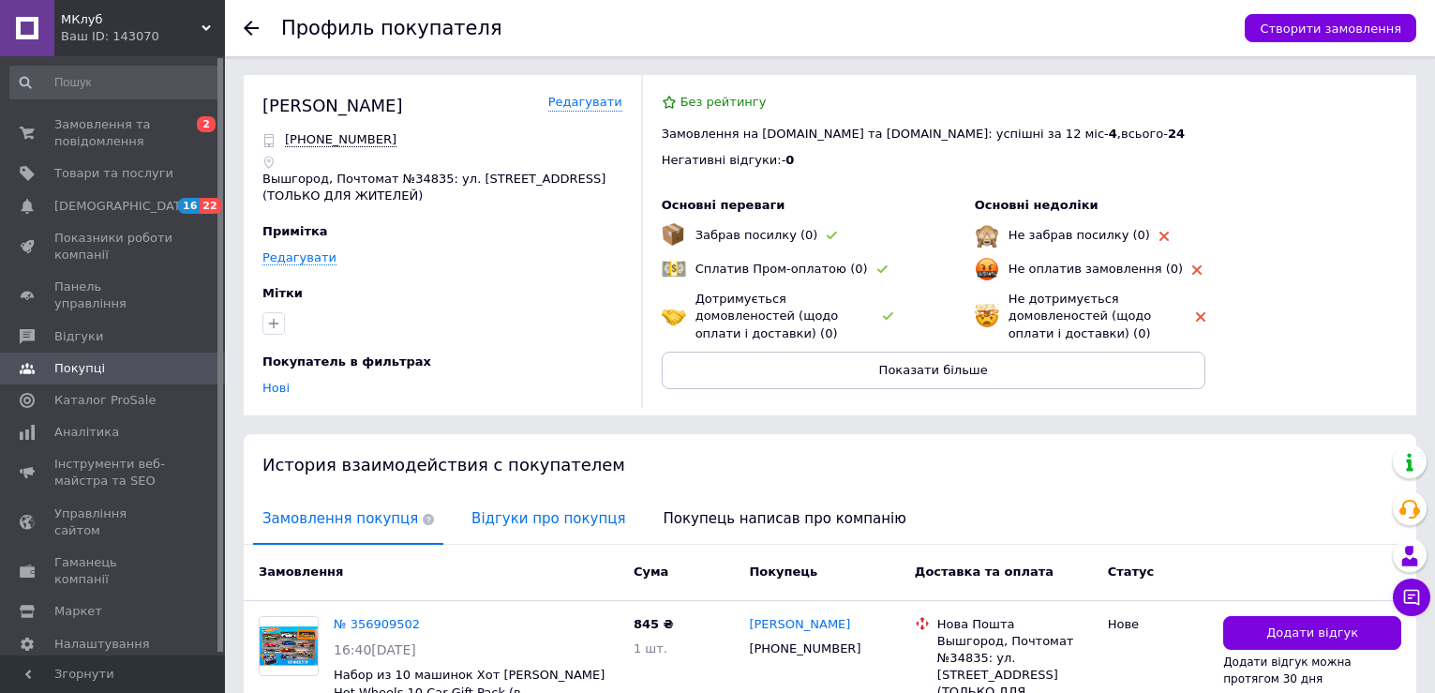
click at [489, 526] on span "Відгуки про покупця" at bounding box center [548, 519] width 172 height 48
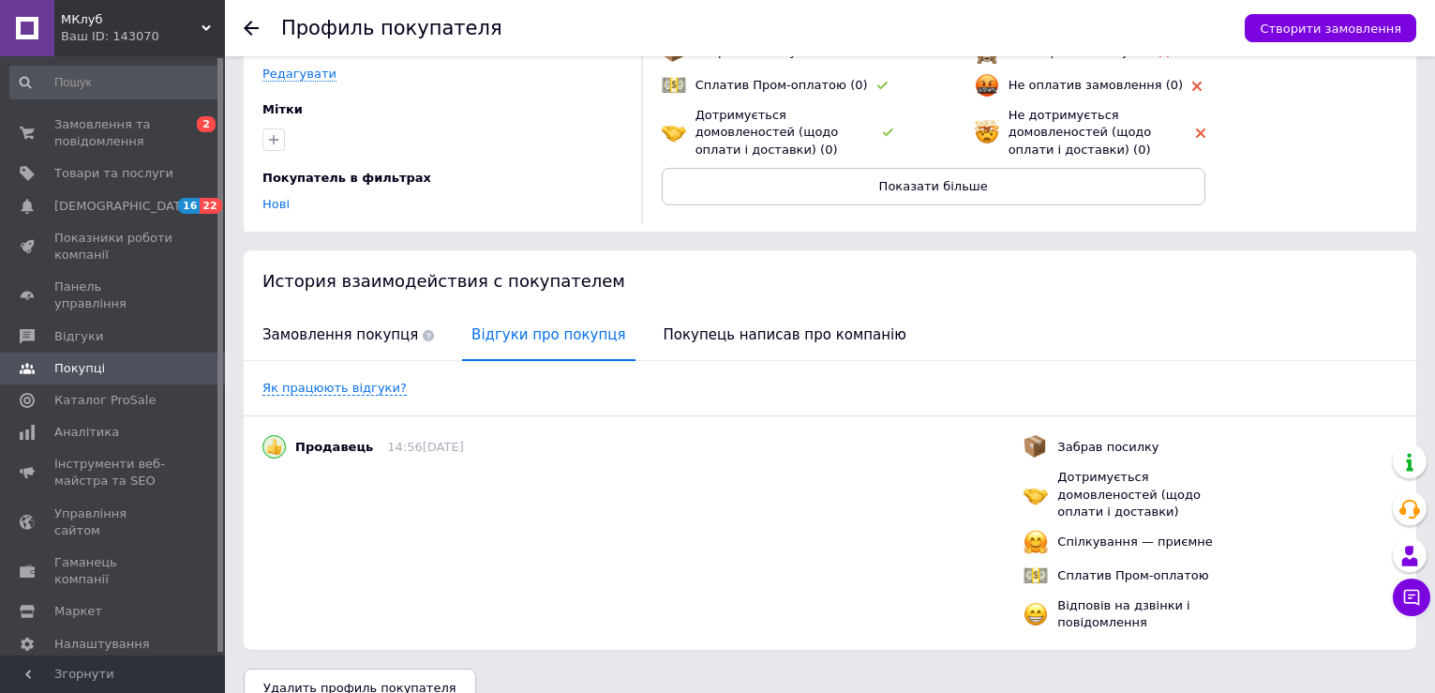
scroll to position [199, 0]
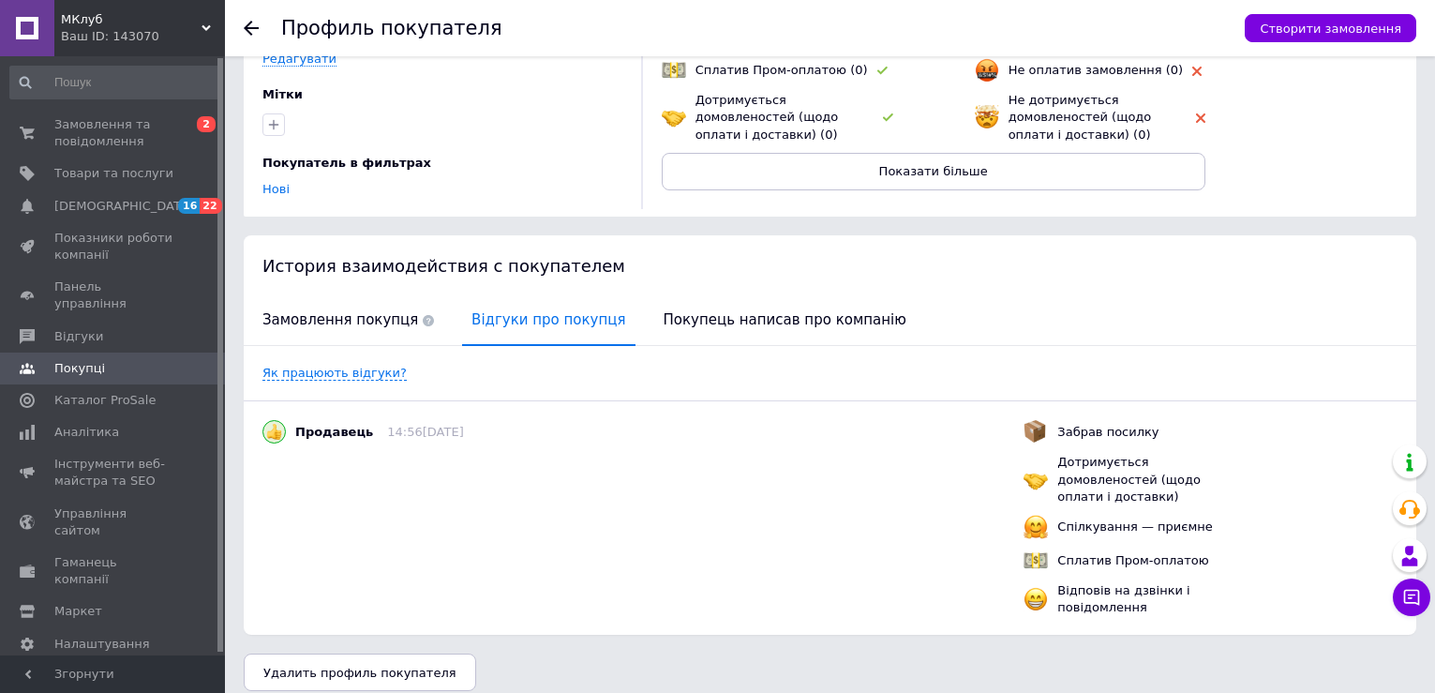
click at [252, 28] on use at bounding box center [251, 28] width 15 height 15
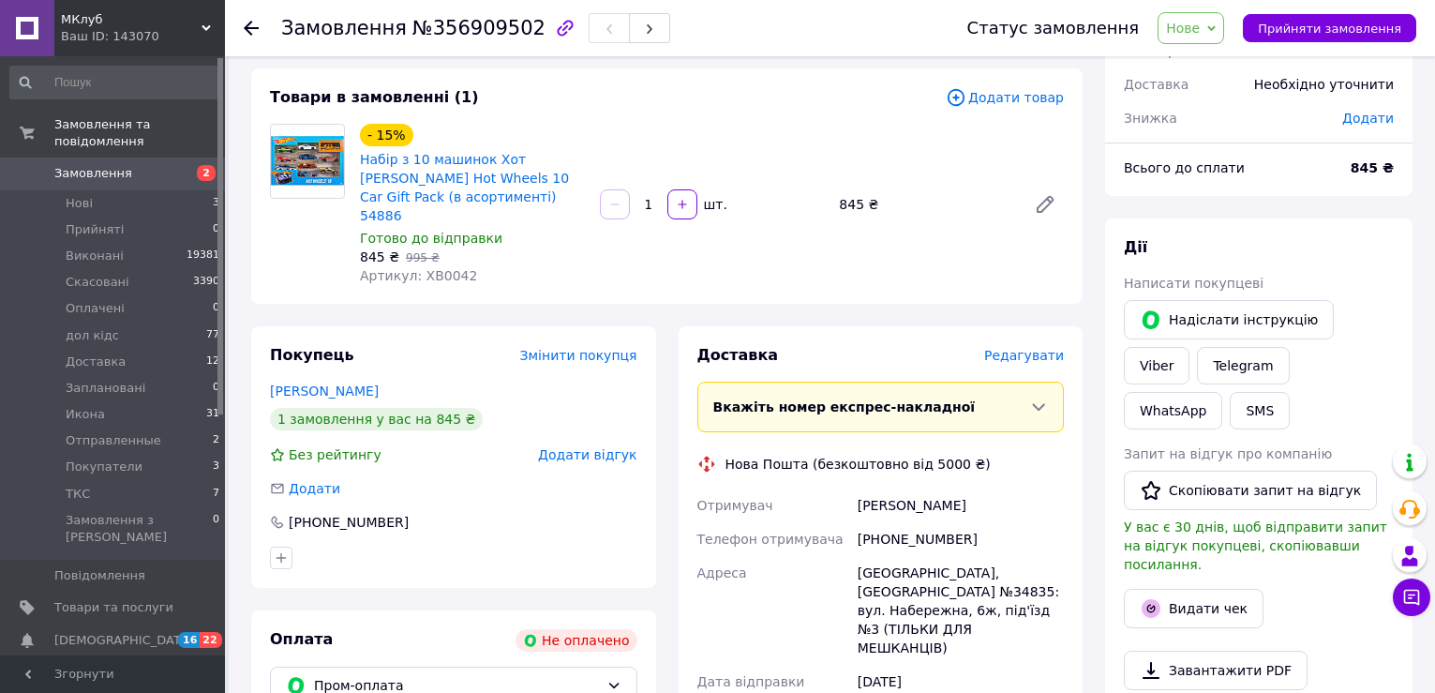
scroll to position [94, 0]
click at [326, 382] on link "Очеретна Юля" at bounding box center [324, 389] width 109 height 15
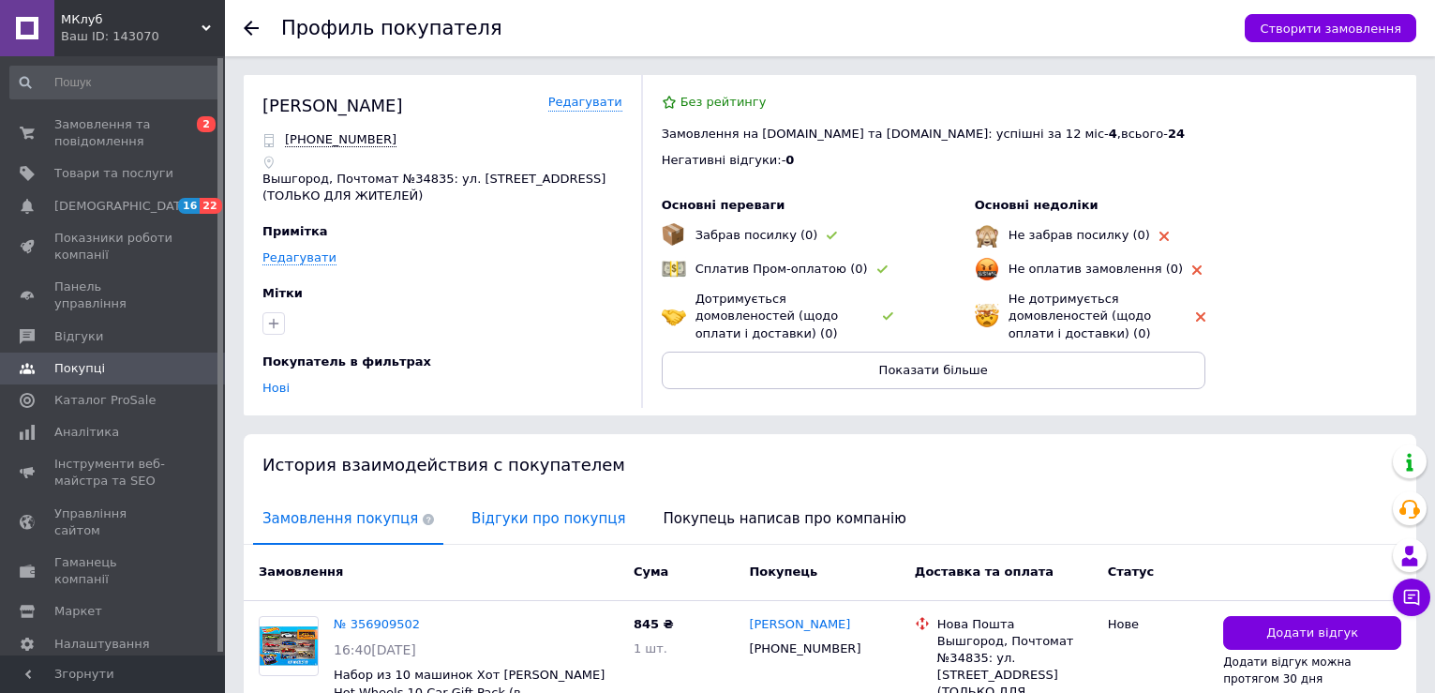
click at [494, 529] on span "Відгуки про покупця" at bounding box center [548, 519] width 172 height 48
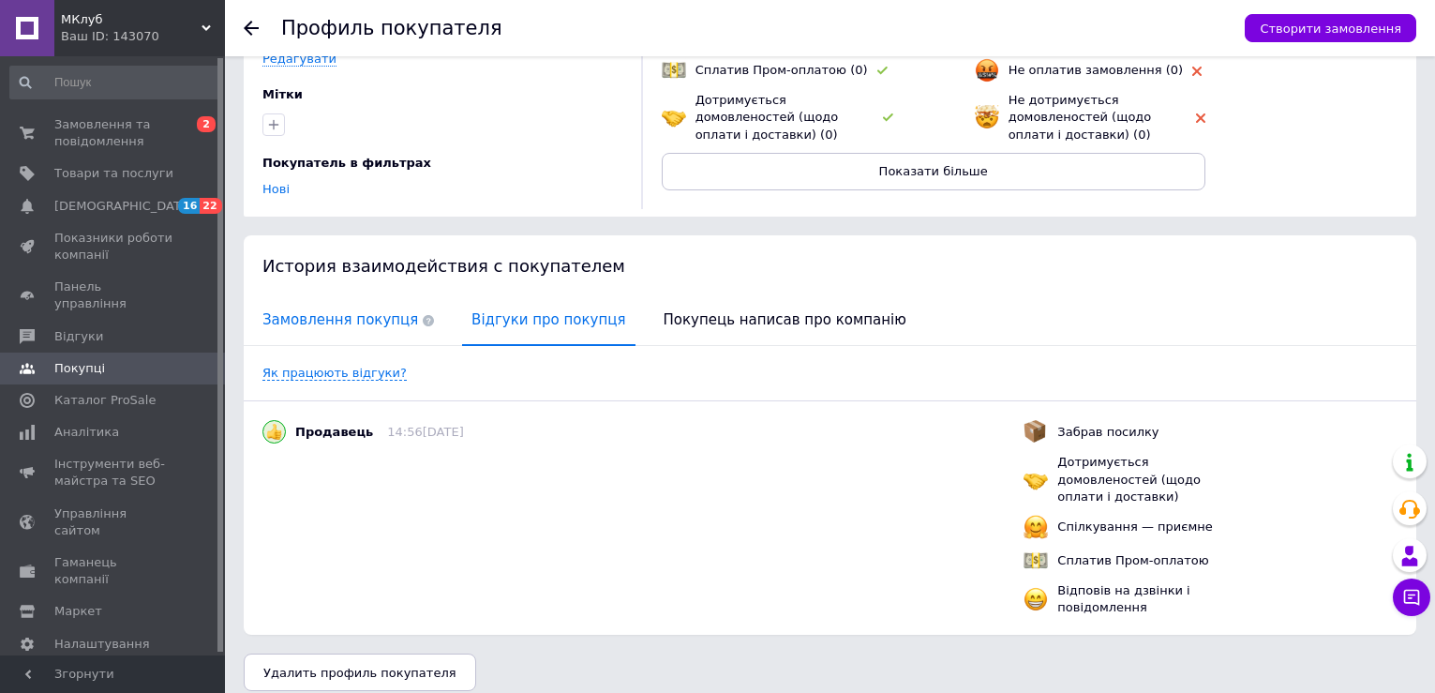
click at [323, 321] on span "Замовлення покупця" at bounding box center [348, 320] width 190 height 48
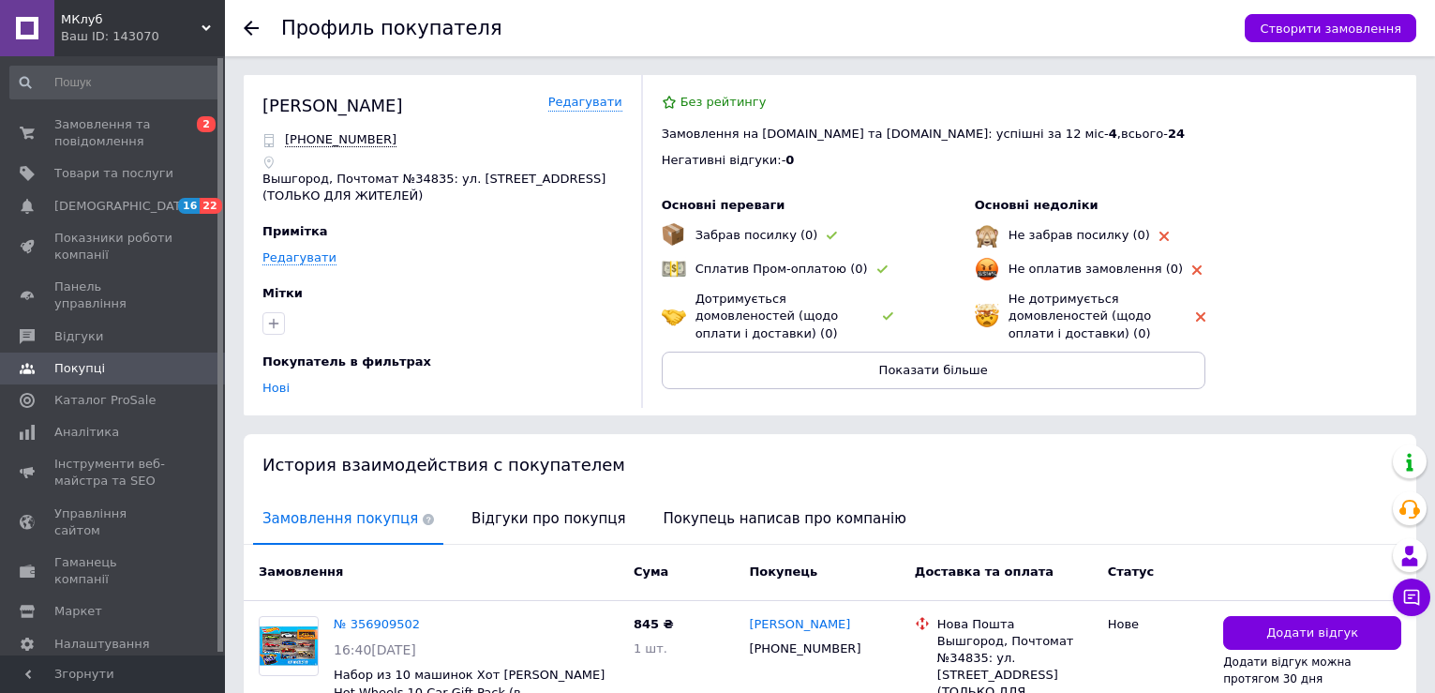
click at [251, 33] on icon at bounding box center [251, 28] width 15 height 15
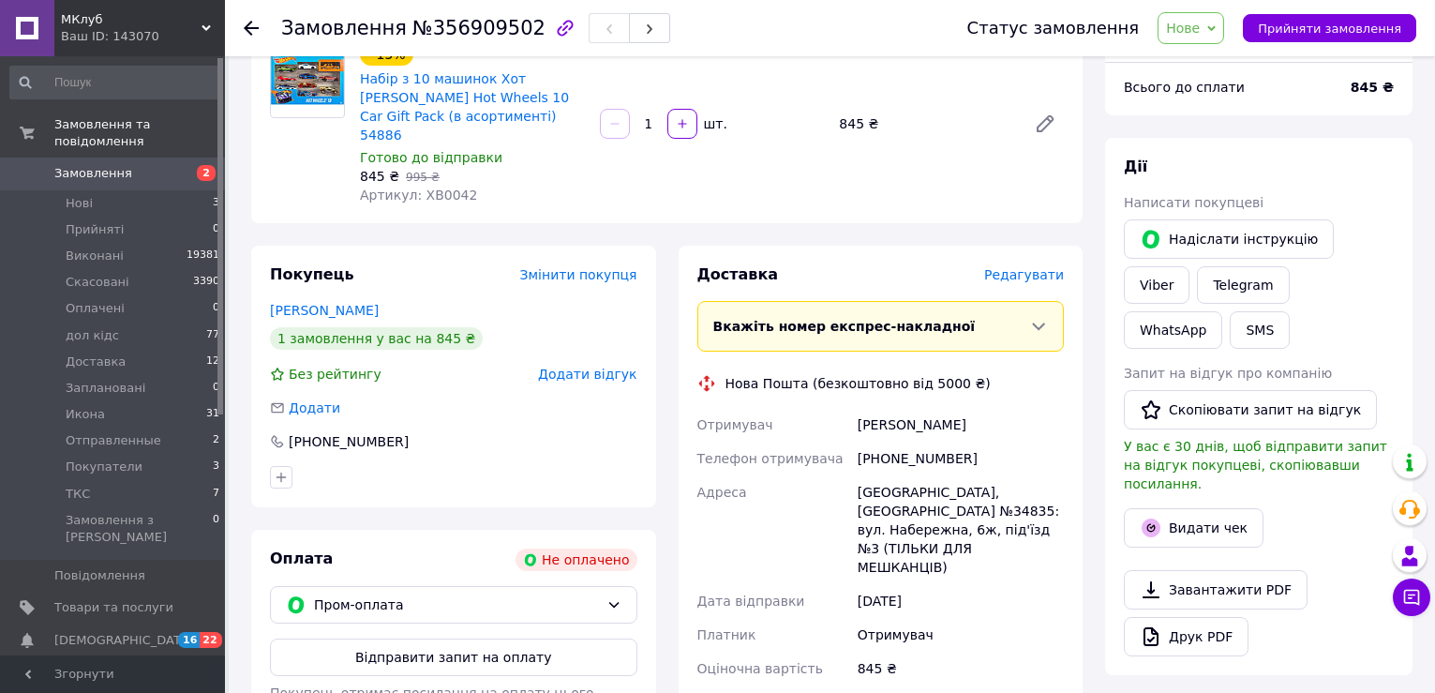
scroll to position [281, 0]
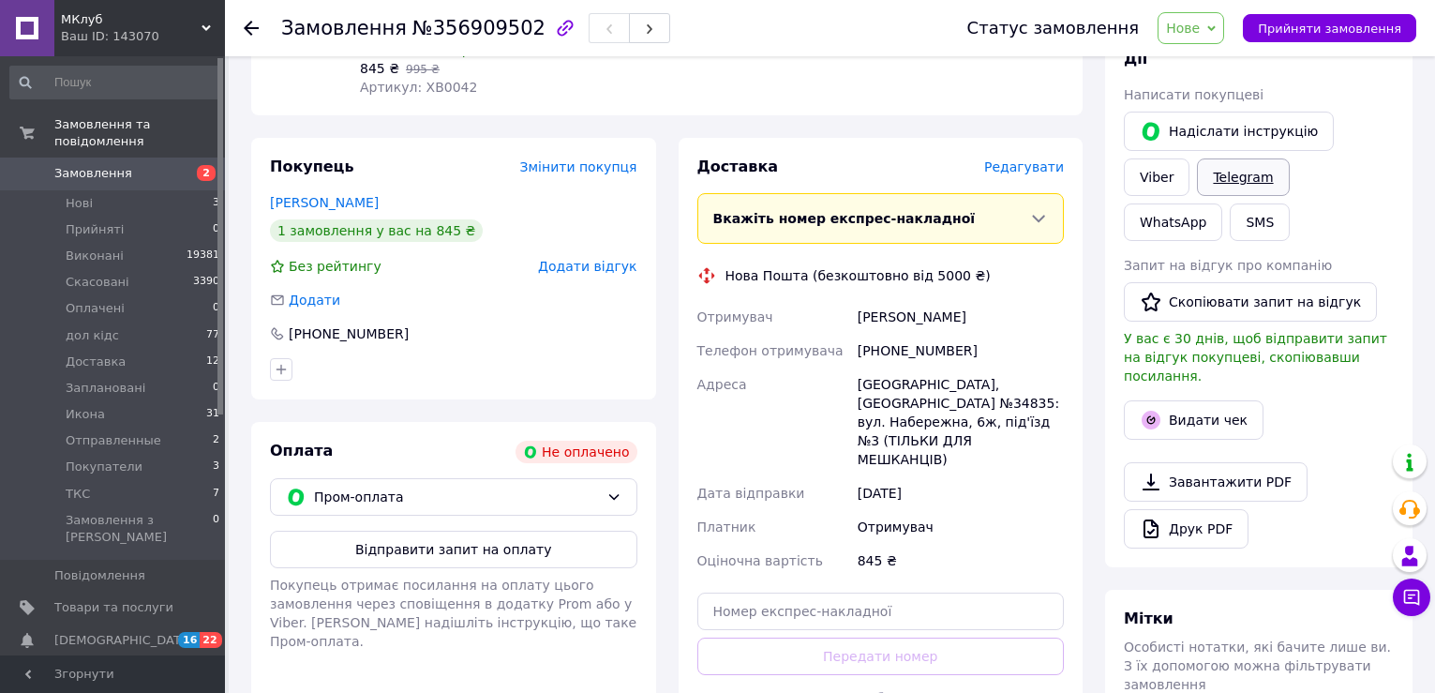
click at [1197, 186] on link "Telegram" at bounding box center [1243, 176] width 92 height 37
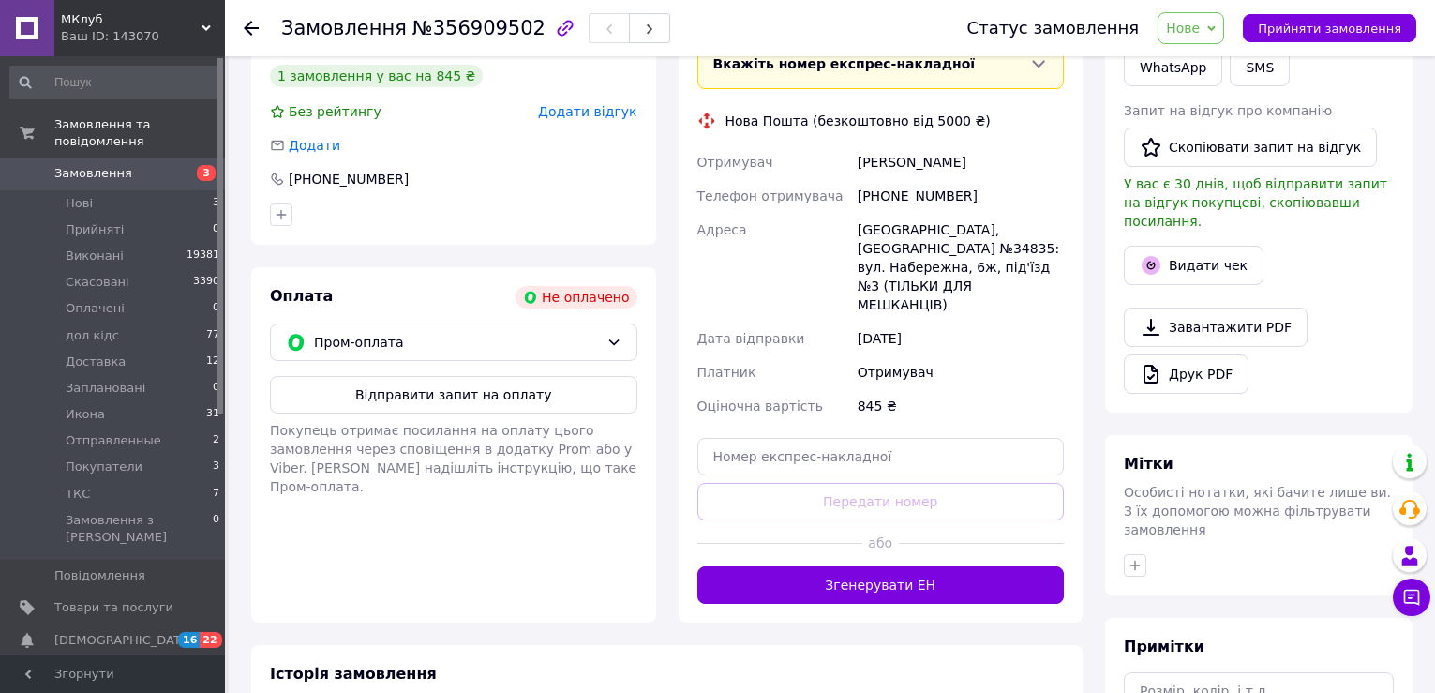
scroll to position [549, 0]
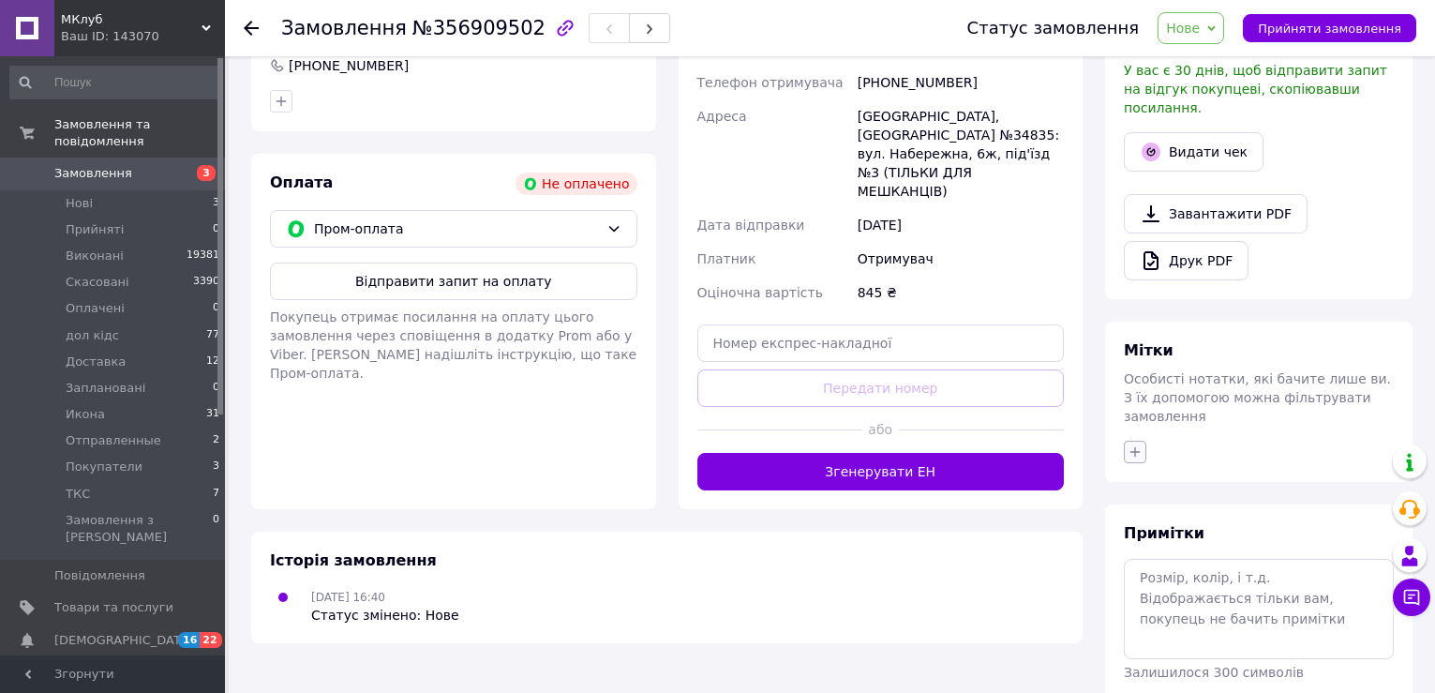
click at [1135, 444] on icon "button" at bounding box center [1134, 451] width 15 height 15
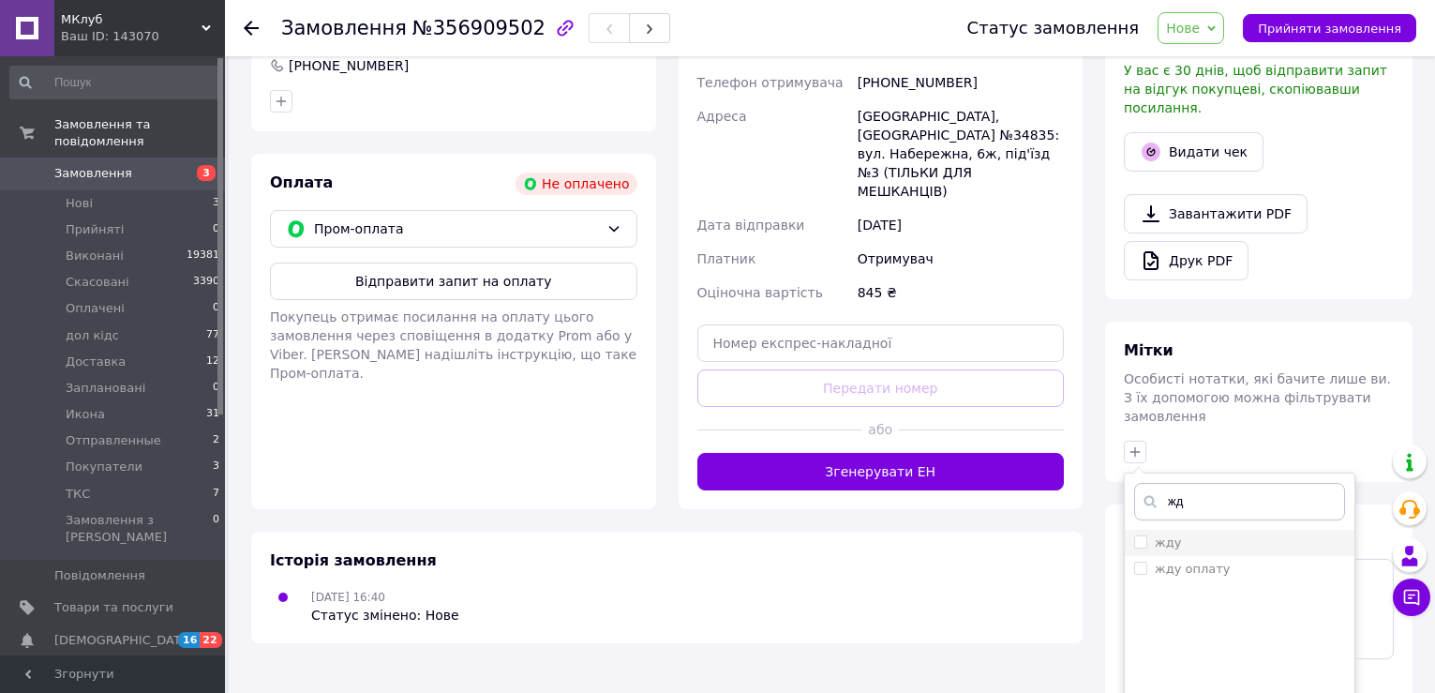
type input "жд"
click at [1179, 534] on div "жду" at bounding box center [1239, 542] width 211 height 17
checkbox input "true"
click at [1191, 483] on input "жд" at bounding box center [1239, 501] width 211 height 37
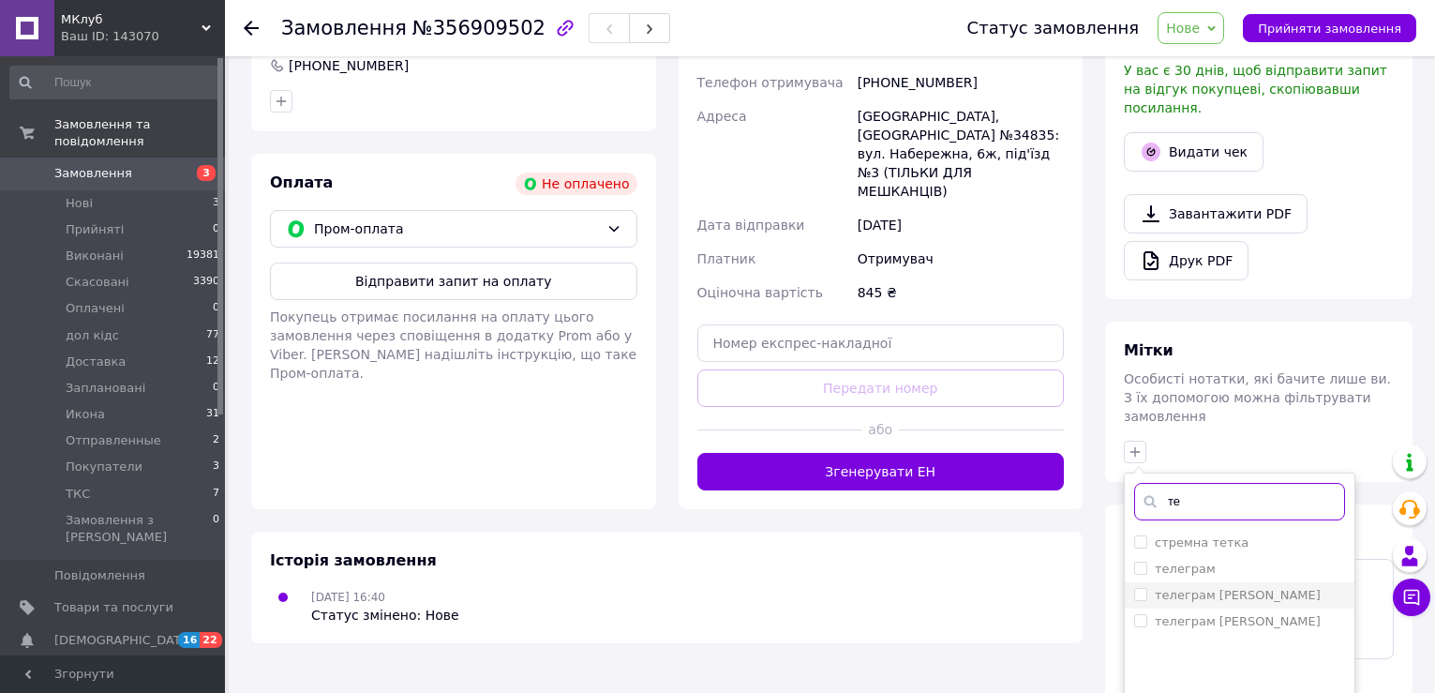
type input "те"
click at [1219, 588] on label "телеграм [PERSON_NAME]" at bounding box center [1238, 595] width 166 height 14
checkbox input "true"
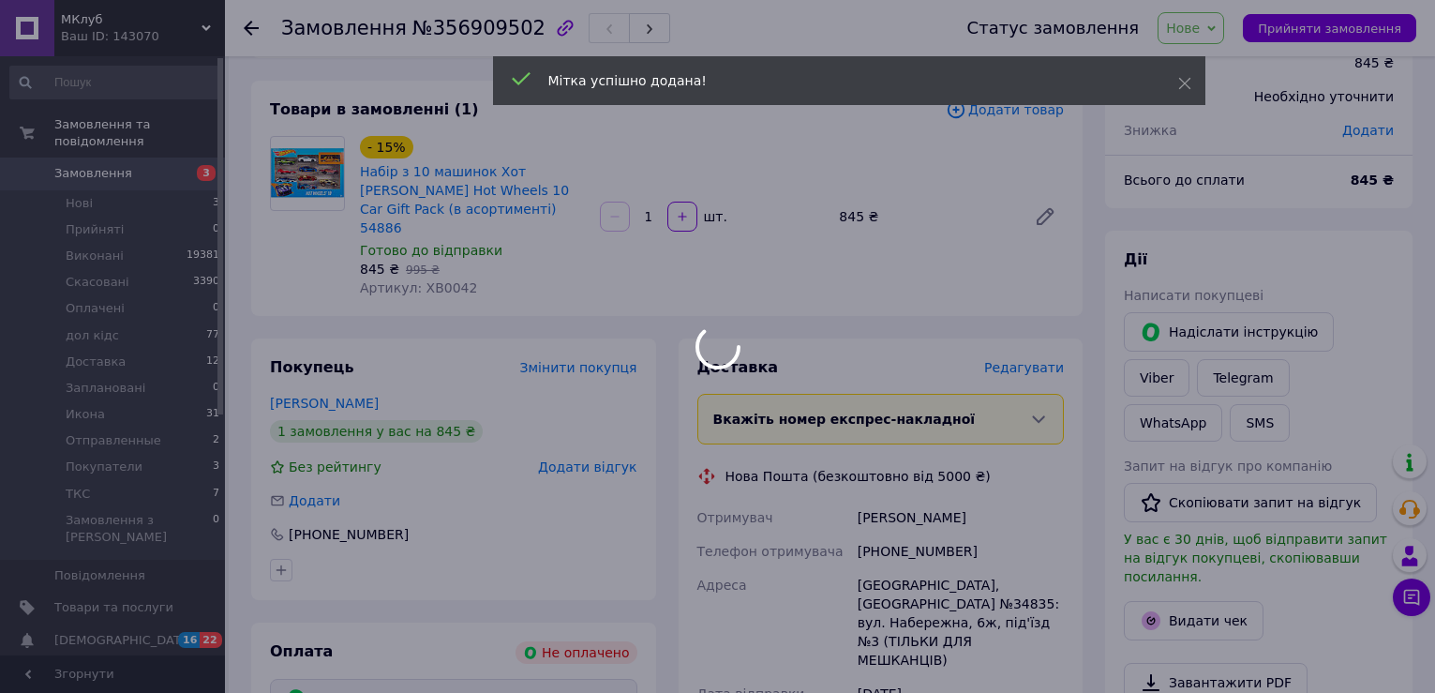
scroll to position [0, 0]
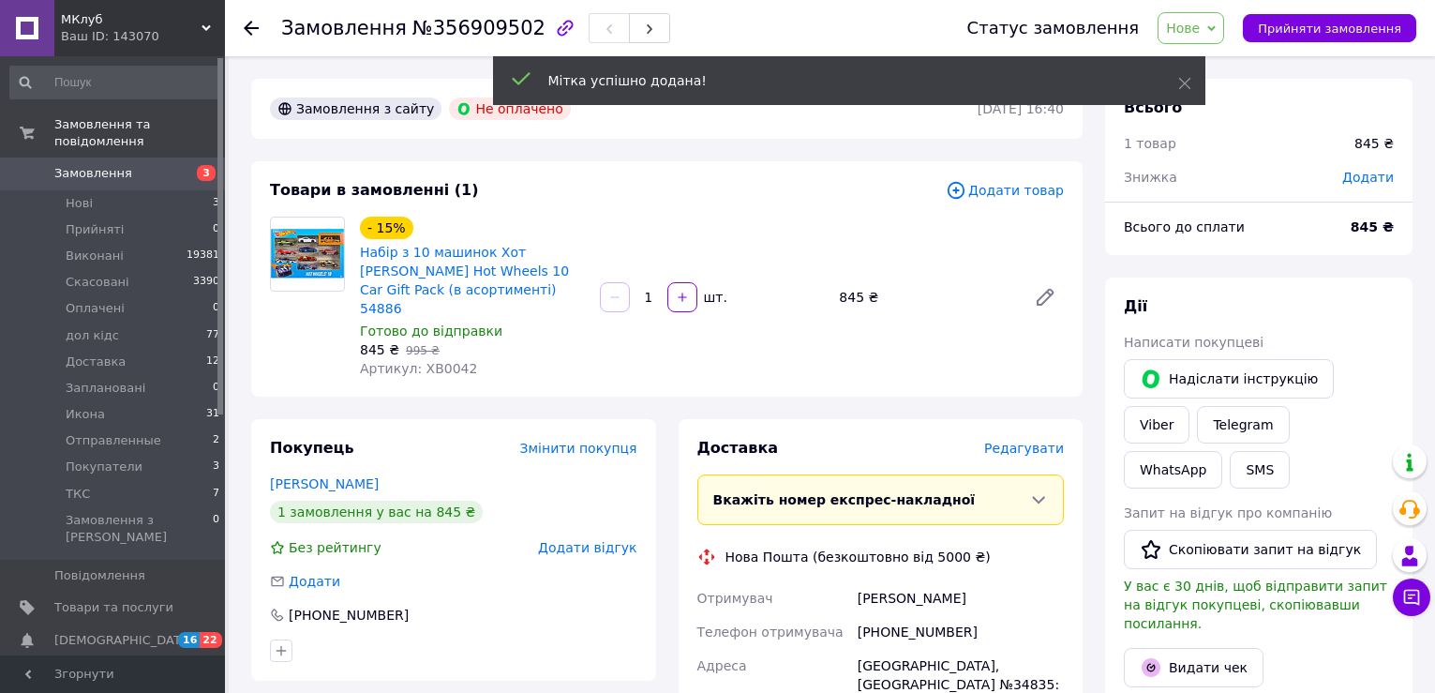
click at [95, 165] on span "Замовлення" at bounding box center [93, 173] width 78 height 17
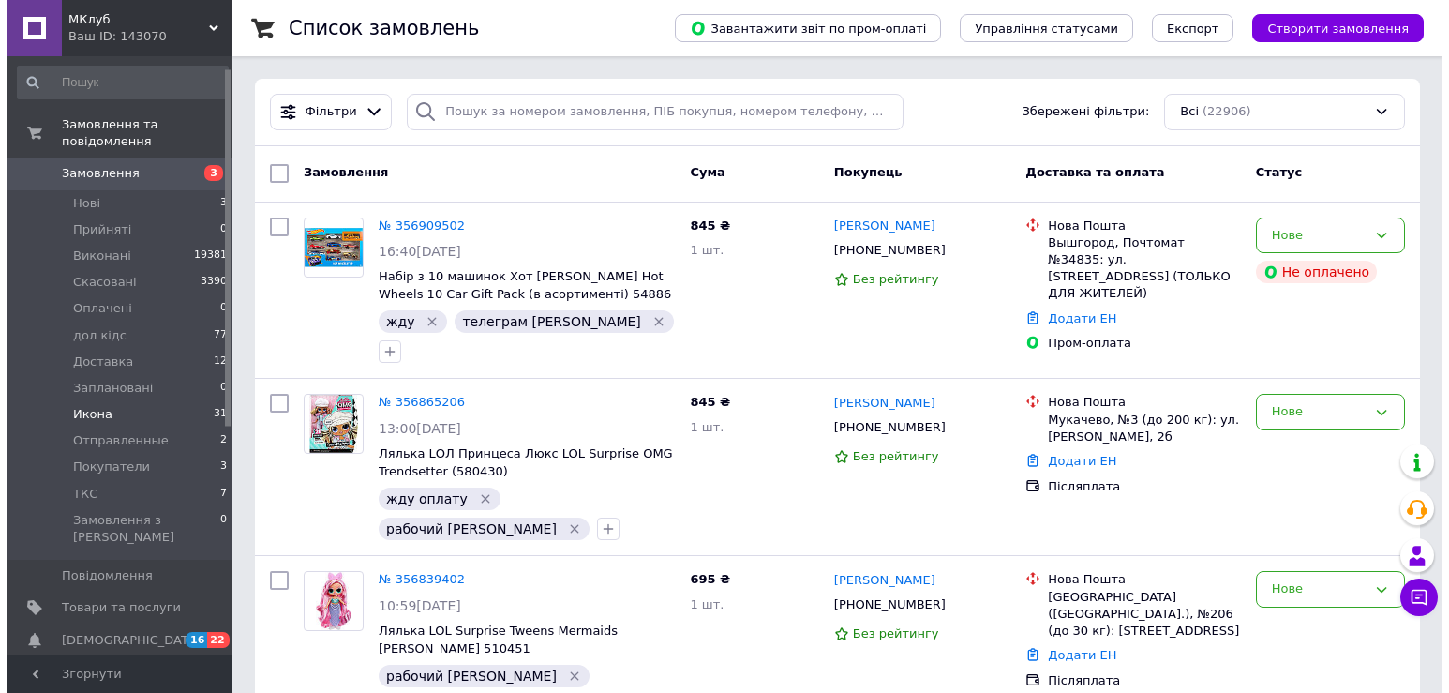
scroll to position [187, 0]
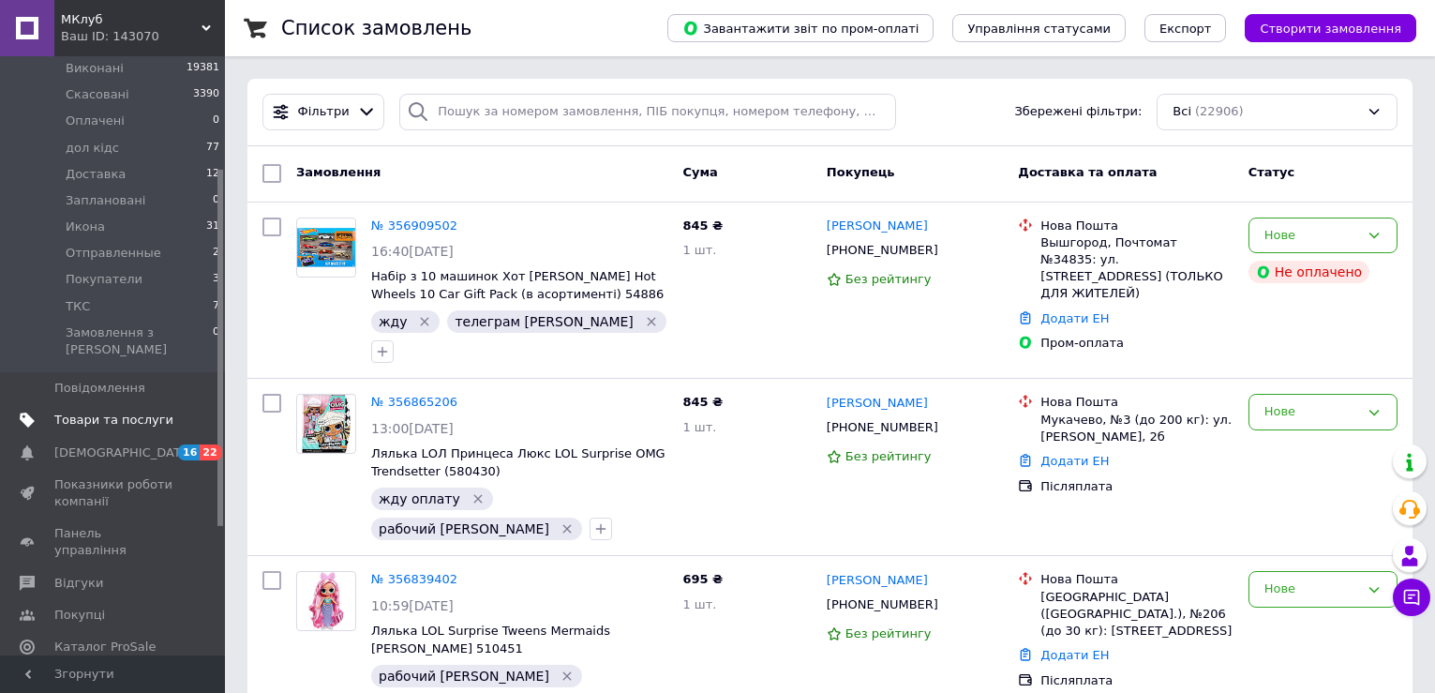
click at [93, 411] on span "Товари та послуги" at bounding box center [113, 419] width 119 height 17
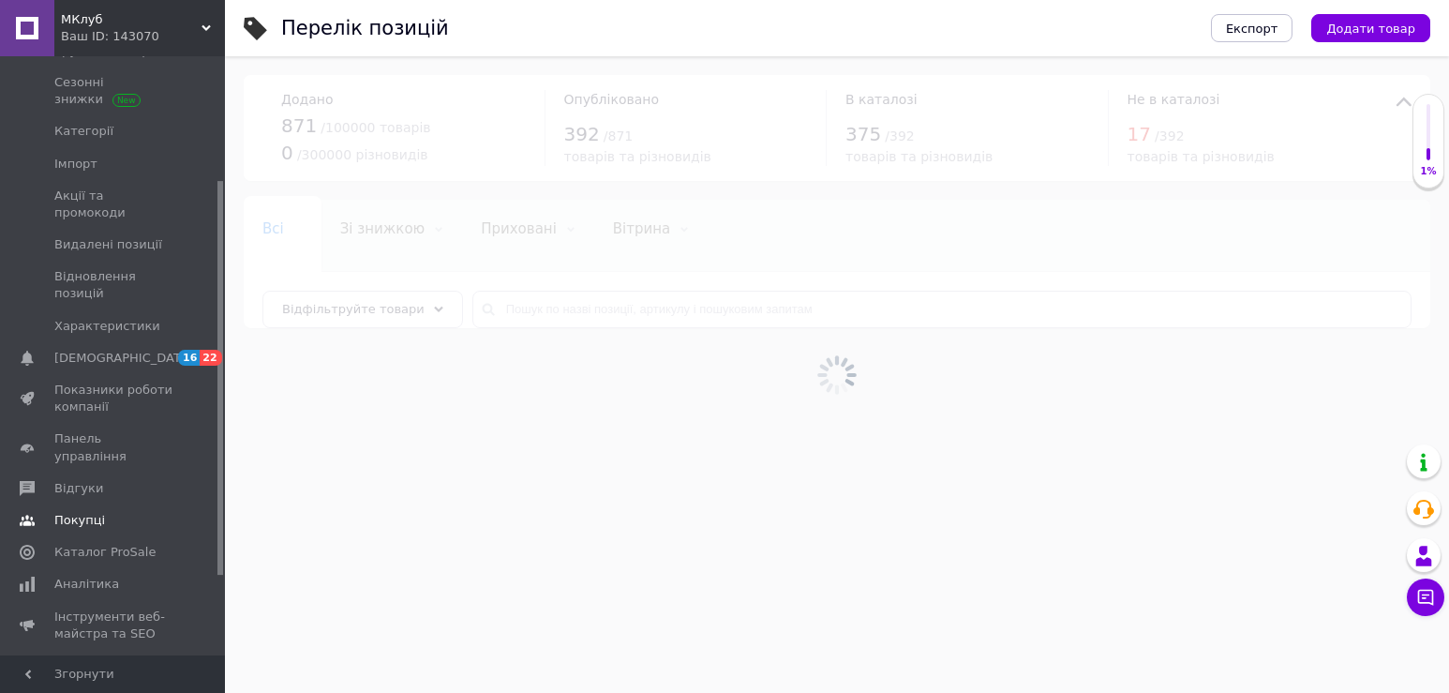
click at [93, 512] on span "Покупці" at bounding box center [79, 520] width 51 height 17
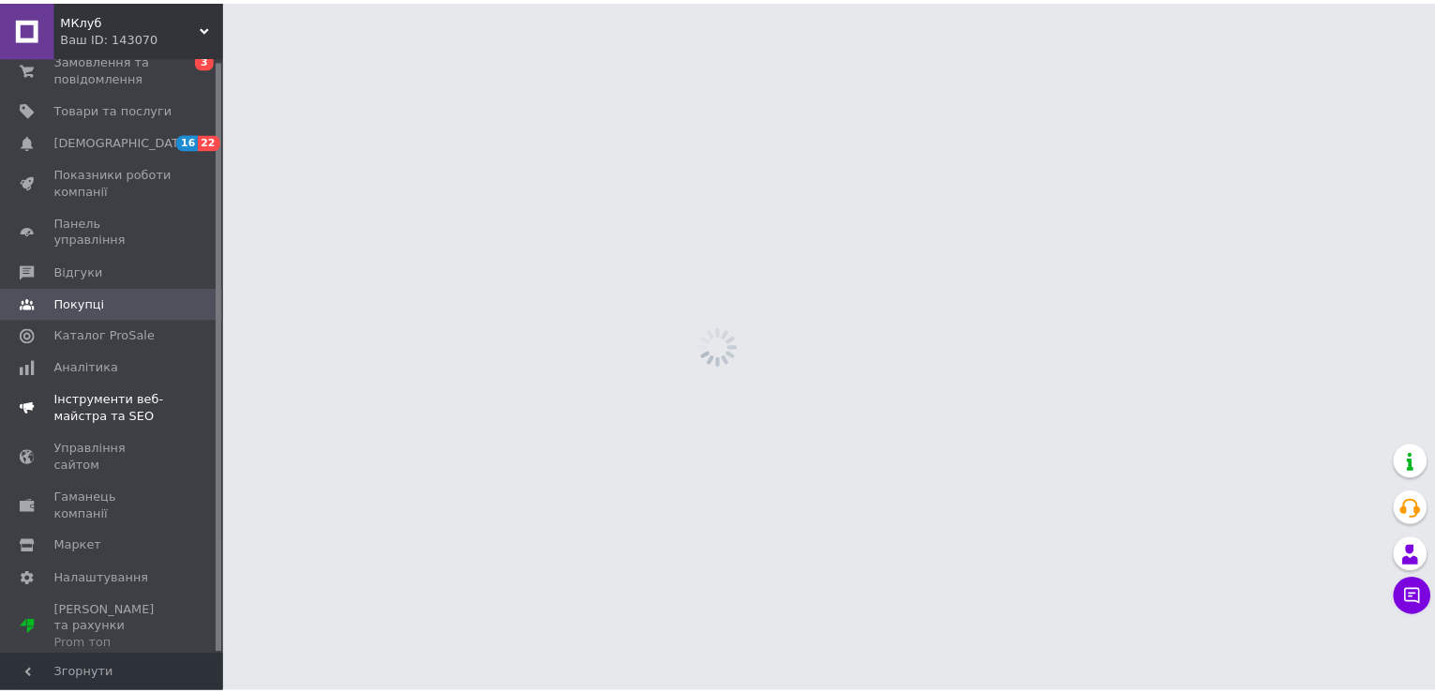
scroll to position [3, 0]
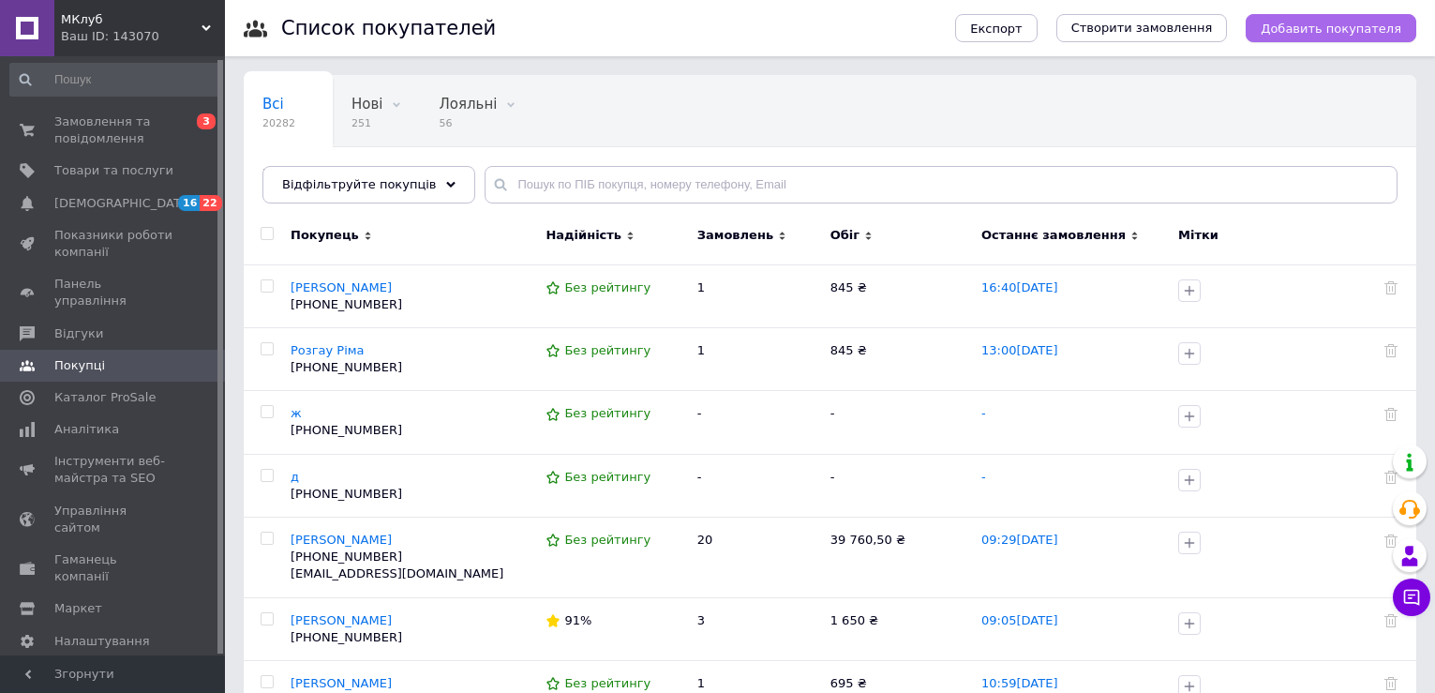
click at [1375, 33] on span "Добавить покупателя" at bounding box center [1330, 29] width 141 height 14
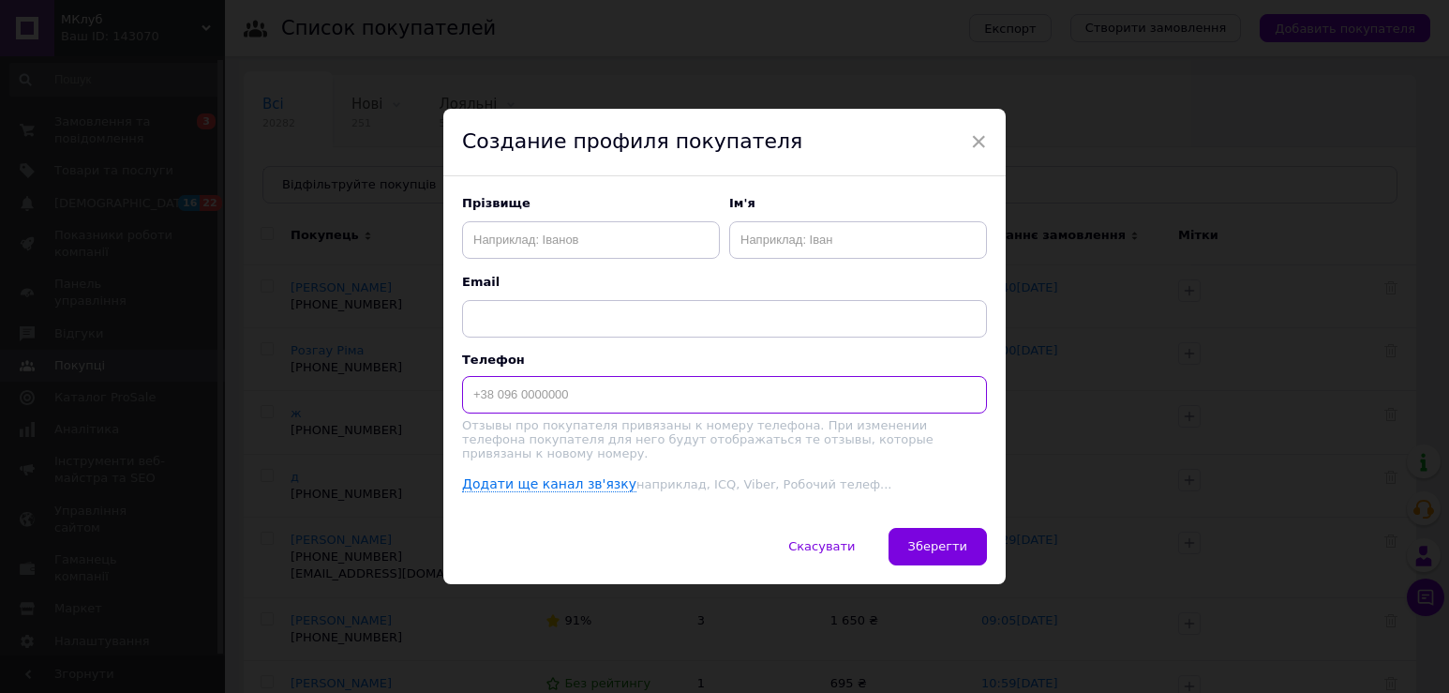
click at [566, 401] on input at bounding box center [724, 394] width 525 height 37
type input "+380967689473"
click at [764, 264] on div "Прізвище Ім'я Email Телефон +380967689473 Отзывы про покупателя привязаны к ном…" at bounding box center [724, 344] width 525 height 299
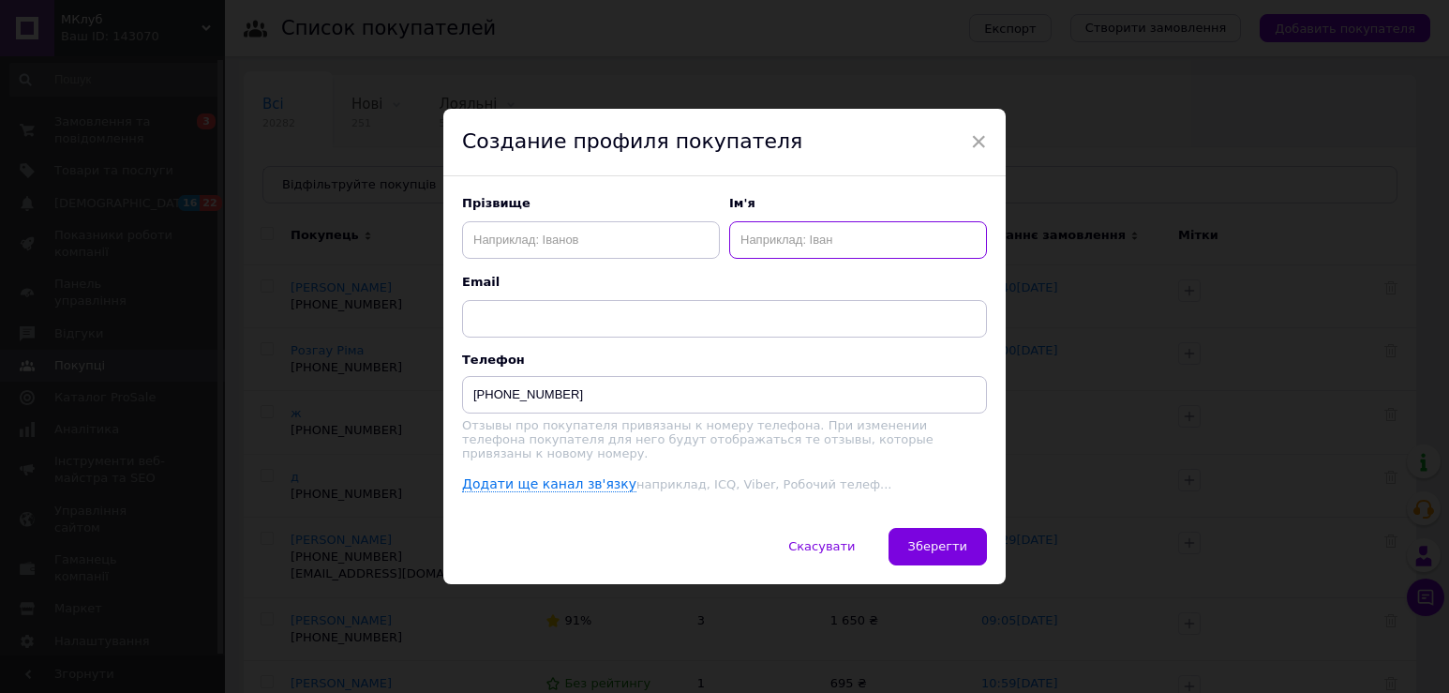
click at [768, 255] on input "text" at bounding box center [858, 239] width 258 height 37
type input "ж"
click at [934, 550] on button "Зберегти" at bounding box center [937, 546] width 98 height 37
